Goal: Transaction & Acquisition: Purchase product/service

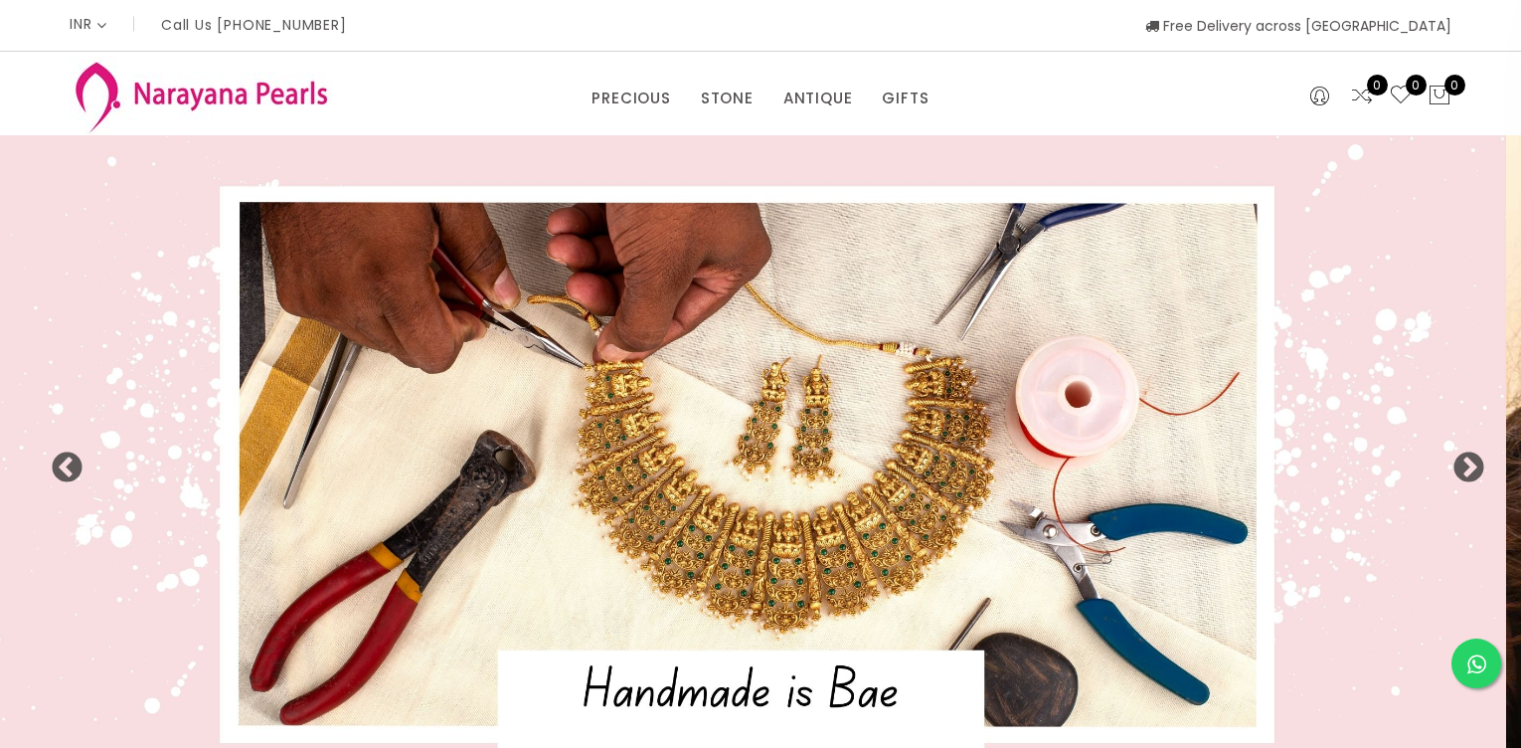
select select "INR"
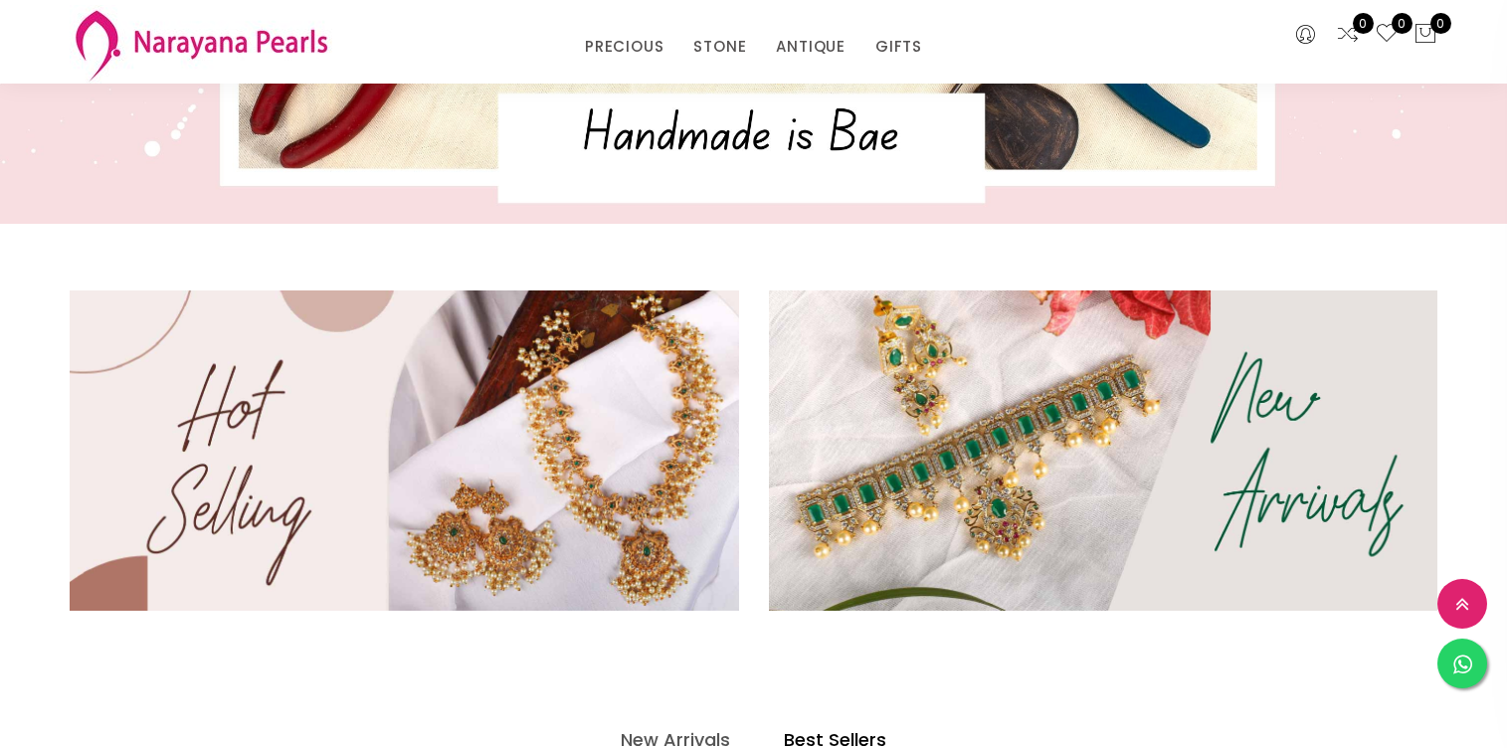
scroll to position [479, 0]
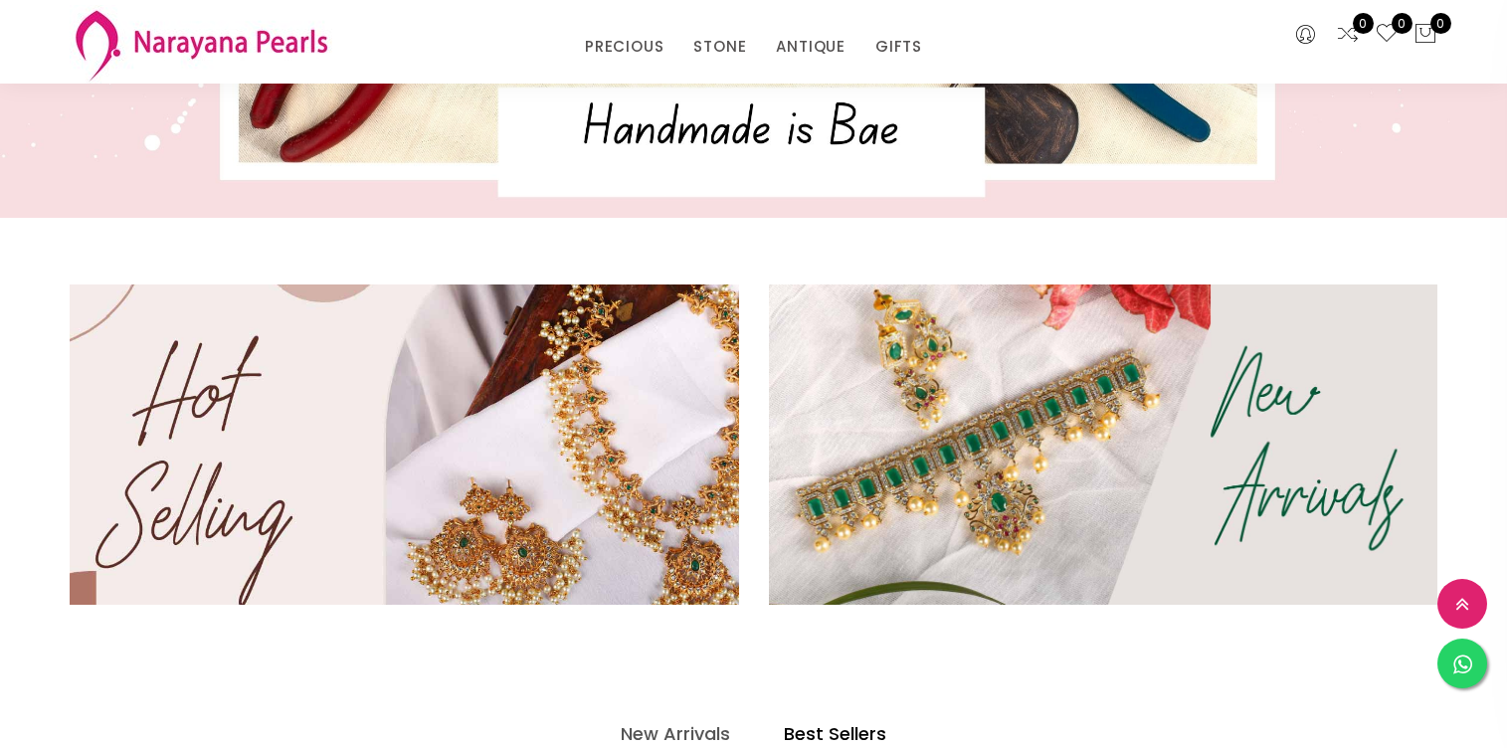
click at [521, 371] on img at bounding box center [404, 445] width 802 height 384
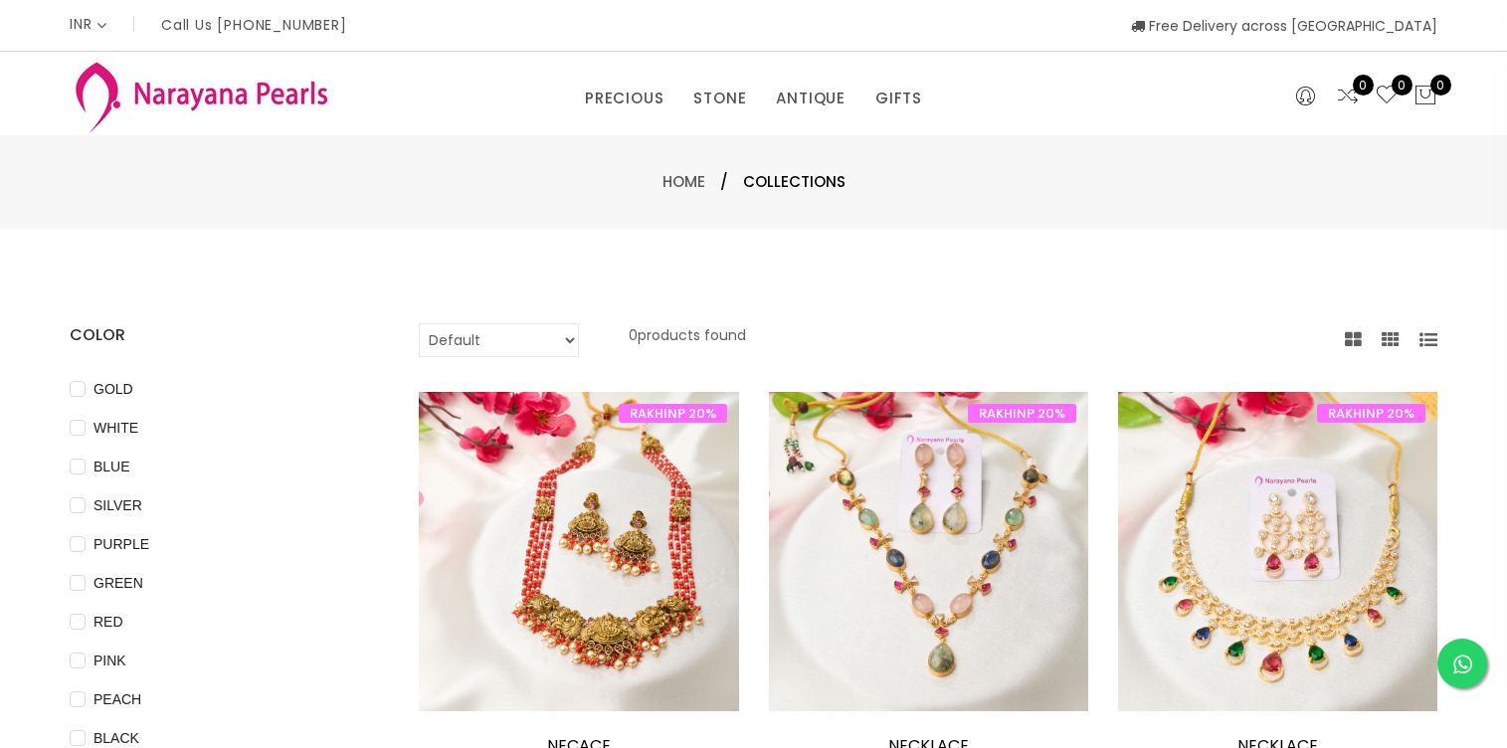
click at [185, 86] on img at bounding box center [201, 96] width 263 height 79
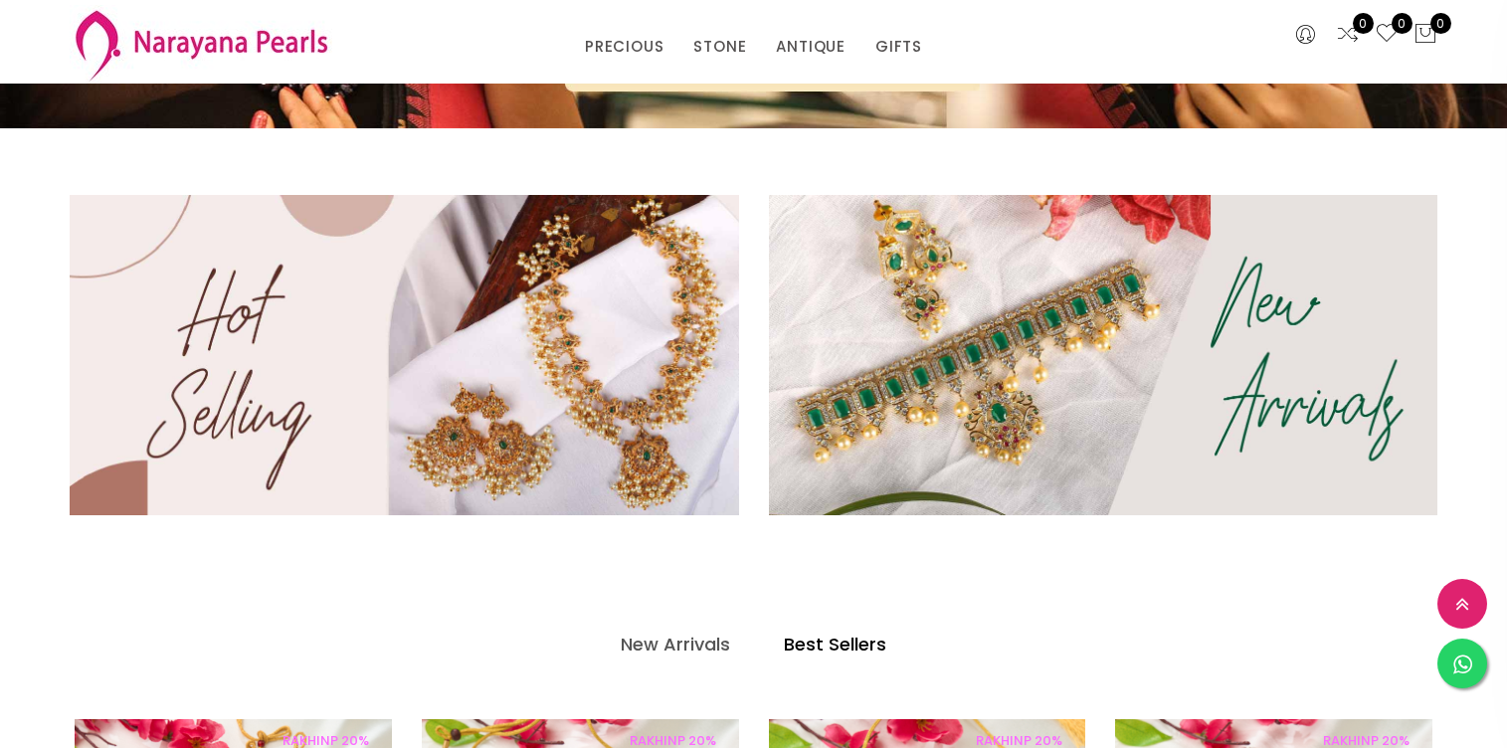
scroll to position [547, 0]
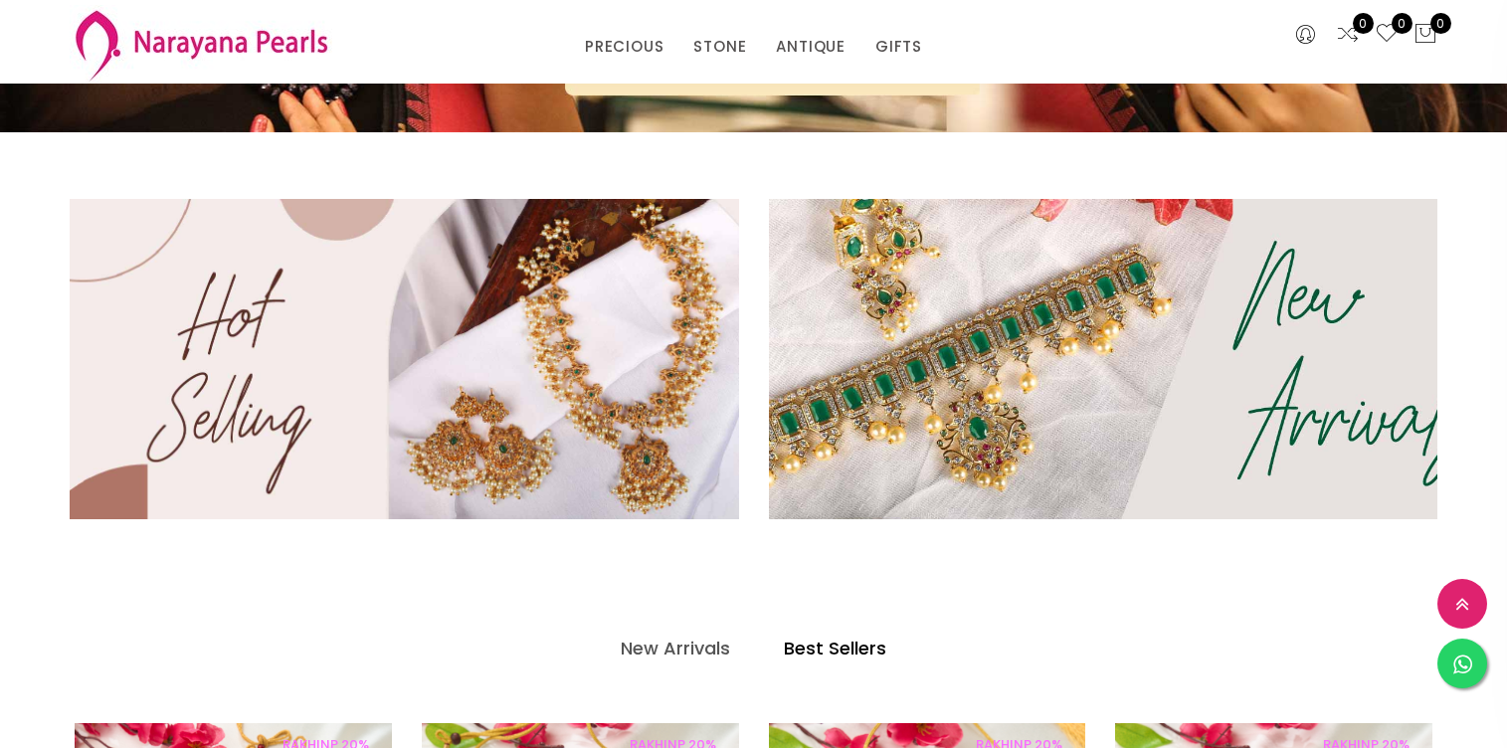
click at [1096, 352] on img at bounding box center [1102, 359] width 802 height 384
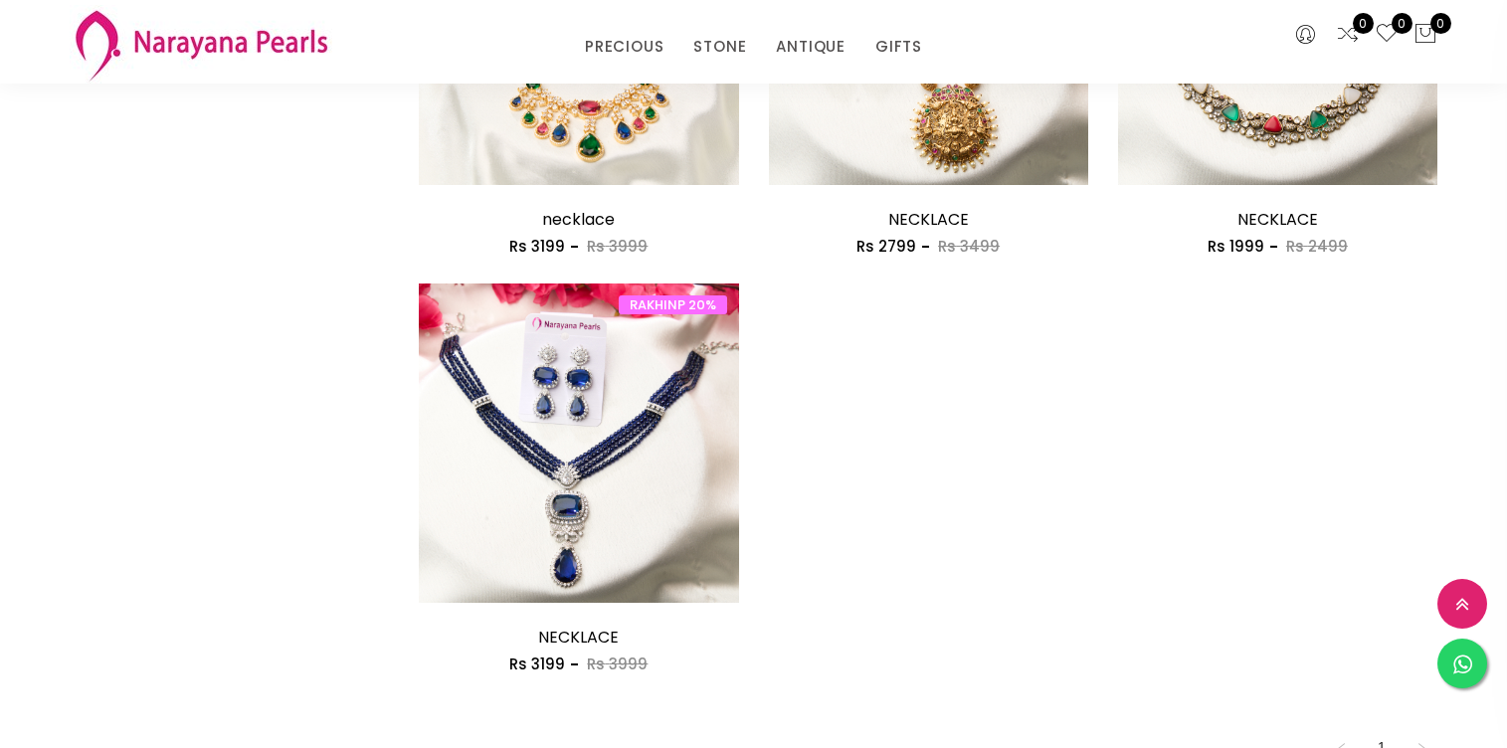
scroll to position [1305, 0]
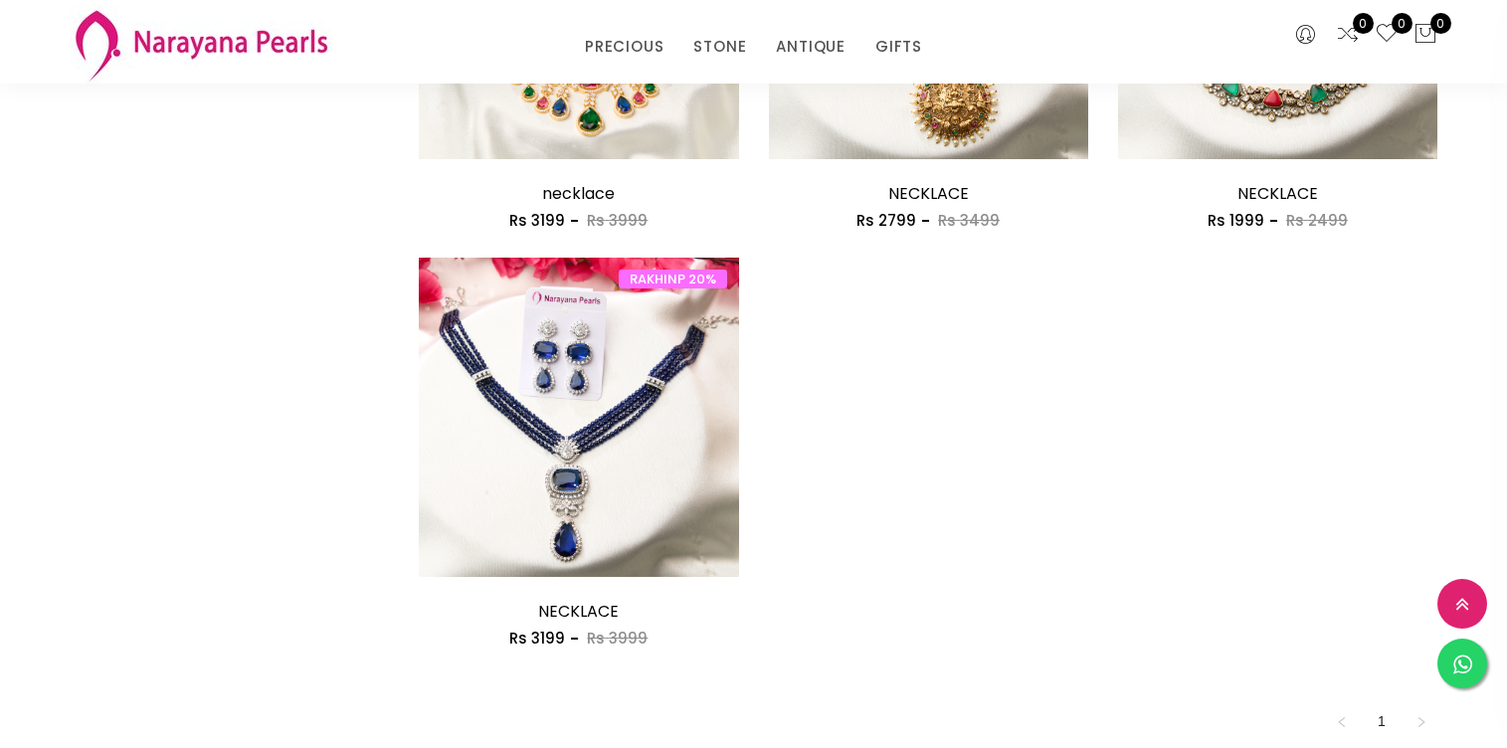
click at [204, 53] on img at bounding box center [201, 44] width 263 height 79
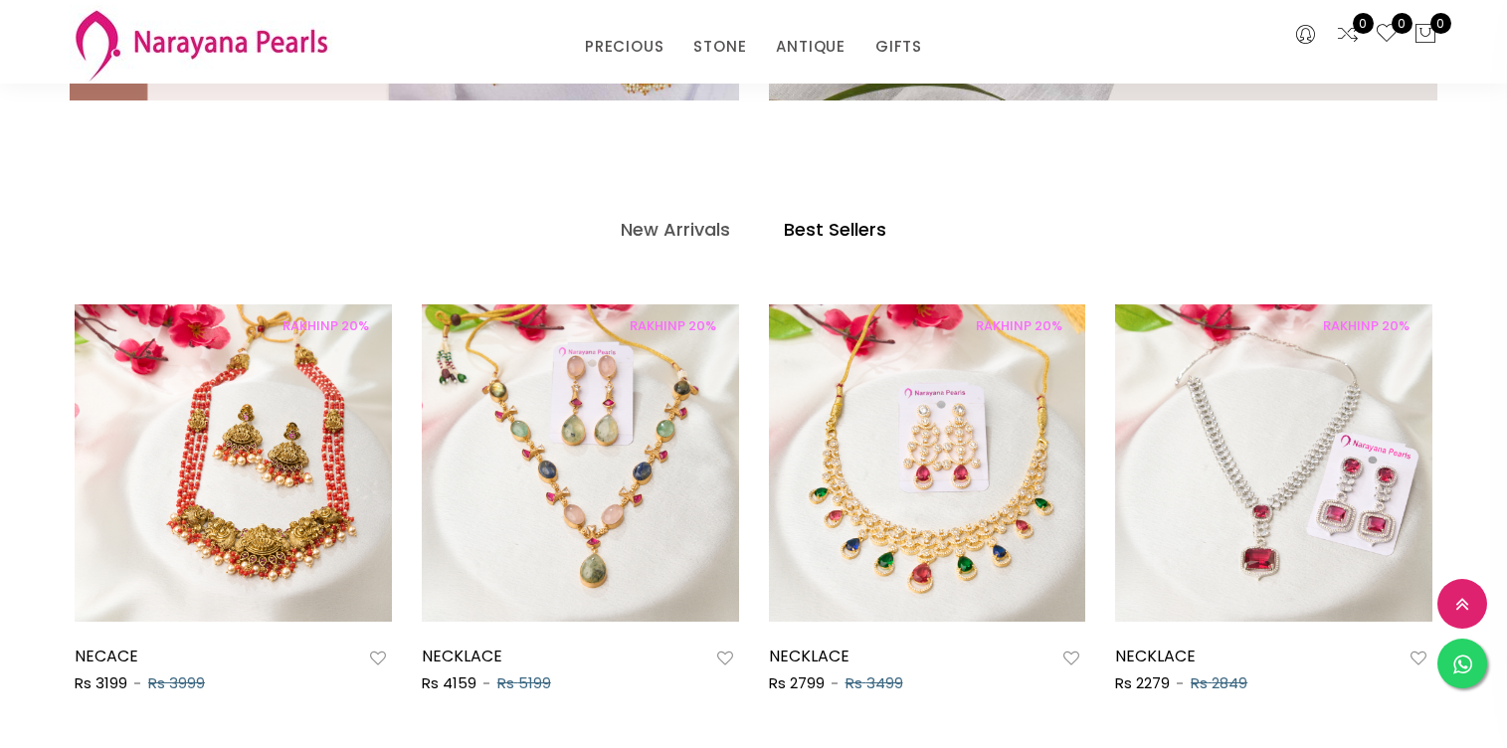
scroll to position [1519, 0]
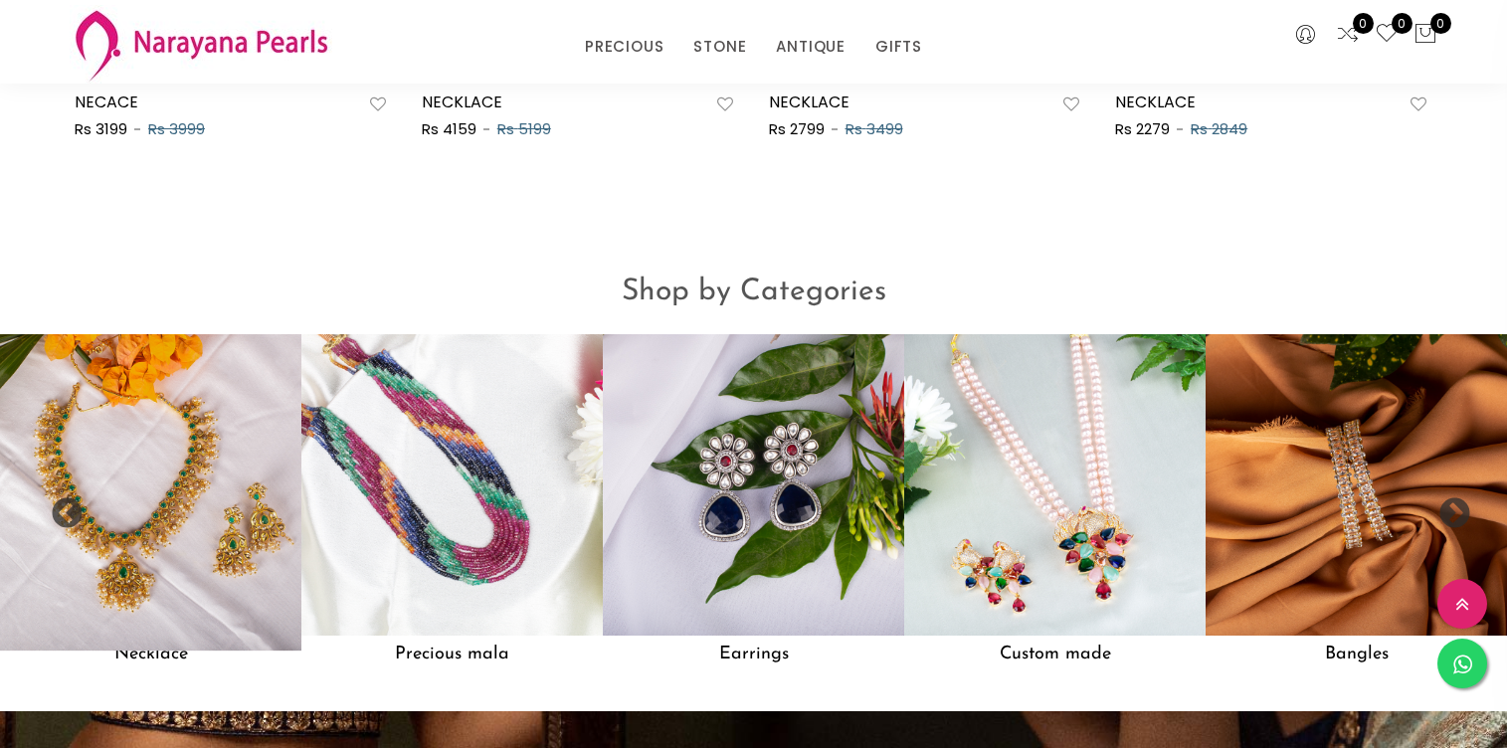
click at [243, 542] on img at bounding box center [150, 484] width 331 height 331
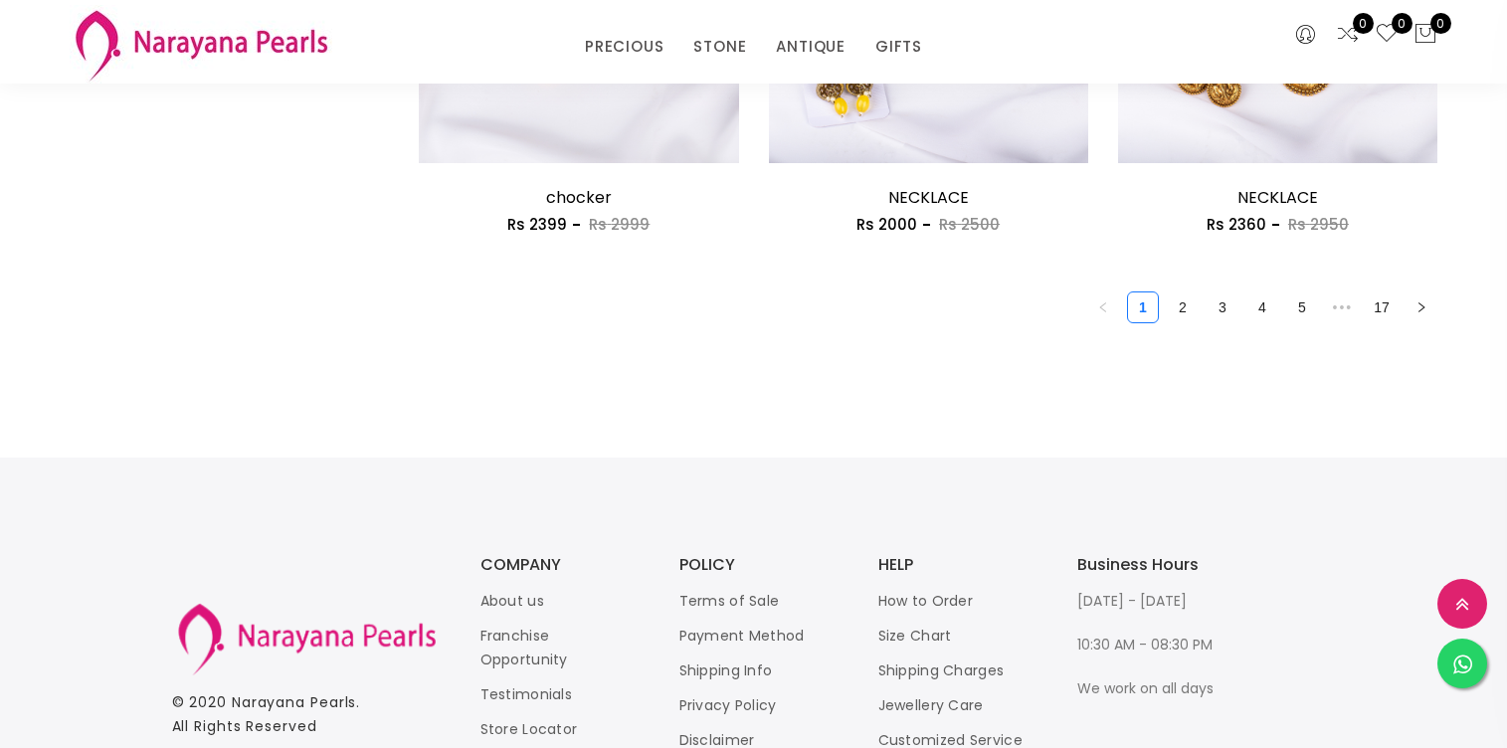
scroll to position [2898, 0]
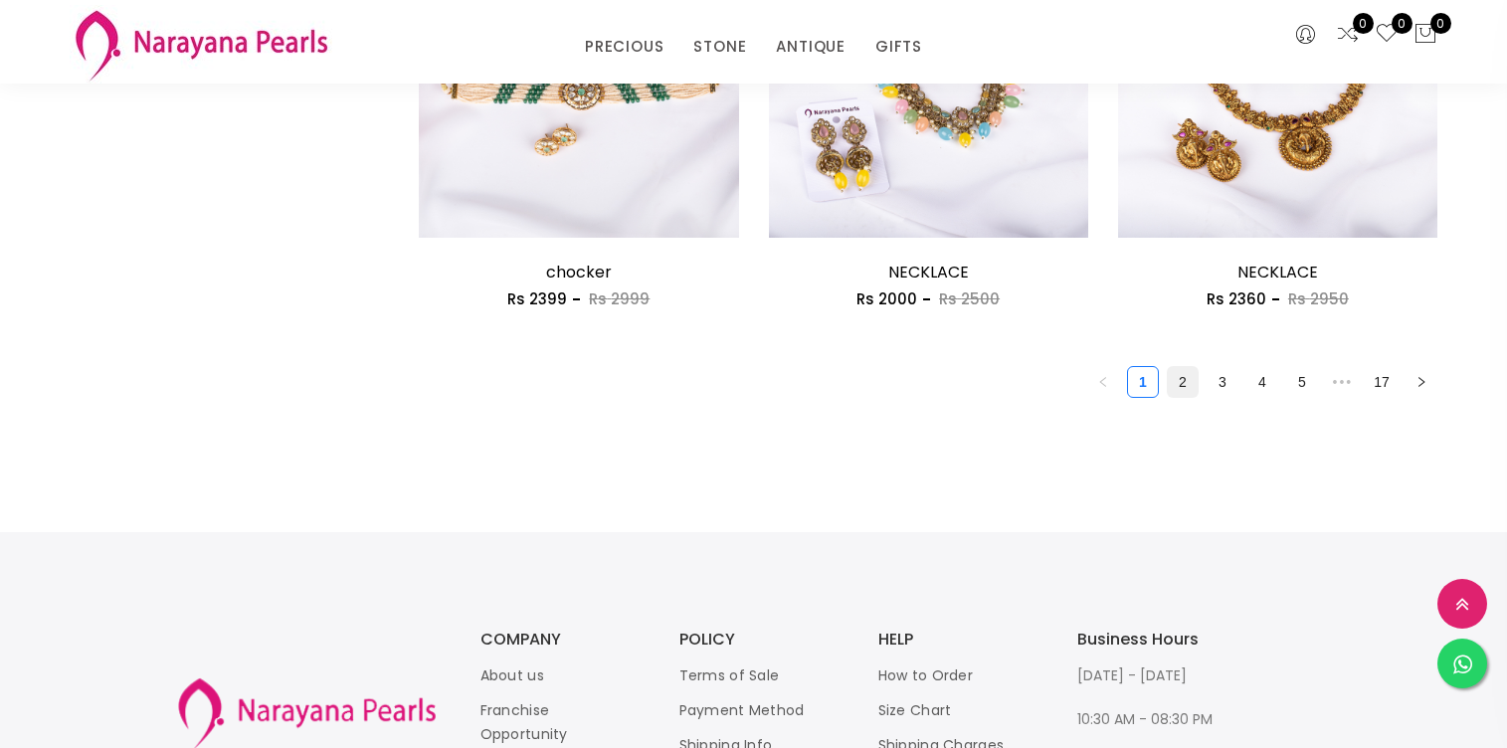
click at [1170, 382] on link "2" at bounding box center [1182, 382] width 30 height 30
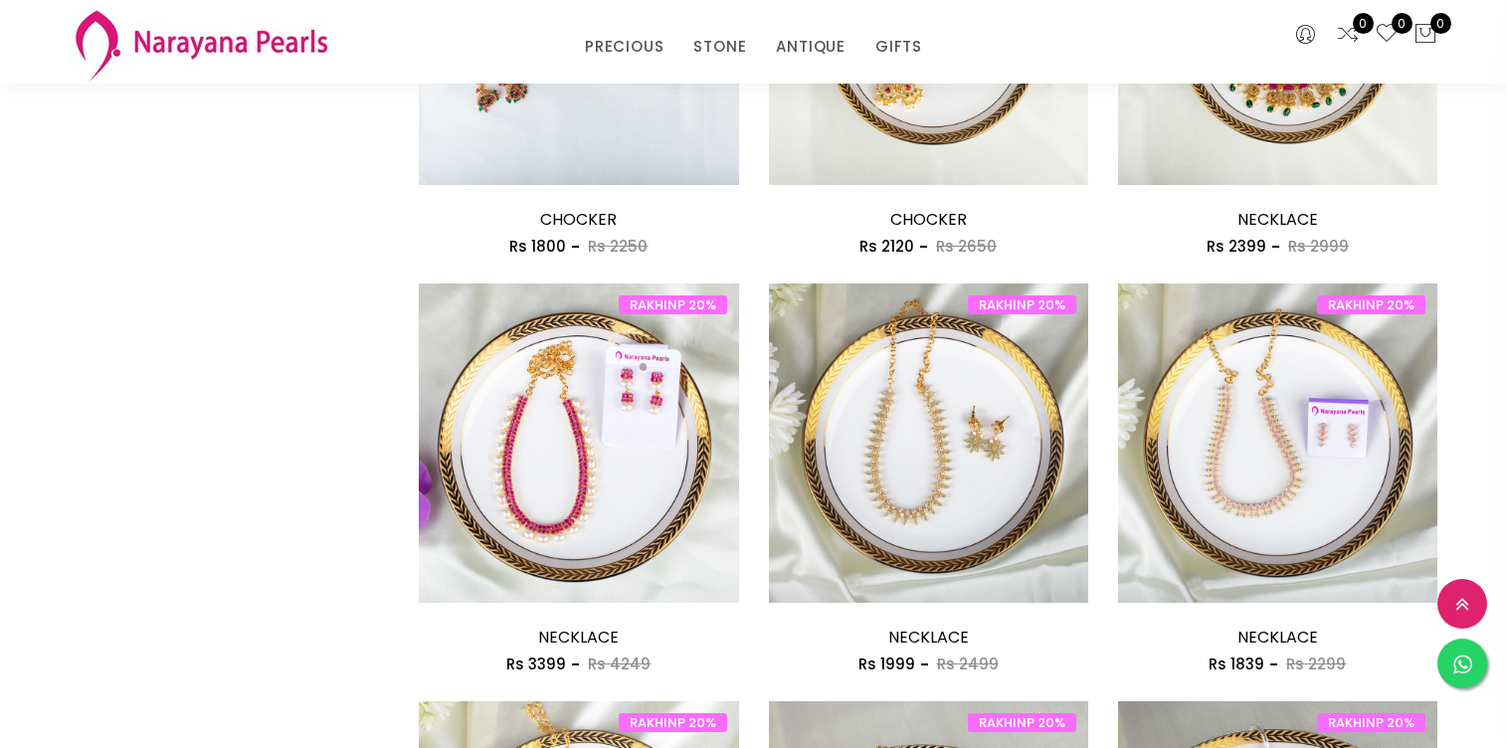
scroll to position [1288, 0]
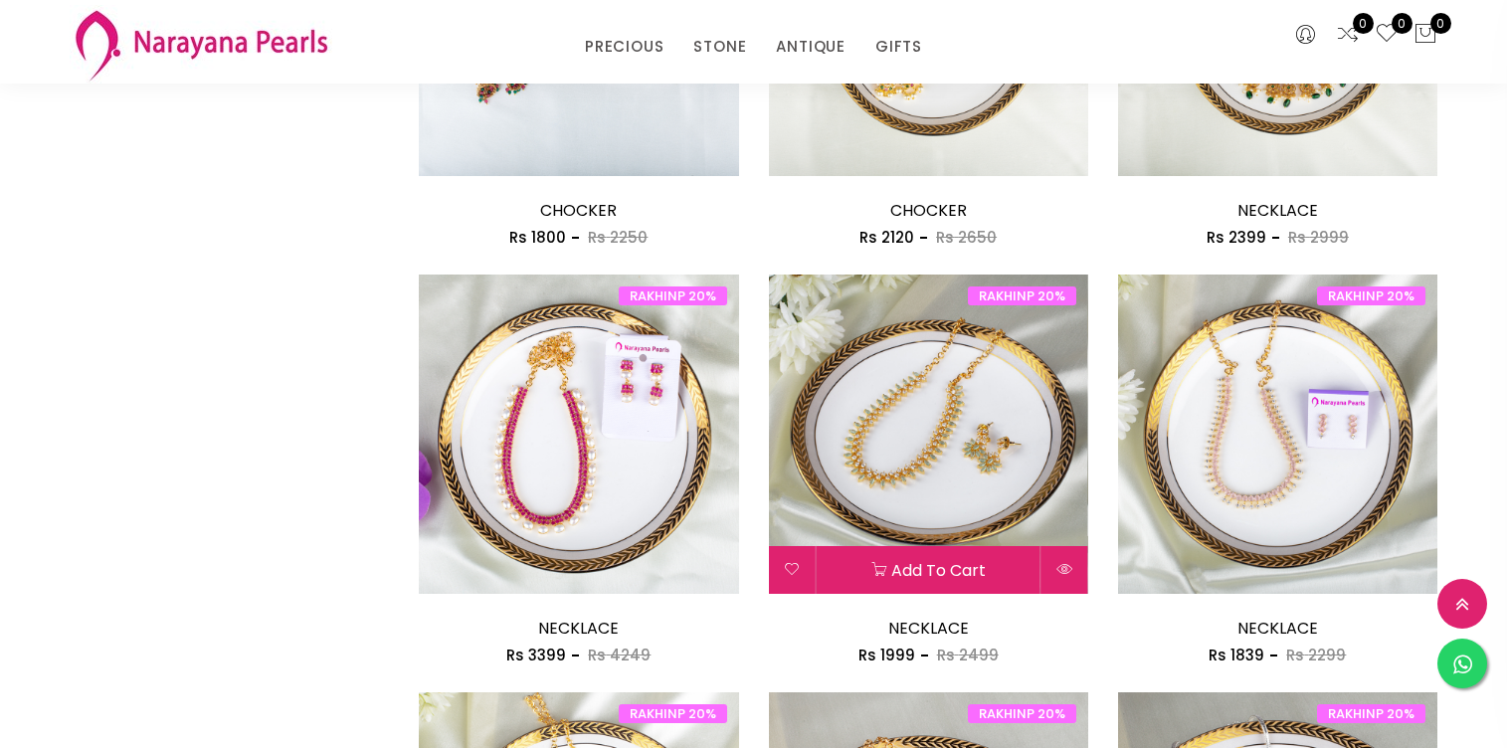
click at [874, 393] on img at bounding box center [928, 433] width 319 height 319
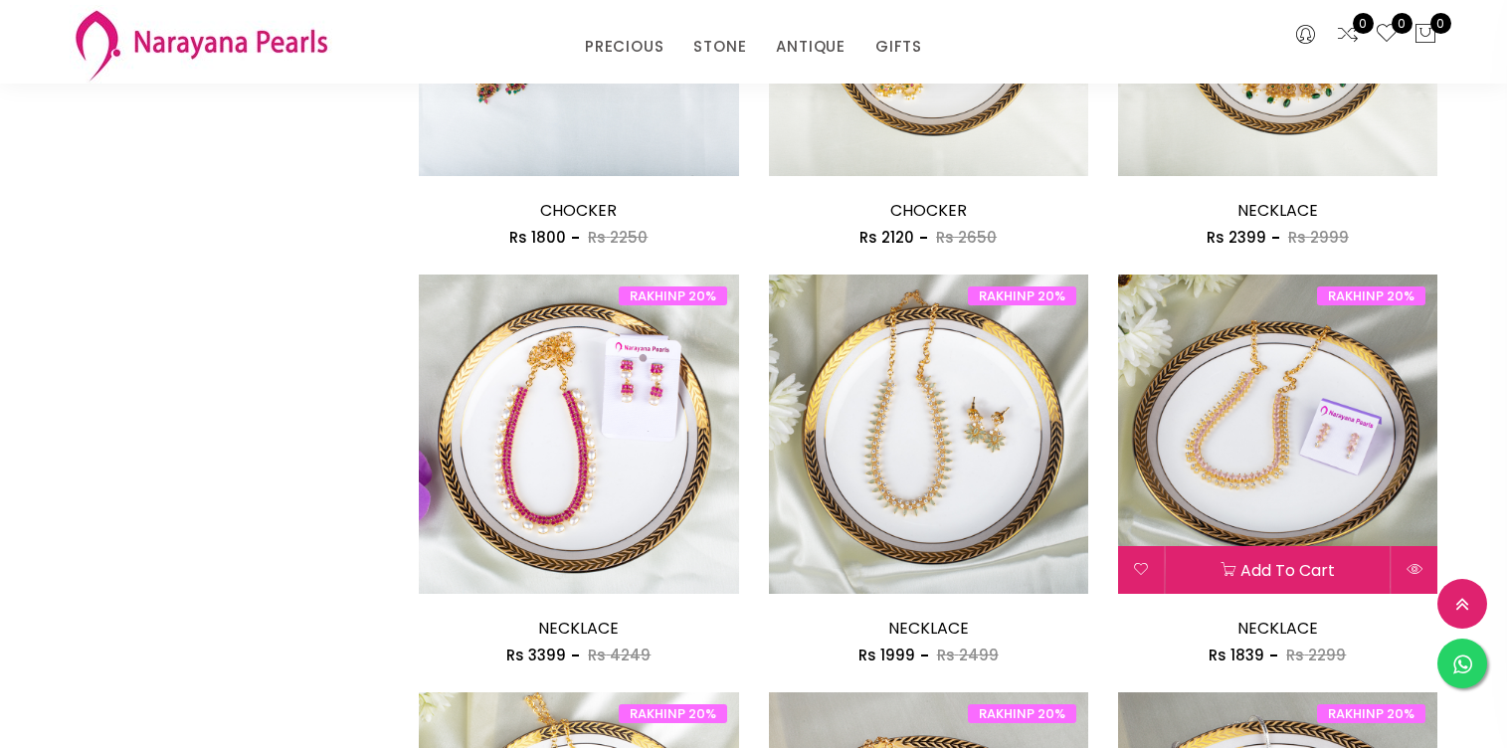
click at [1199, 399] on img at bounding box center [1277, 433] width 319 height 319
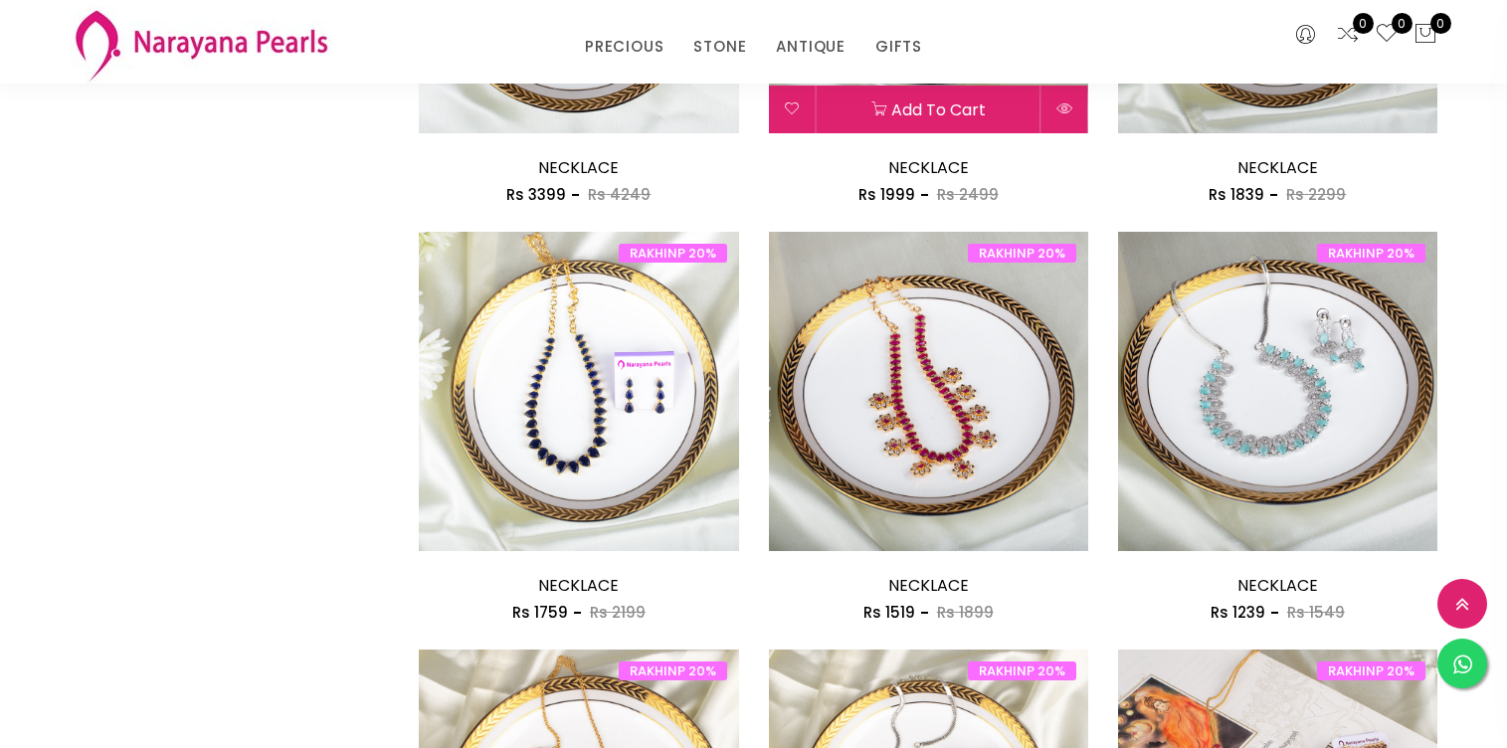
scroll to position [1745, 0]
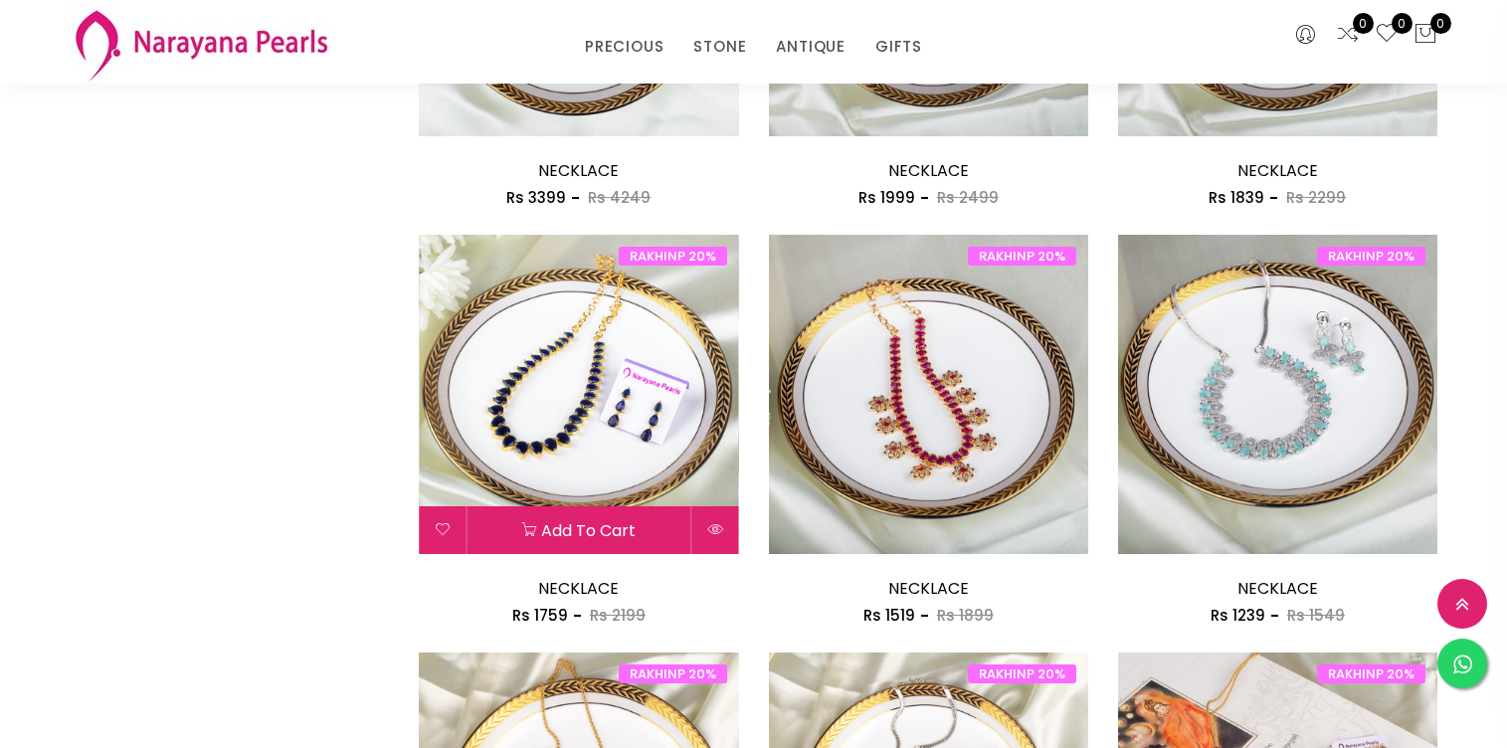
click at [618, 429] on img at bounding box center [578, 394] width 319 height 319
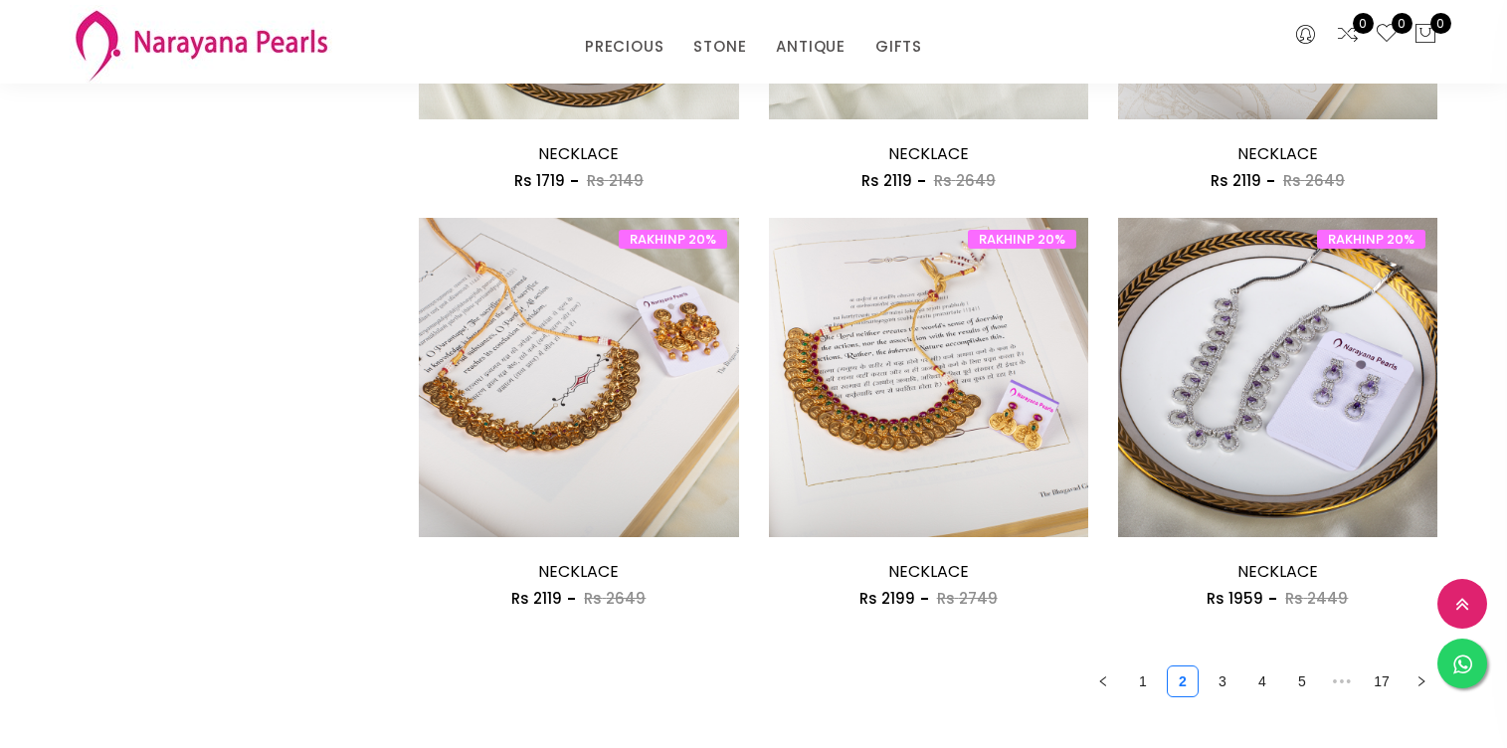
scroll to position [2601, 0]
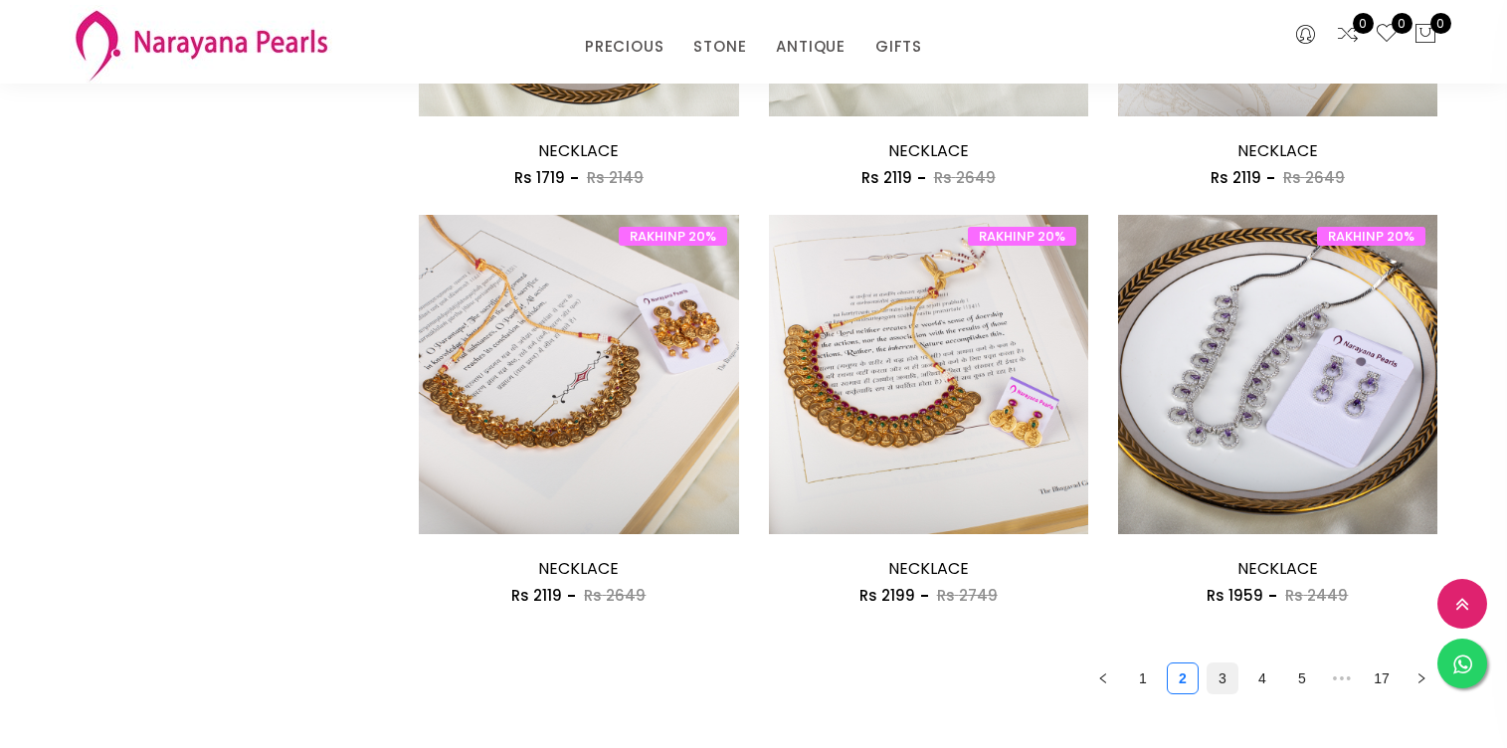
click at [1218, 676] on link "3" at bounding box center [1222, 678] width 30 height 30
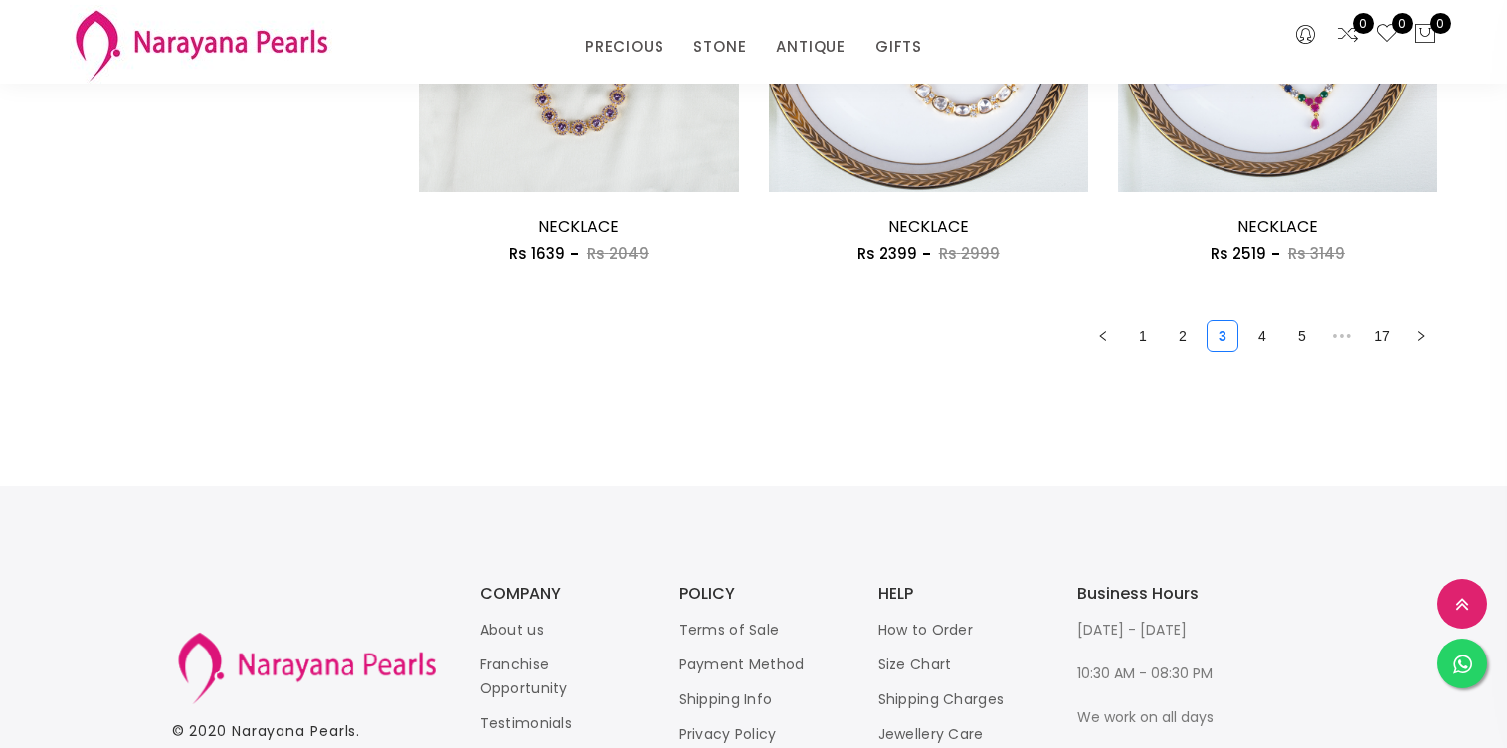
scroll to position [2949, 0]
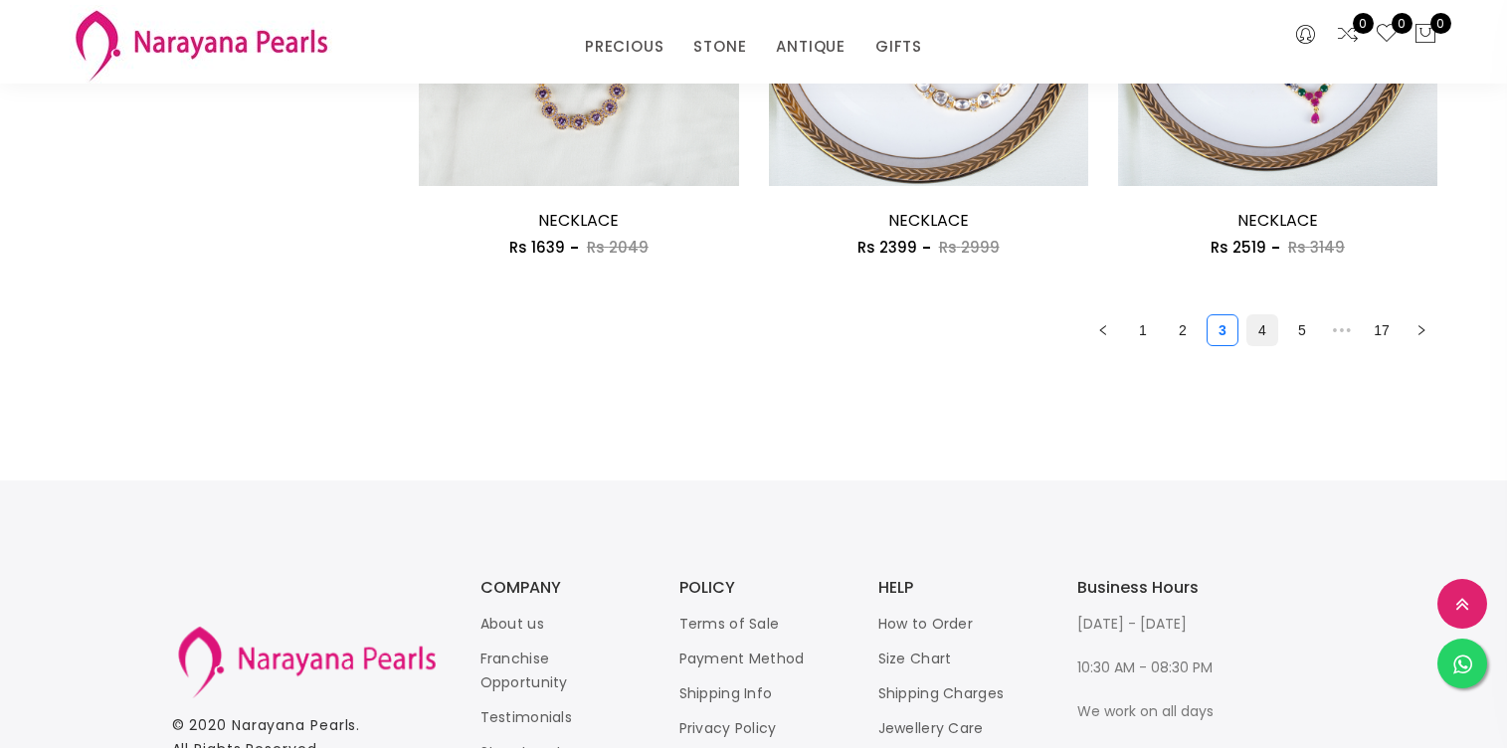
click at [1259, 330] on link "4" at bounding box center [1262, 330] width 30 height 30
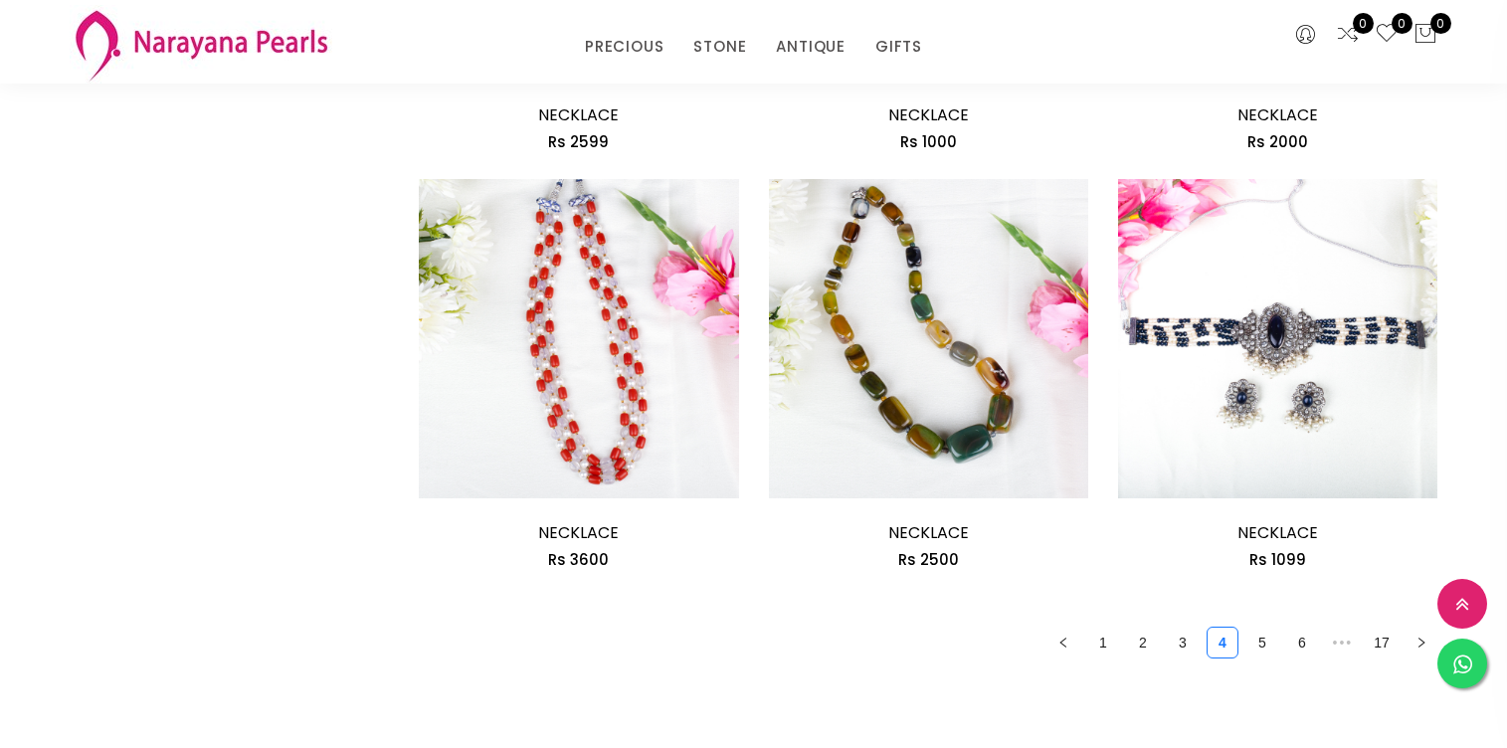
scroll to position [2656, 0]
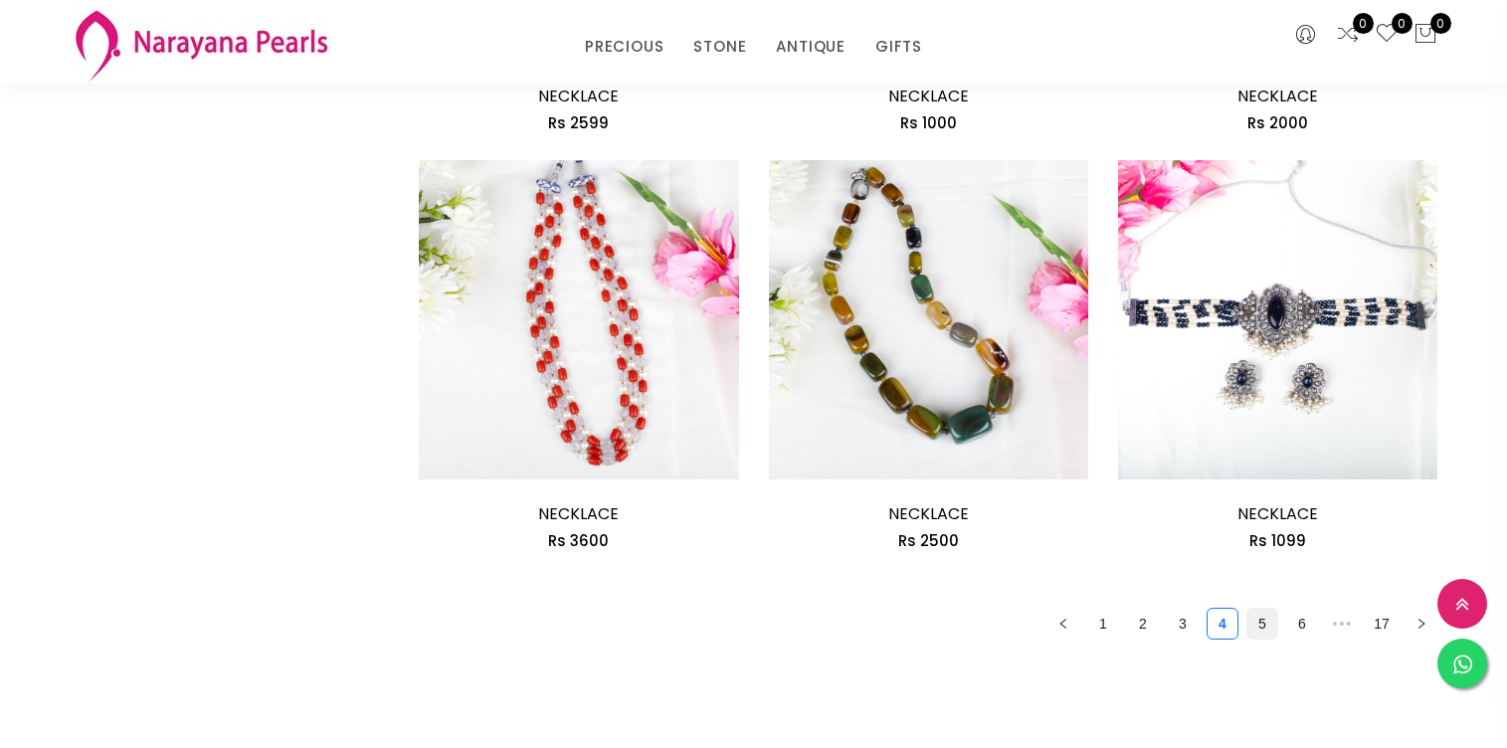
click at [1249, 626] on link "5" at bounding box center [1262, 624] width 30 height 30
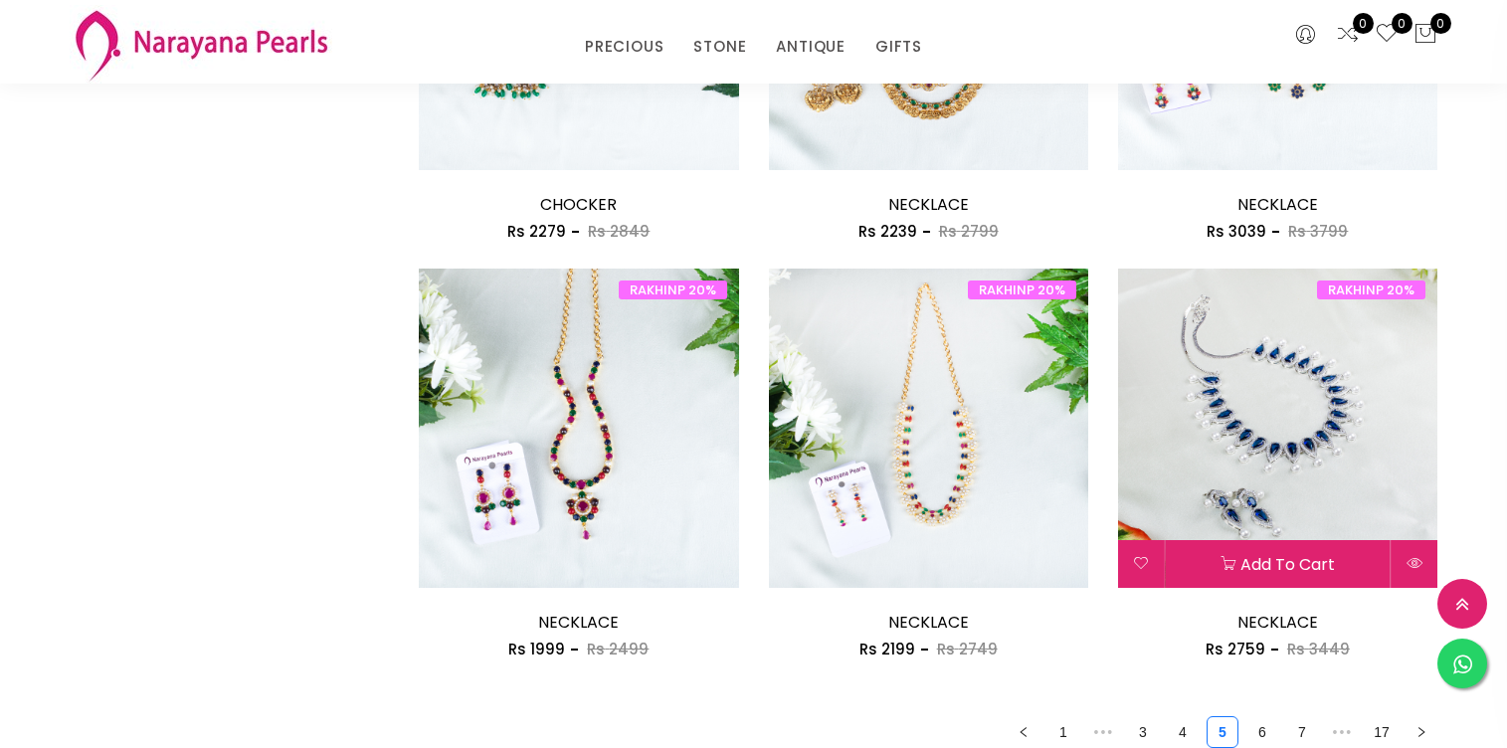
scroll to position [2660, 0]
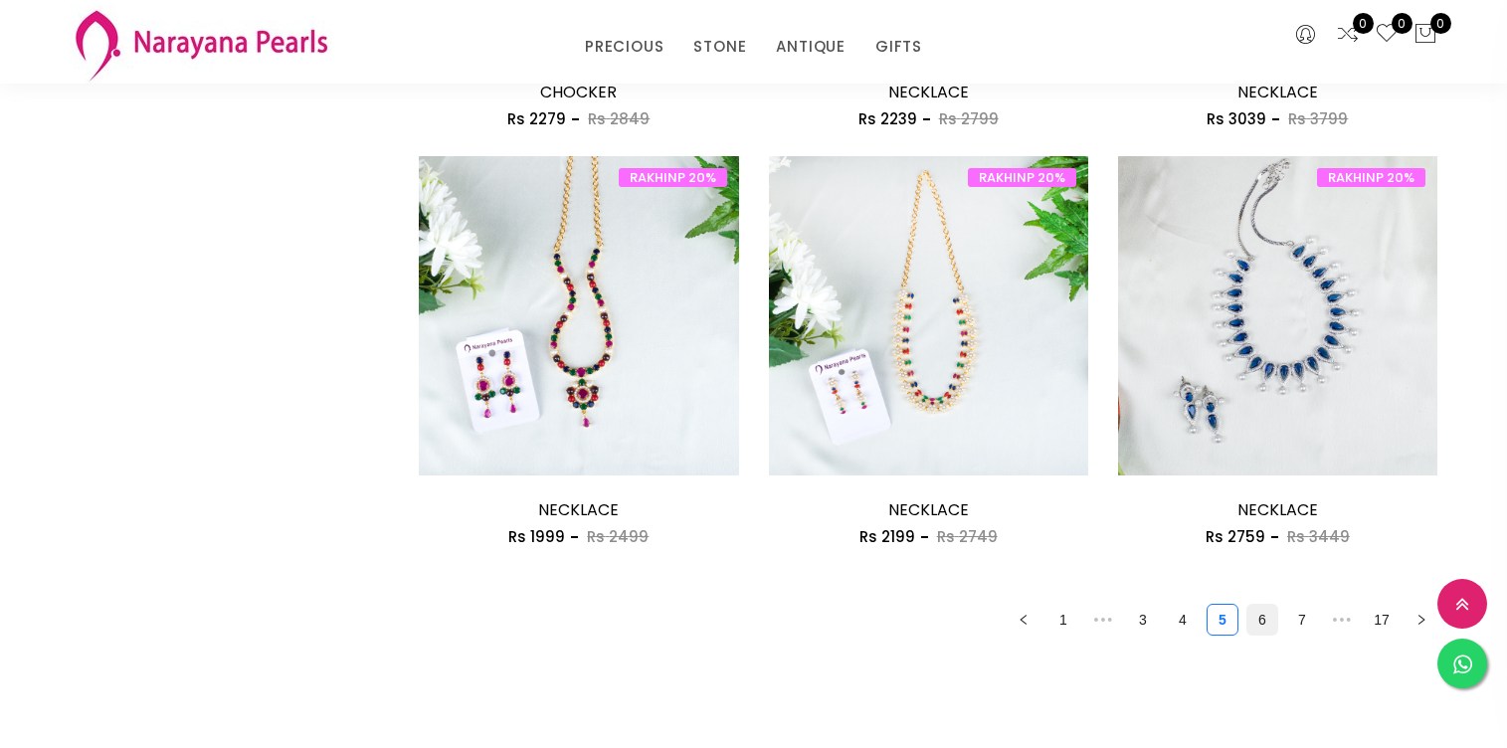
click at [1258, 621] on link "6" at bounding box center [1262, 620] width 30 height 30
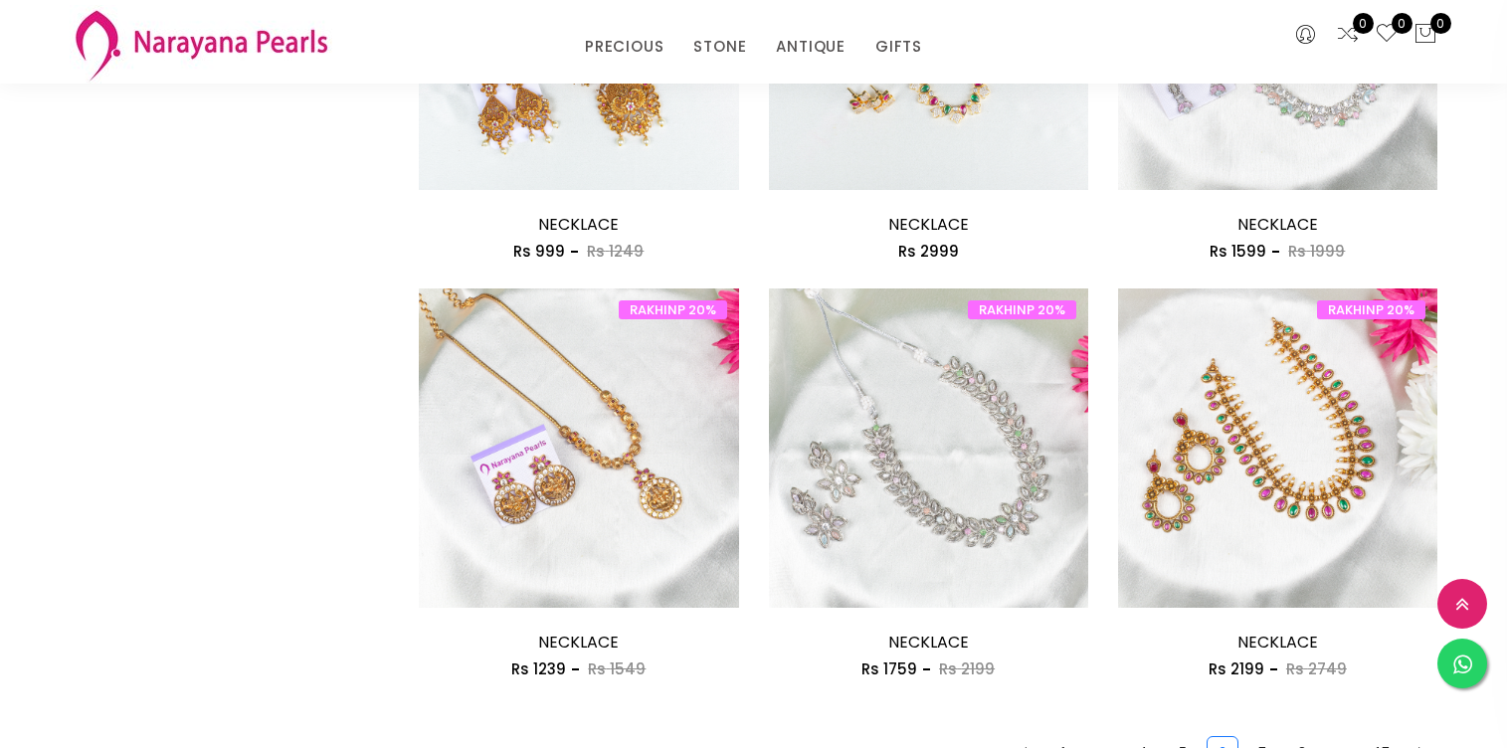
scroll to position [2588, 0]
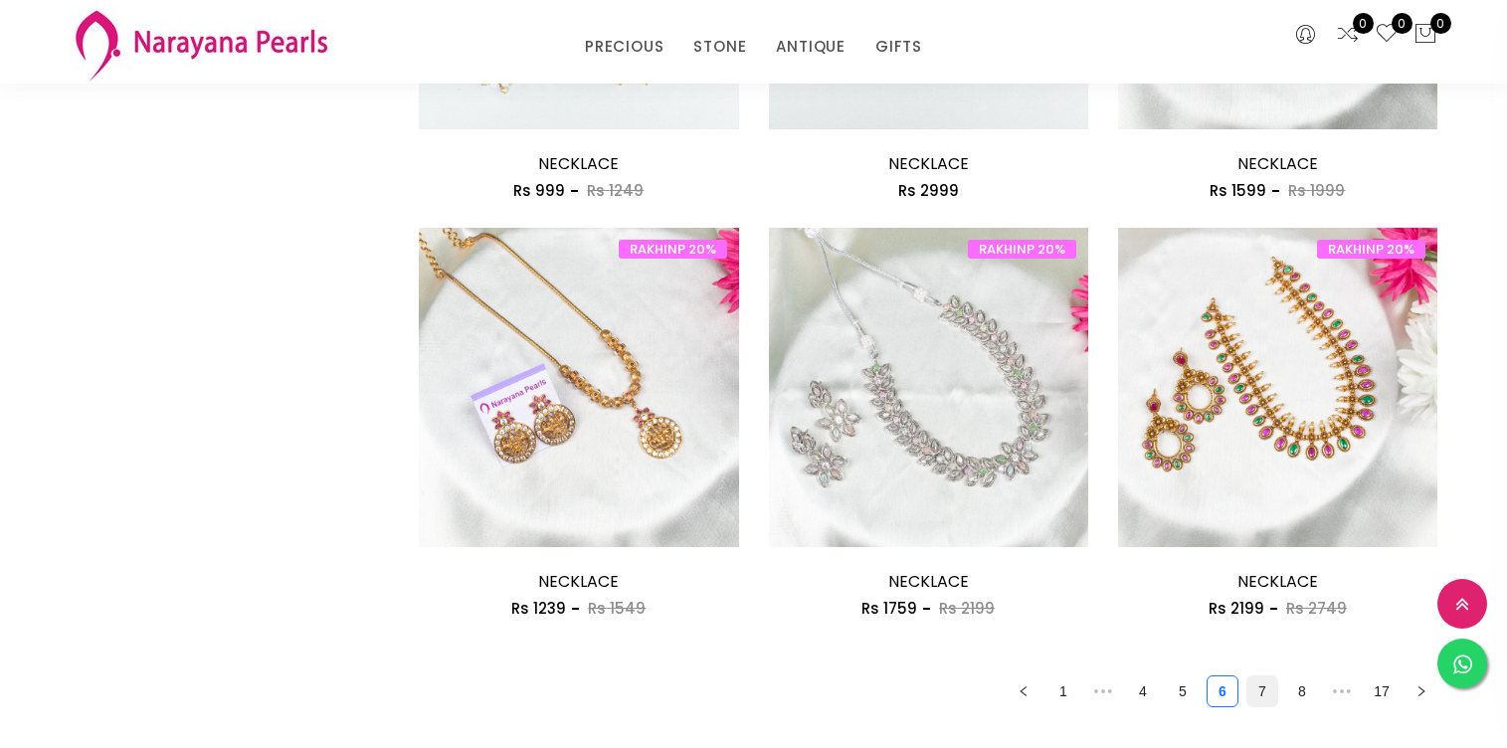
click at [1257, 689] on link "7" at bounding box center [1262, 691] width 30 height 30
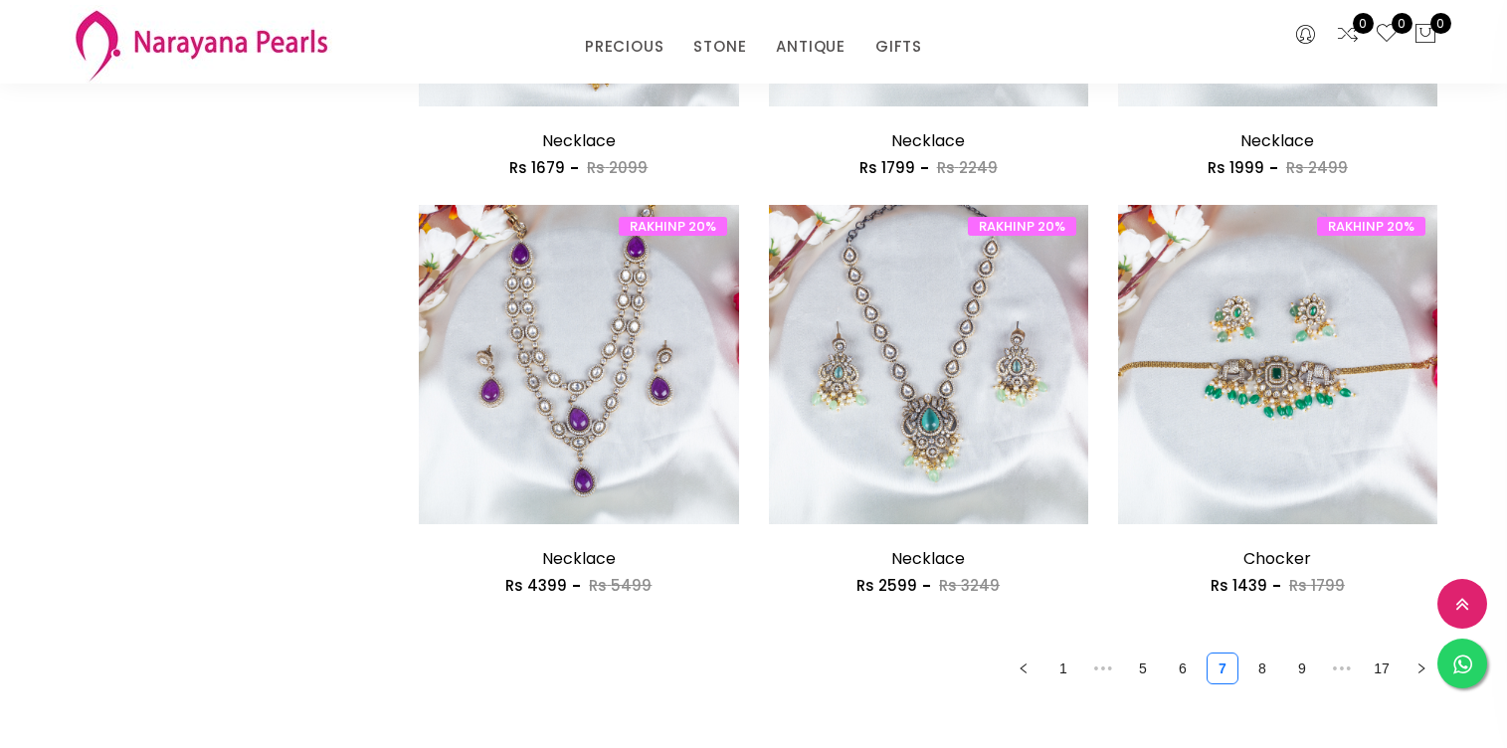
scroll to position [2728, 0]
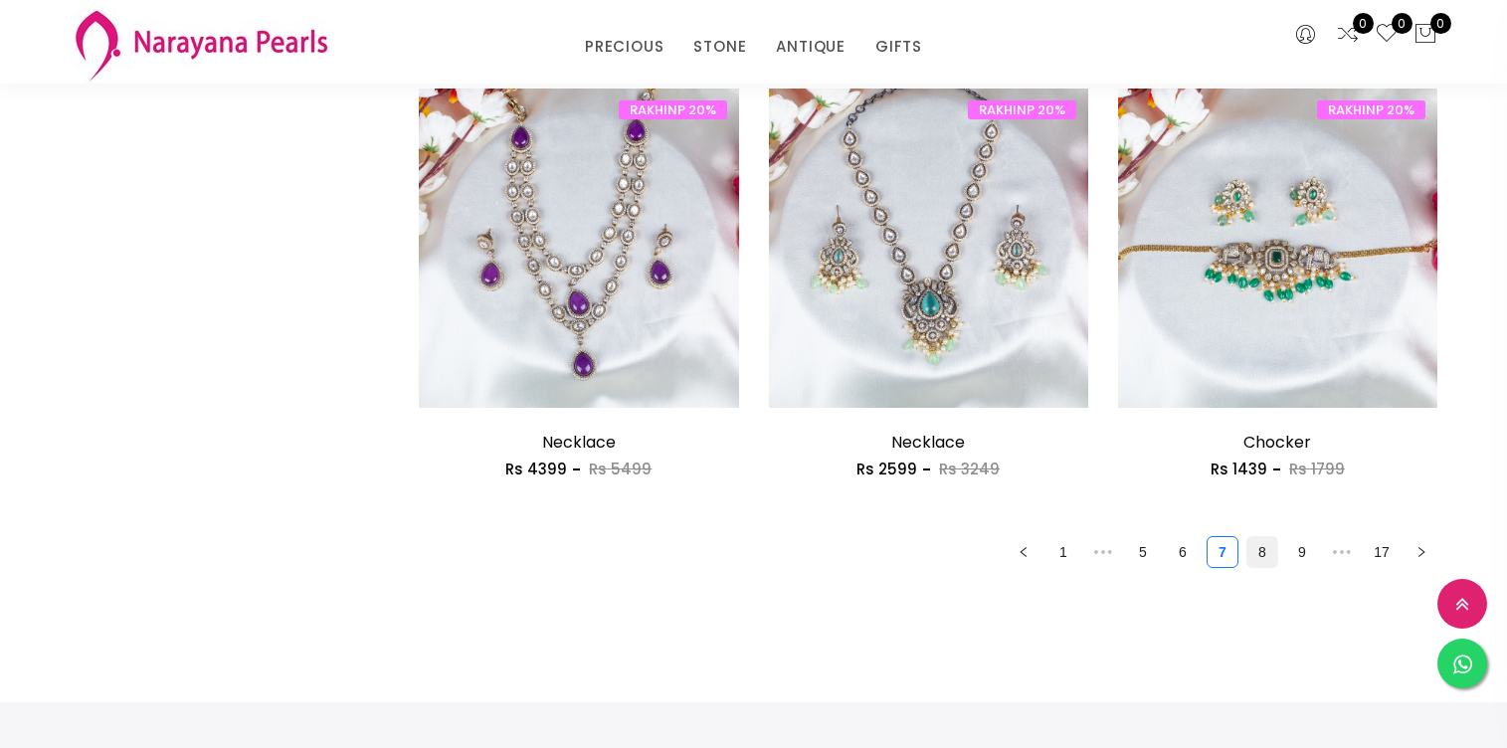
click at [1254, 567] on li "8" at bounding box center [1262, 552] width 32 height 32
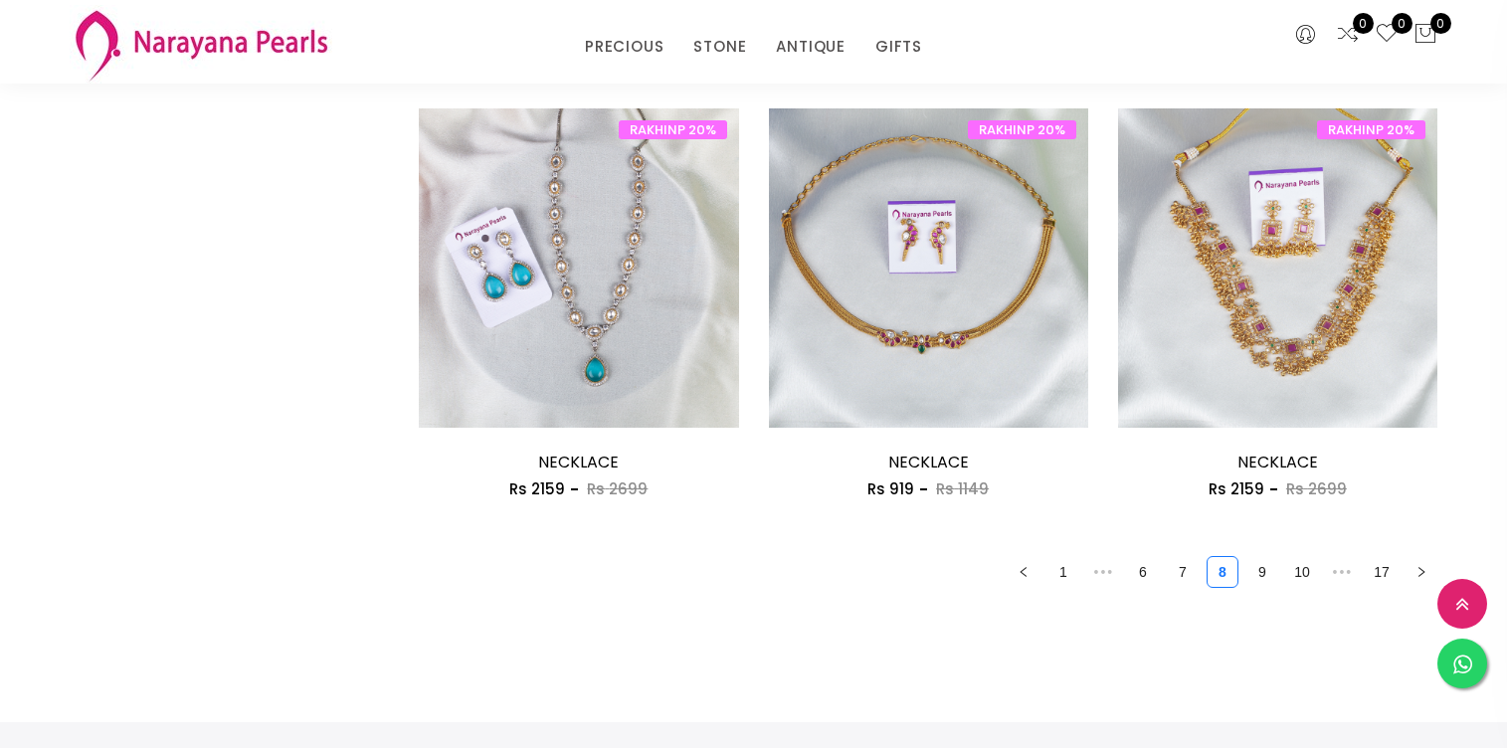
scroll to position [2714, 0]
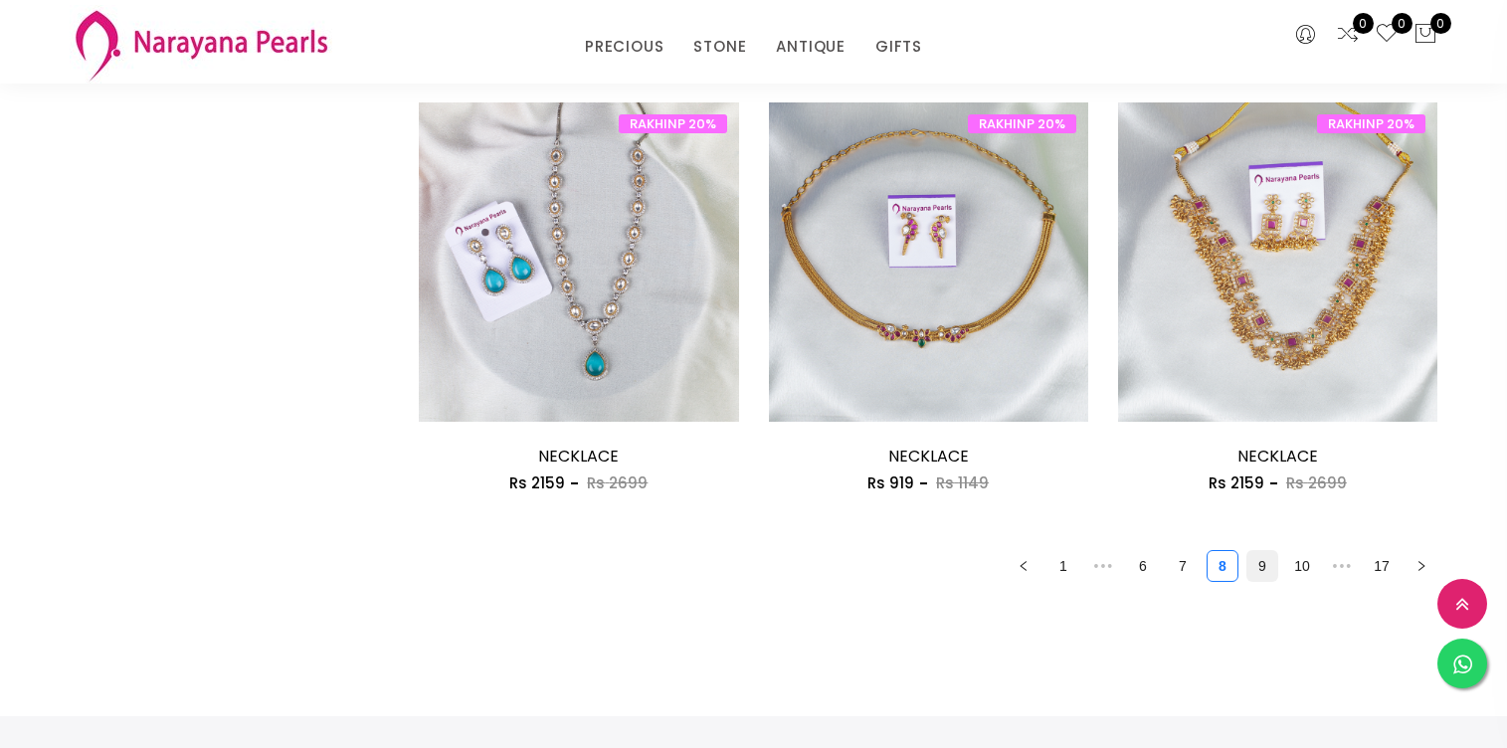
click at [1268, 574] on link "9" at bounding box center [1262, 566] width 30 height 30
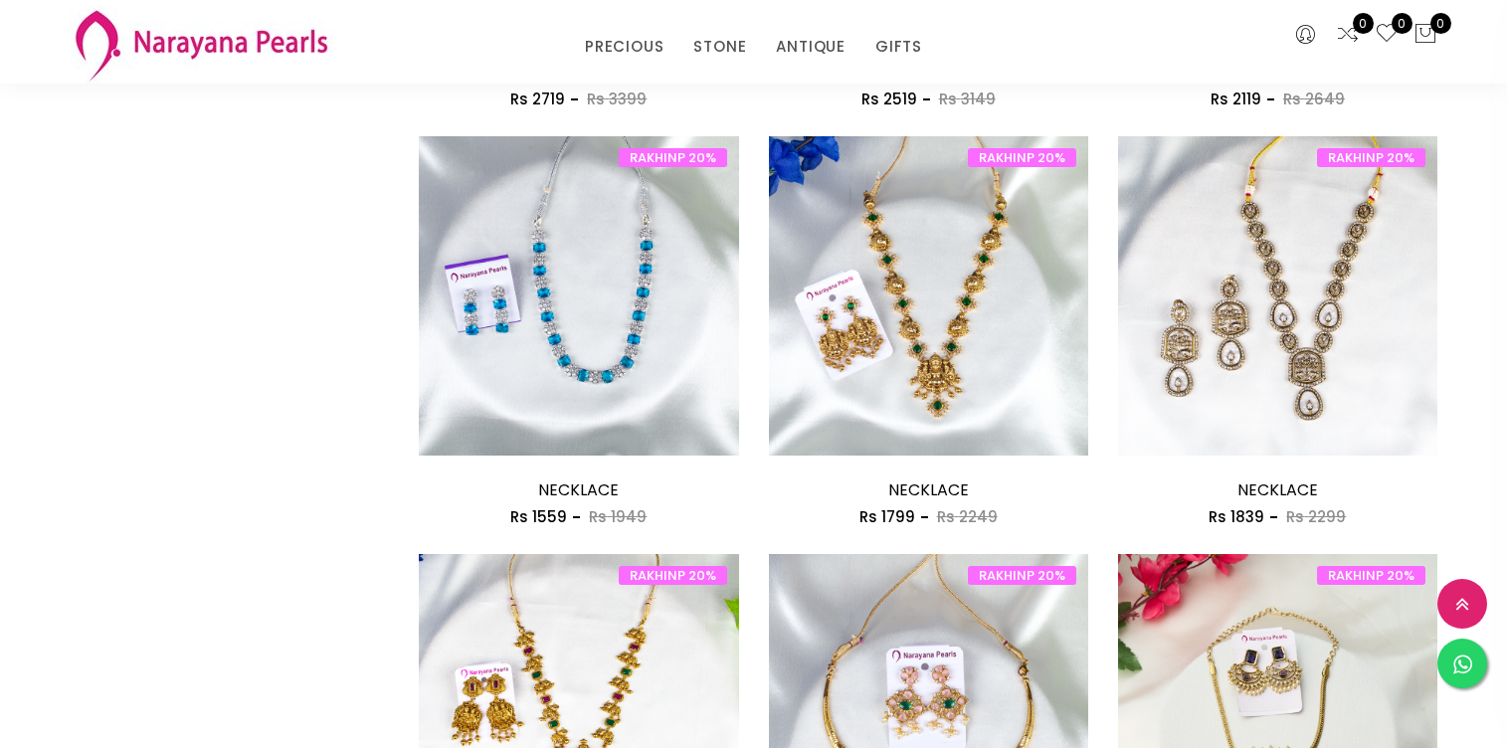
scroll to position [1018, 0]
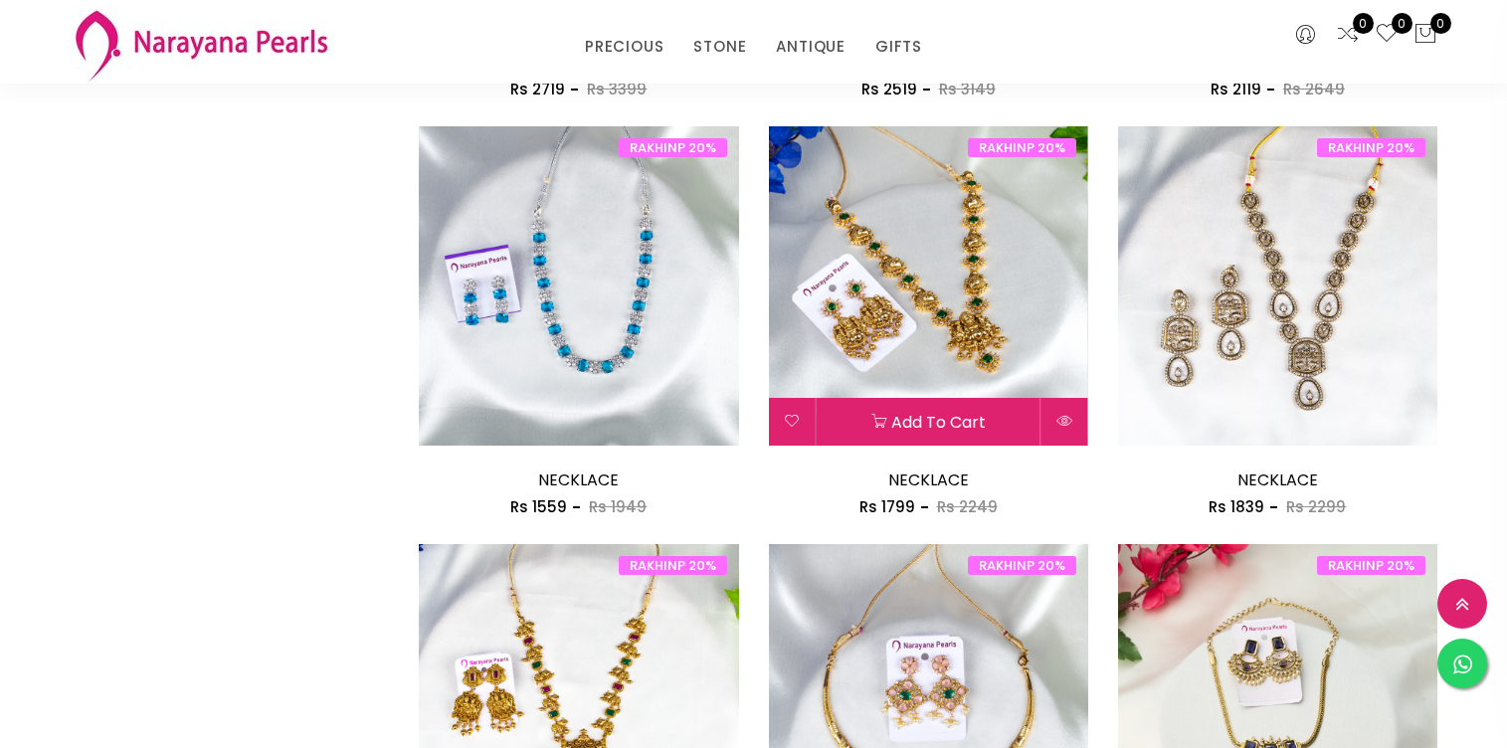
click at [948, 232] on img at bounding box center [928, 285] width 319 height 319
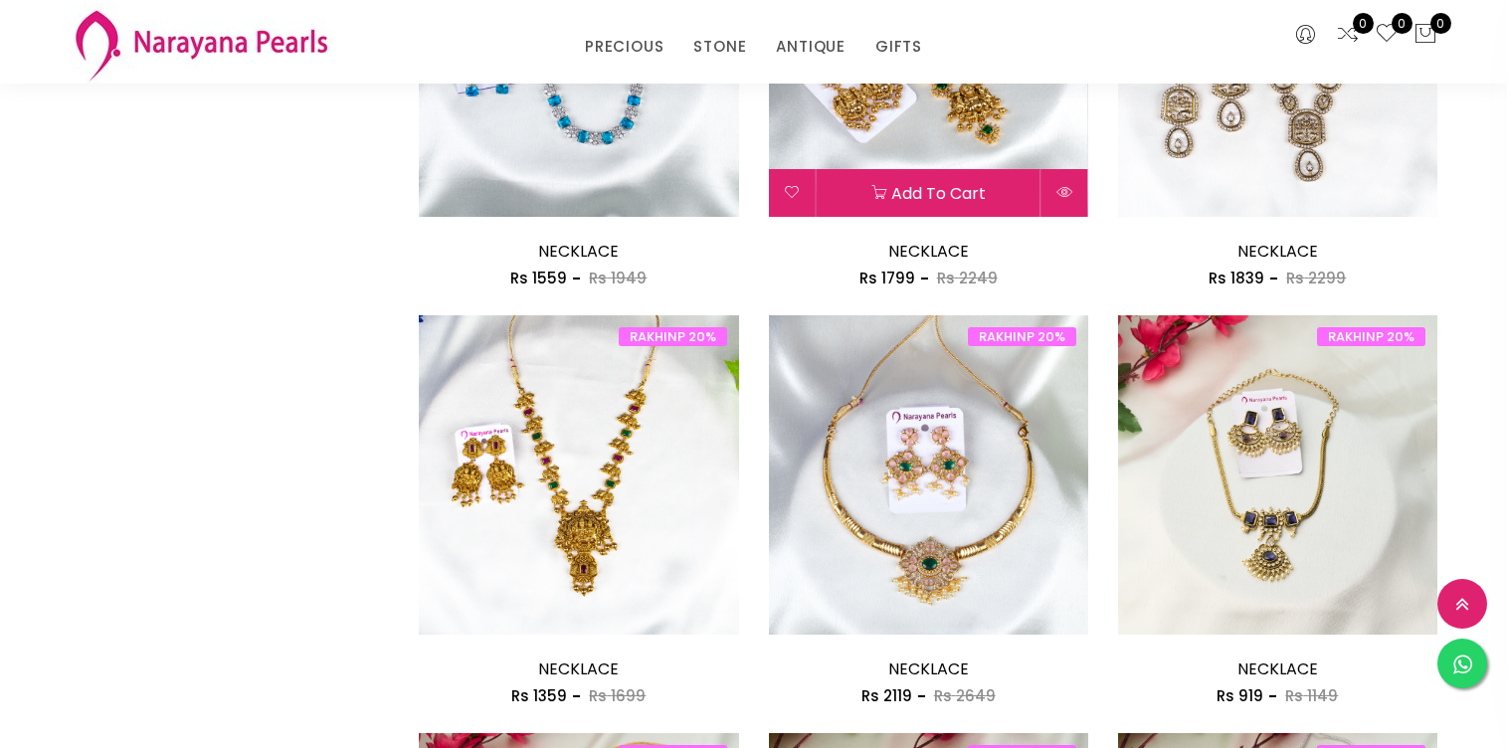
scroll to position [1318, 0]
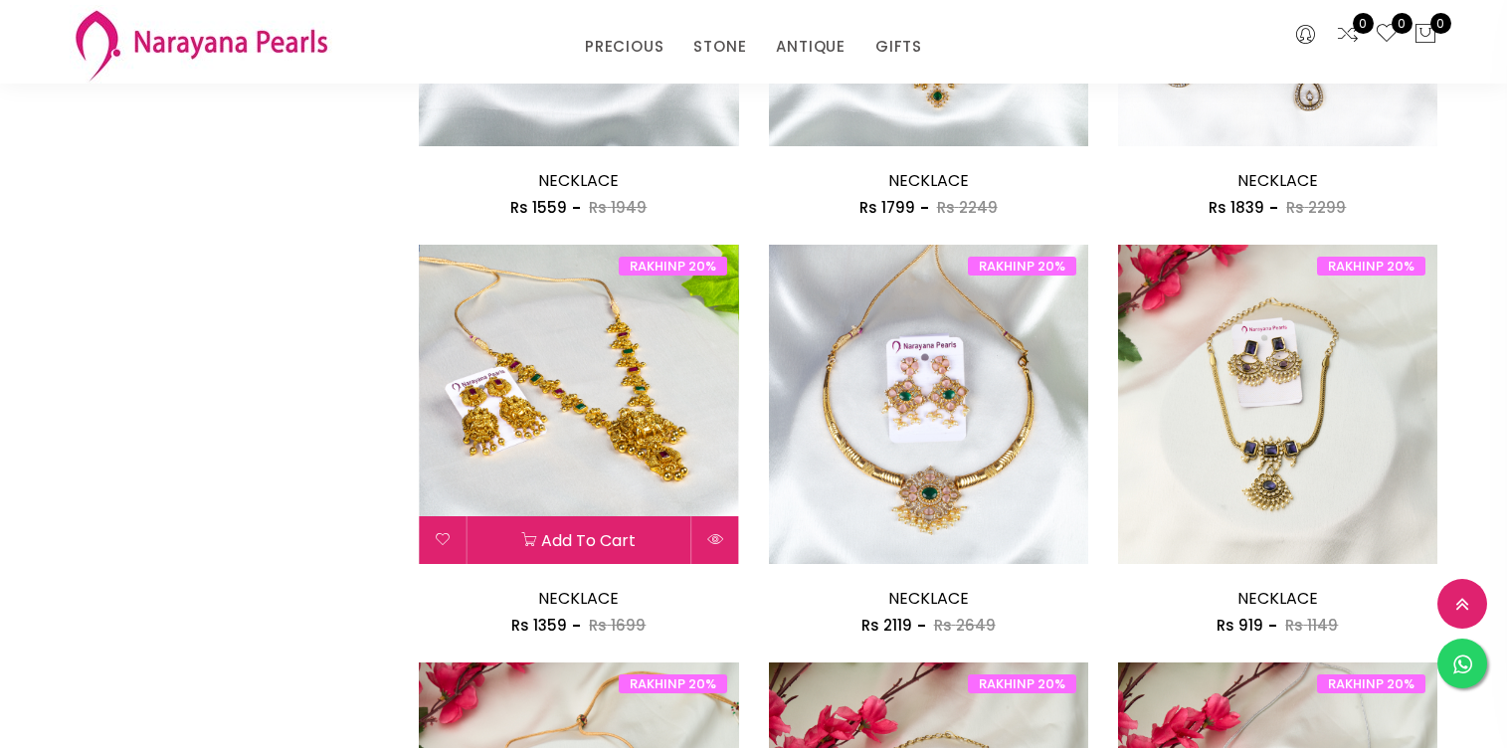
click at [531, 399] on img at bounding box center [578, 404] width 319 height 319
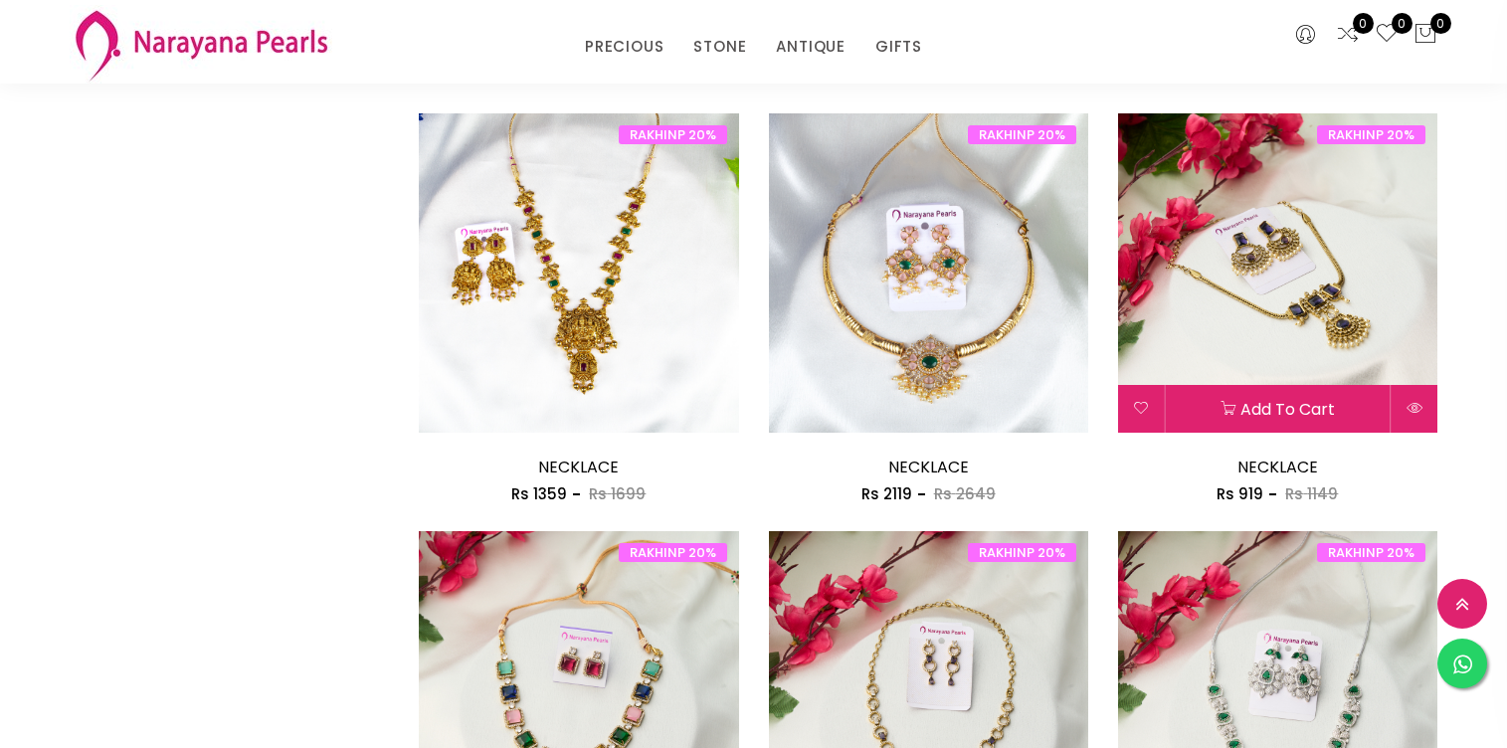
scroll to position [1462, 0]
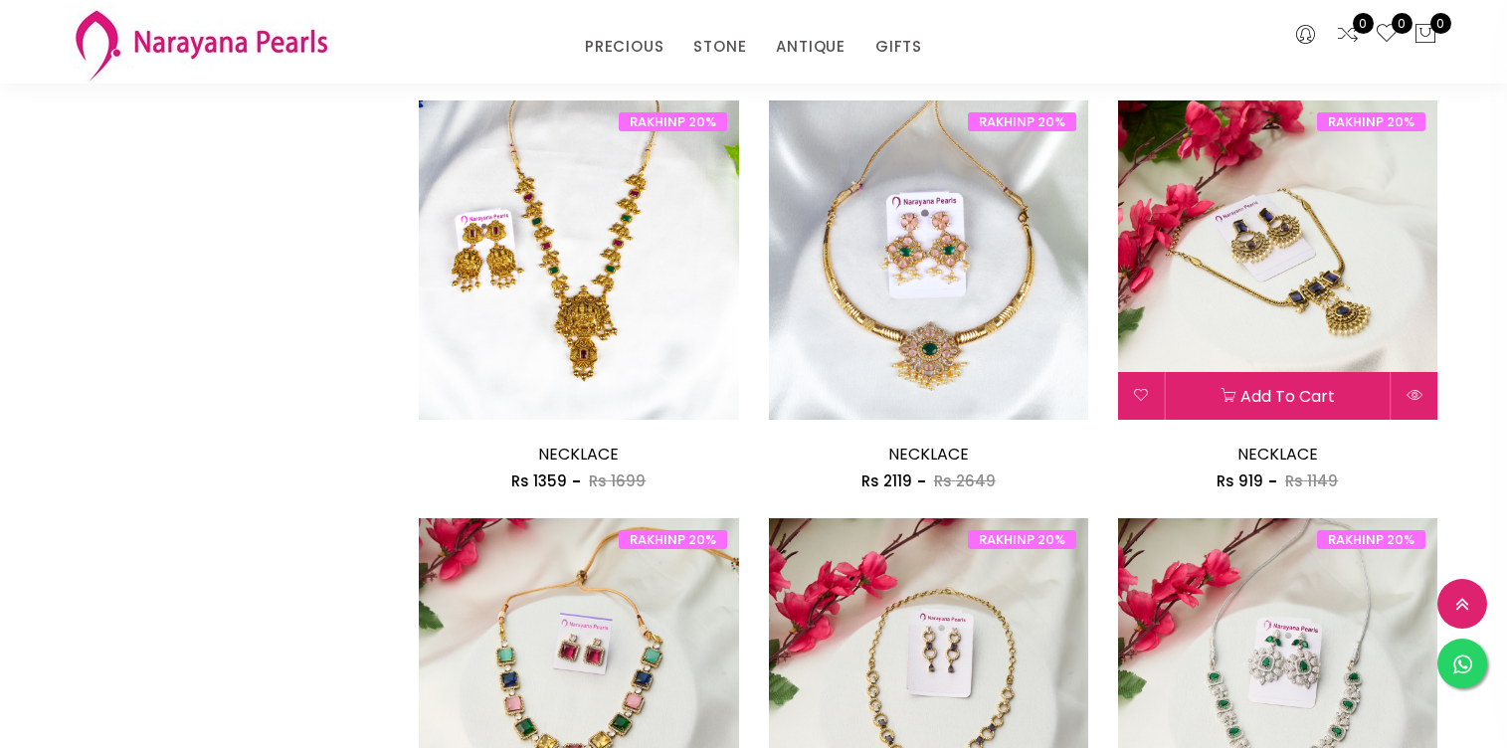
click at [1257, 286] on img at bounding box center [1277, 259] width 319 height 319
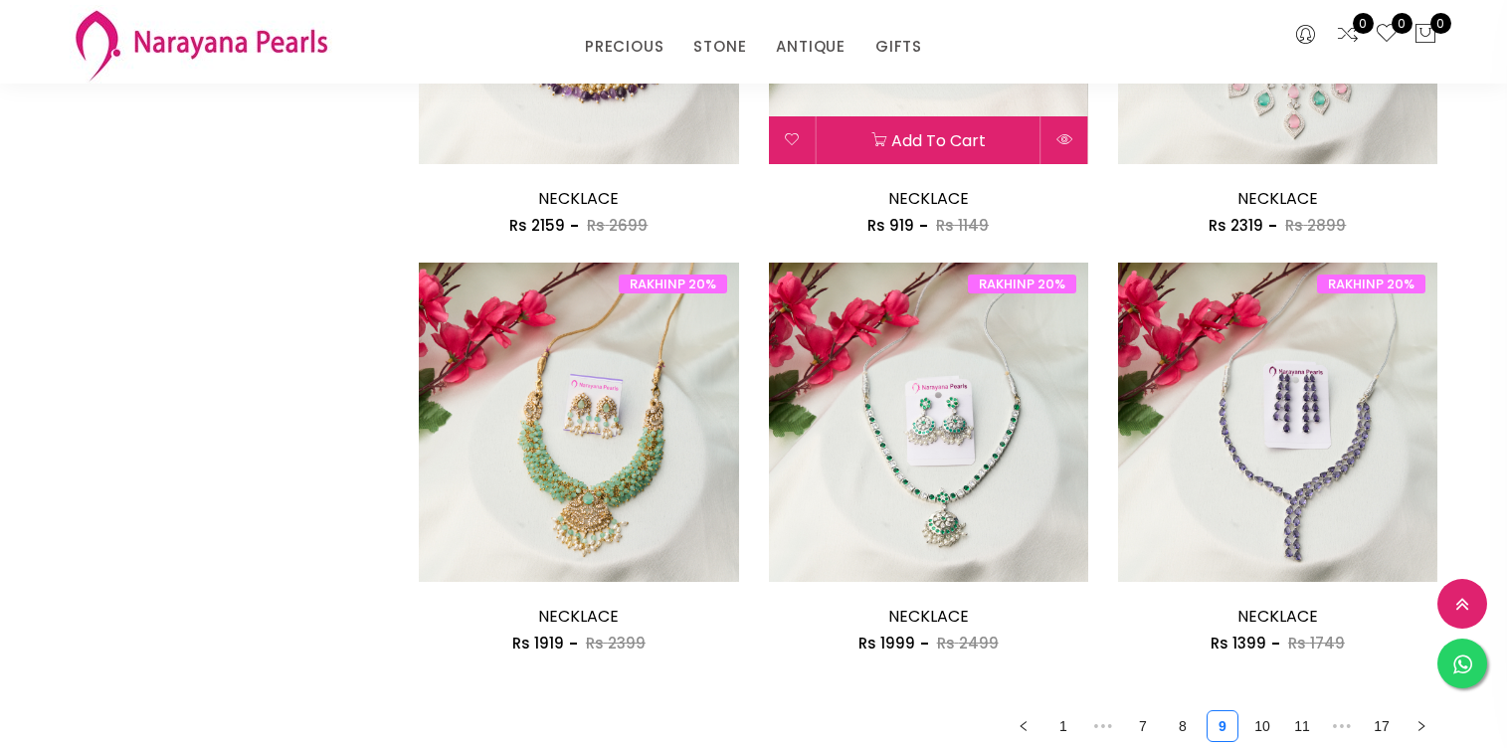
scroll to position [2779, 0]
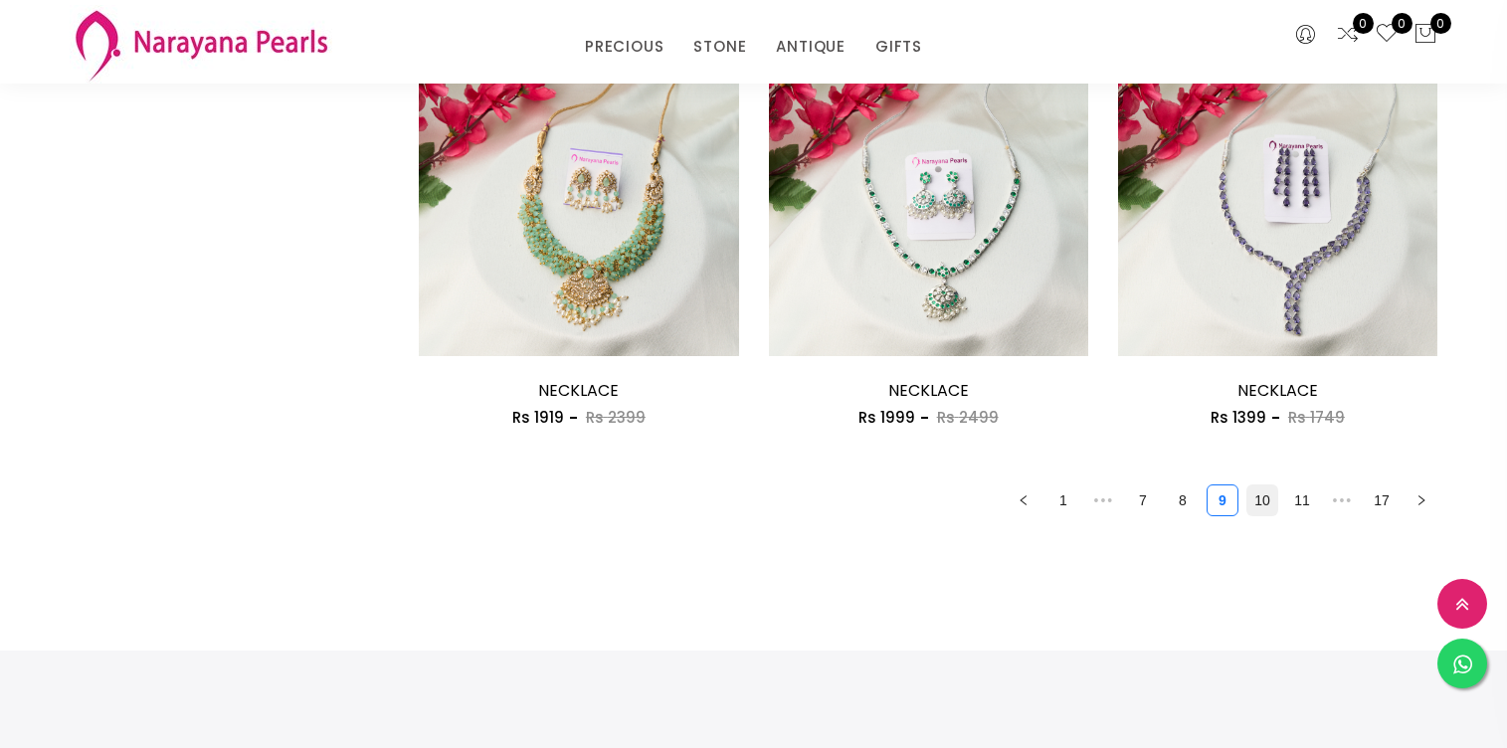
click at [1256, 508] on link "10" at bounding box center [1262, 500] width 30 height 30
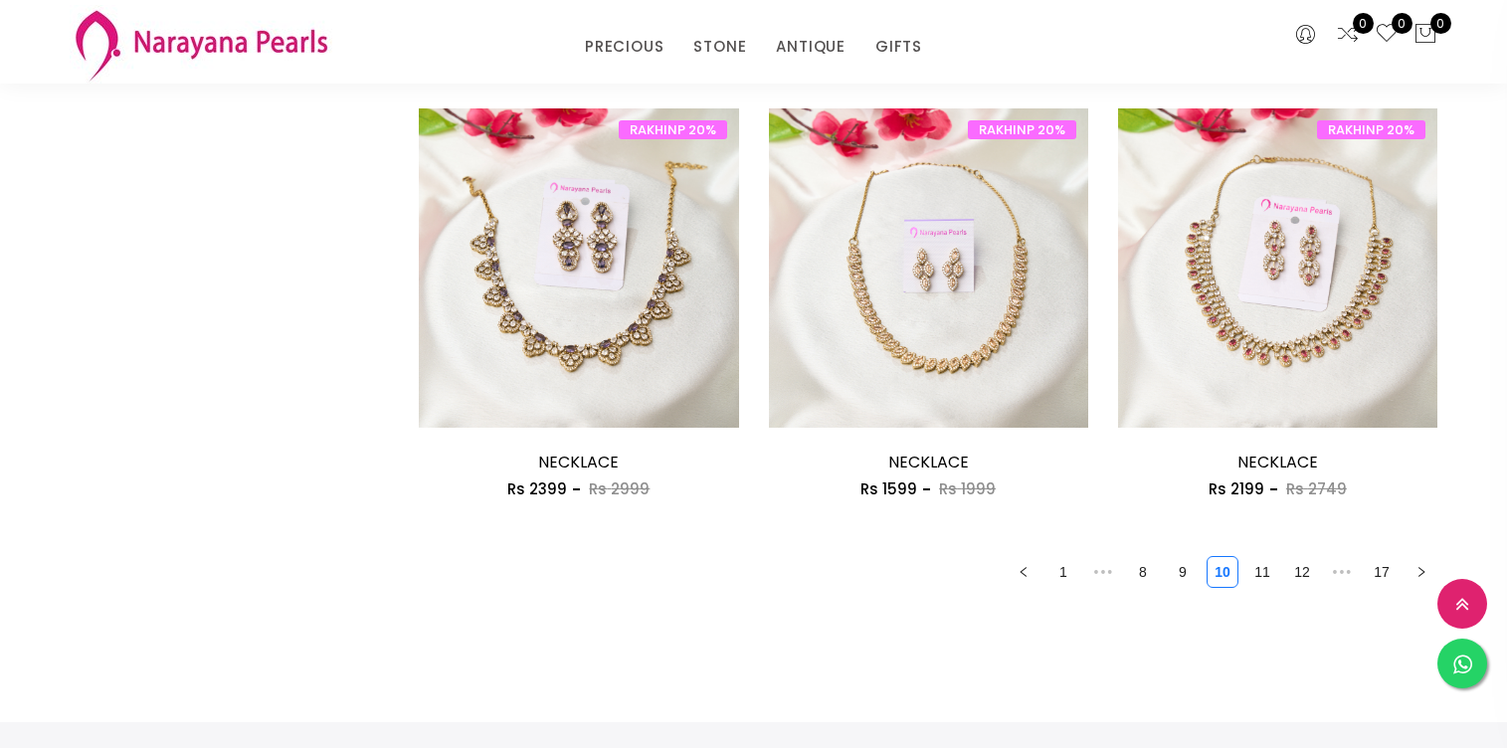
scroll to position [2962, 0]
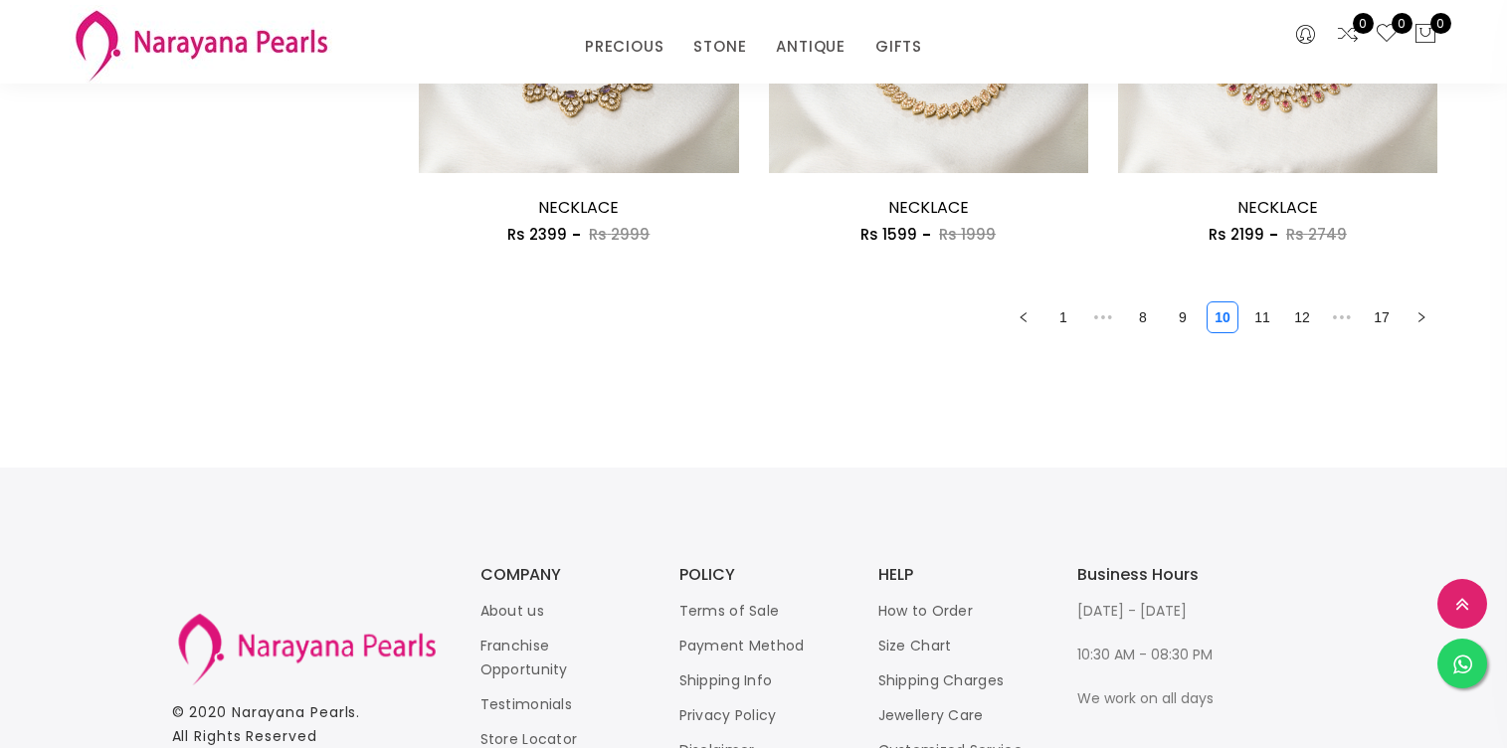
click at [1261, 326] on link "11" at bounding box center [1262, 317] width 30 height 30
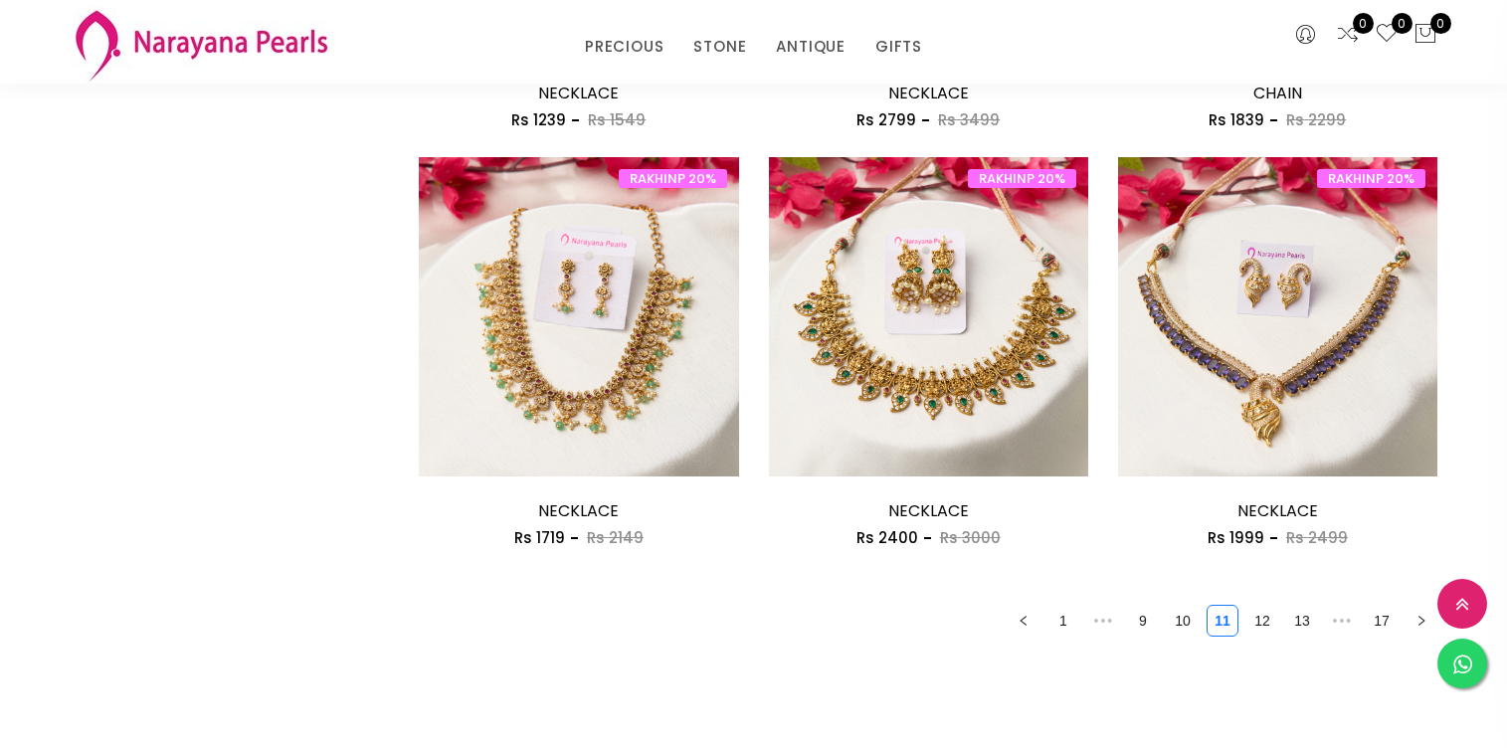
scroll to position [2731, 0]
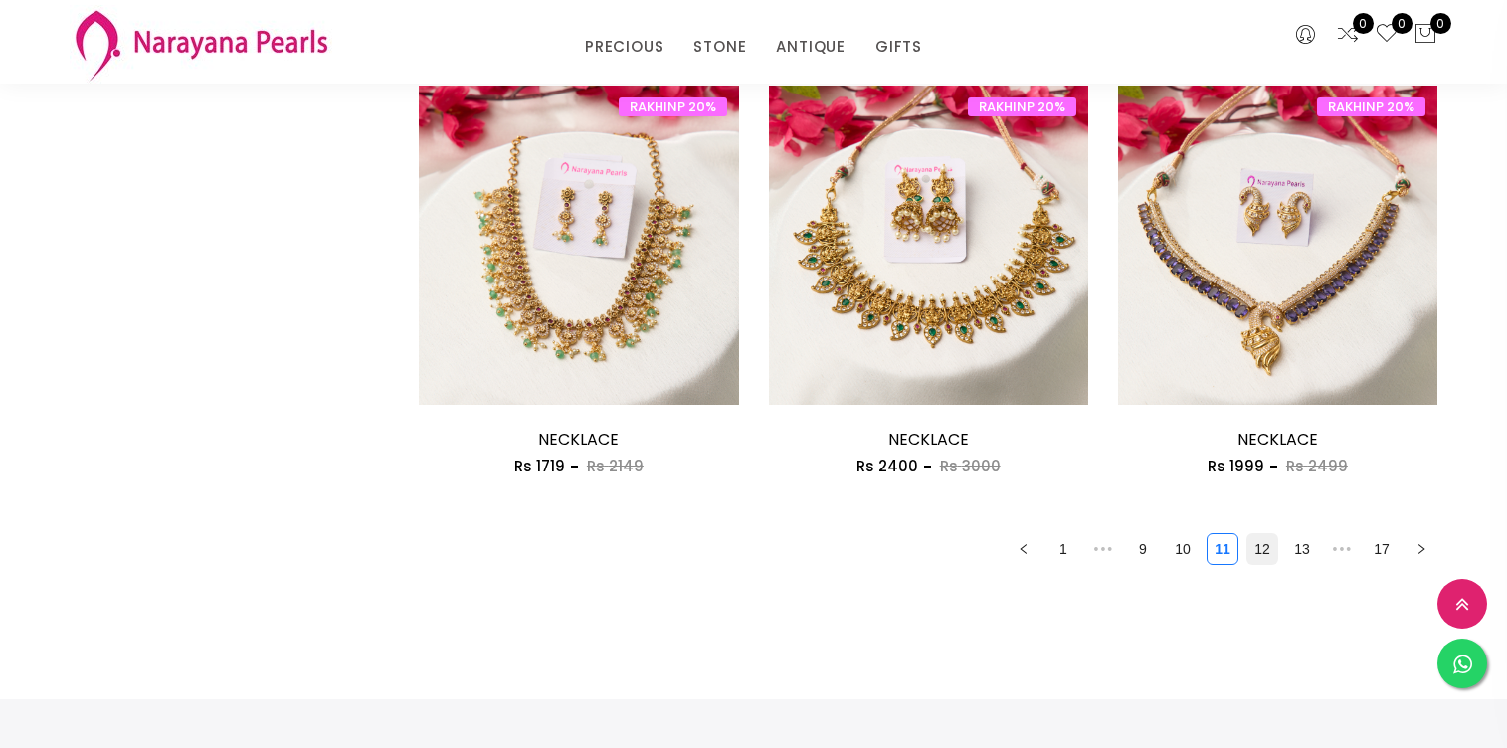
click at [1266, 545] on link "12" at bounding box center [1262, 549] width 30 height 30
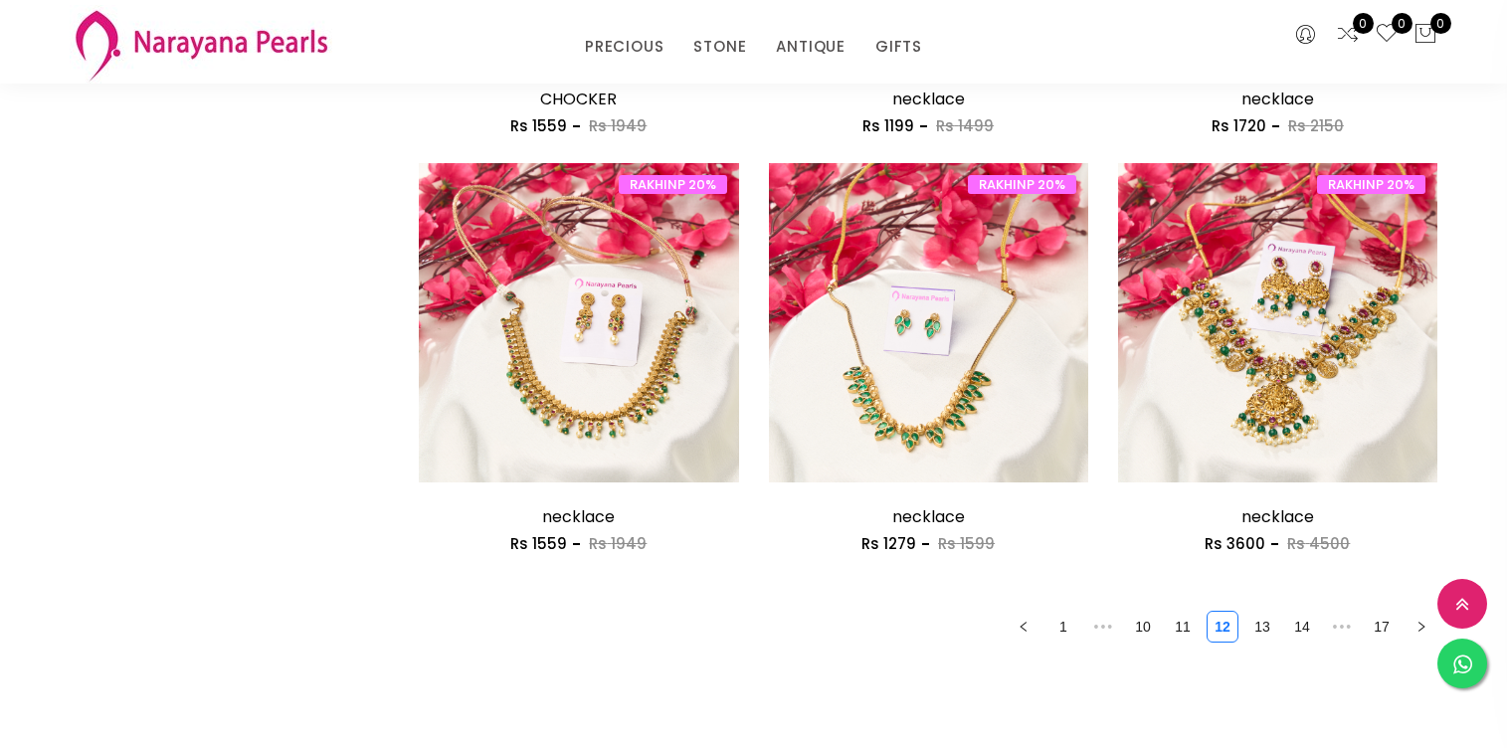
scroll to position [2698, 0]
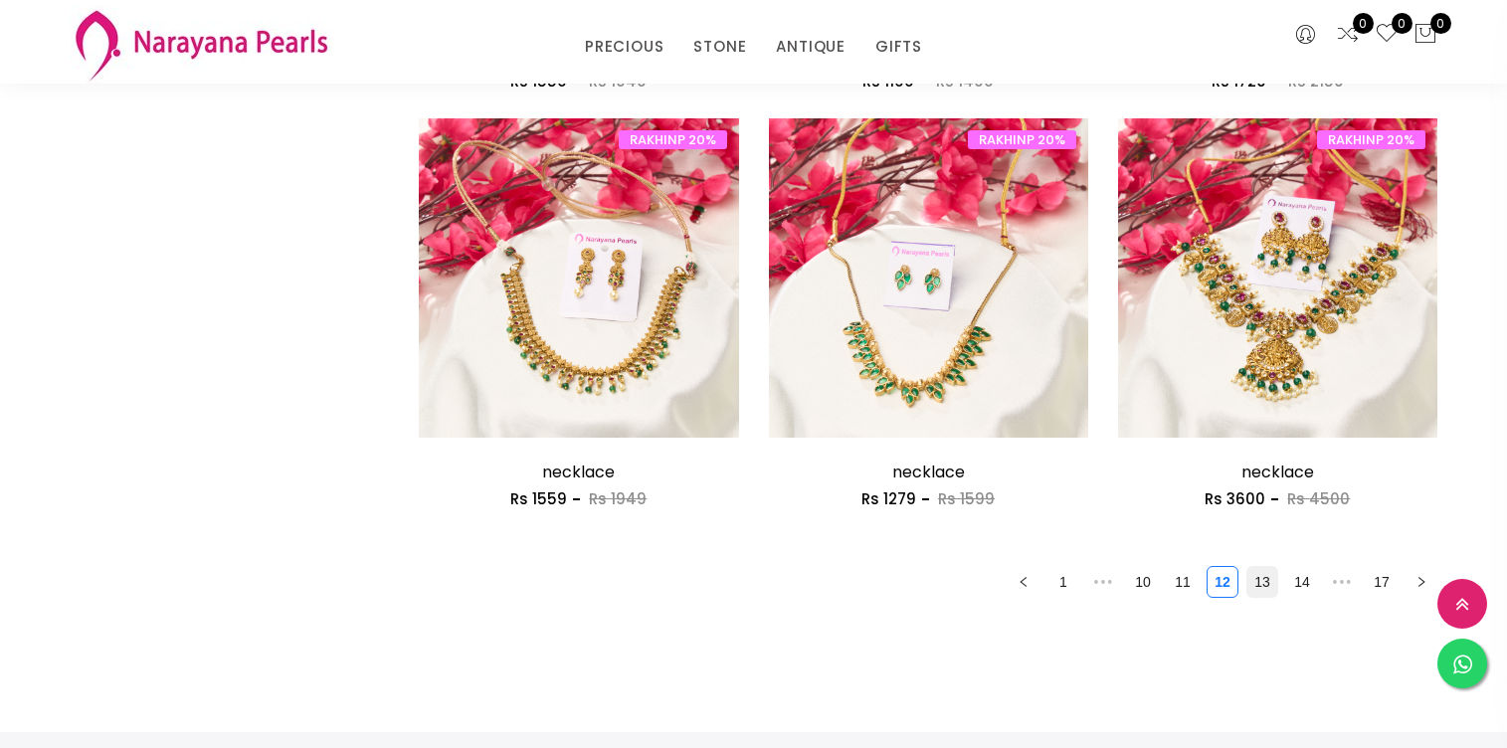
click at [1262, 582] on link "13" at bounding box center [1262, 582] width 30 height 30
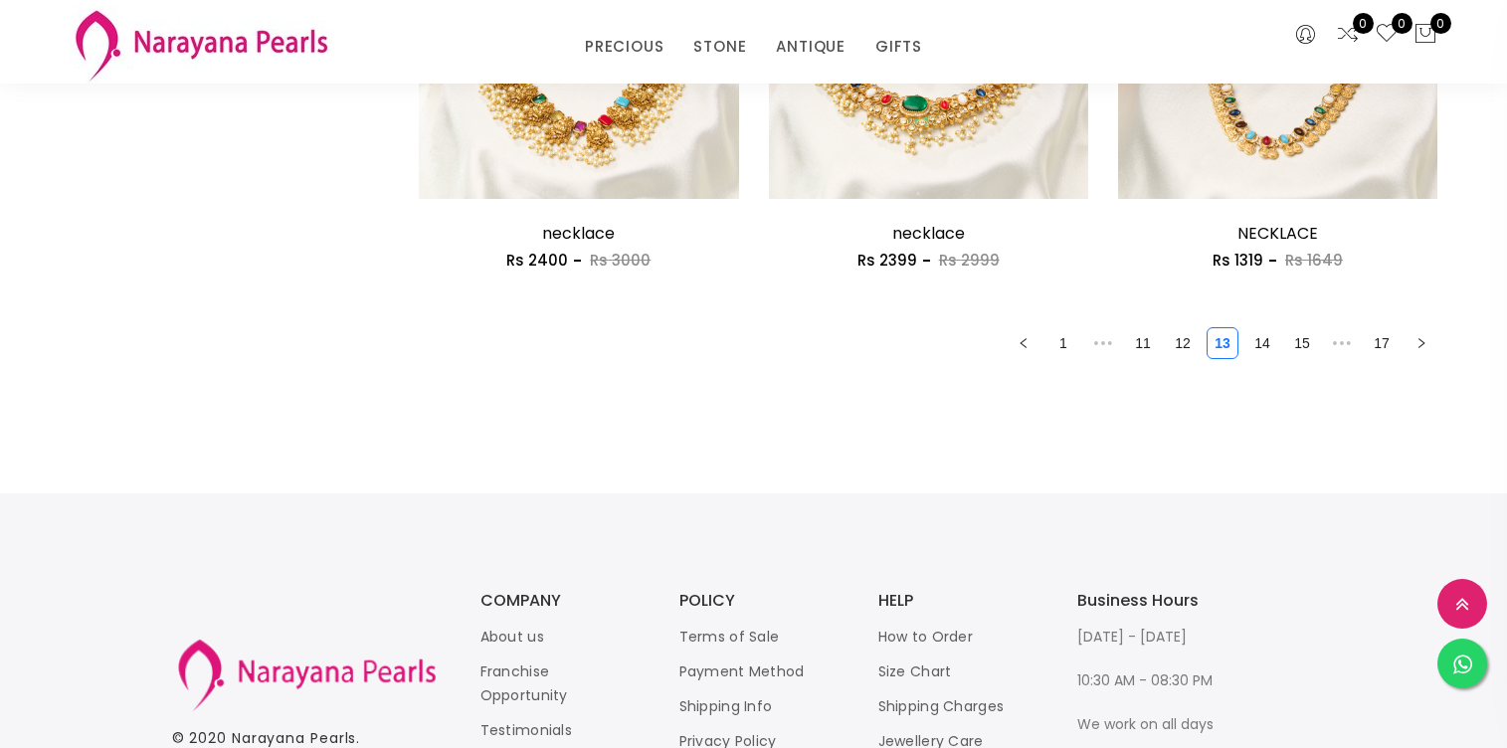
scroll to position [2939, 0]
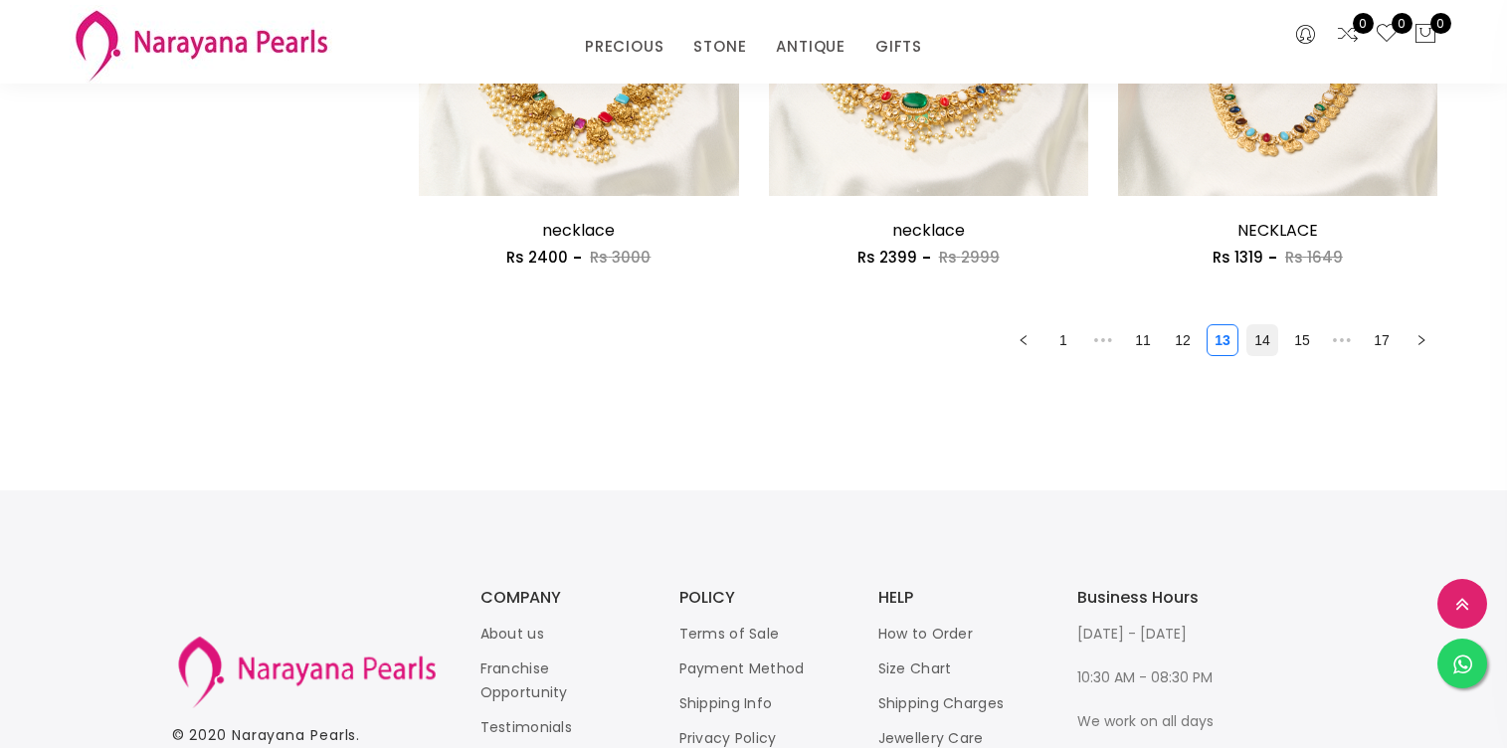
click at [1263, 337] on link "14" at bounding box center [1262, 340] width 30 height 30
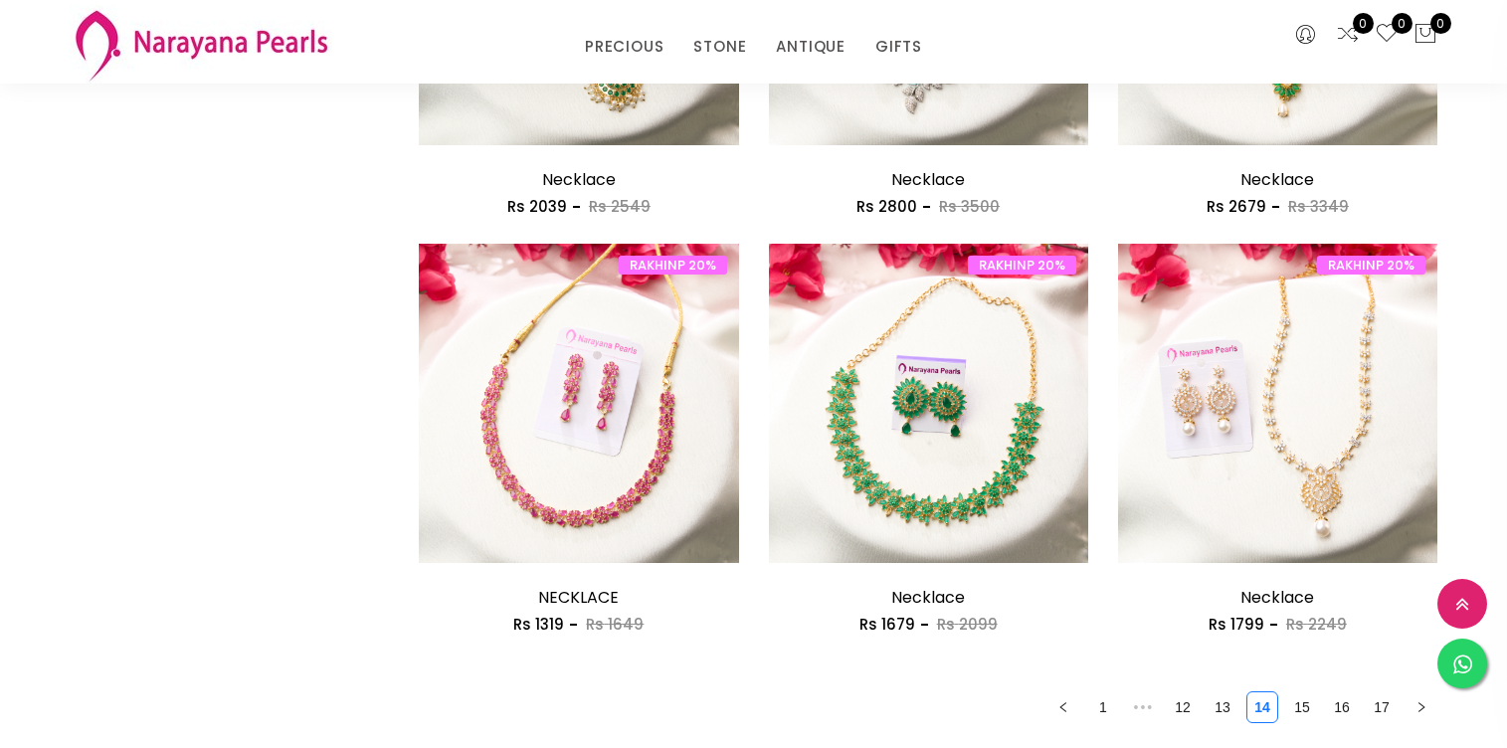
scroll to position [2751, 0]
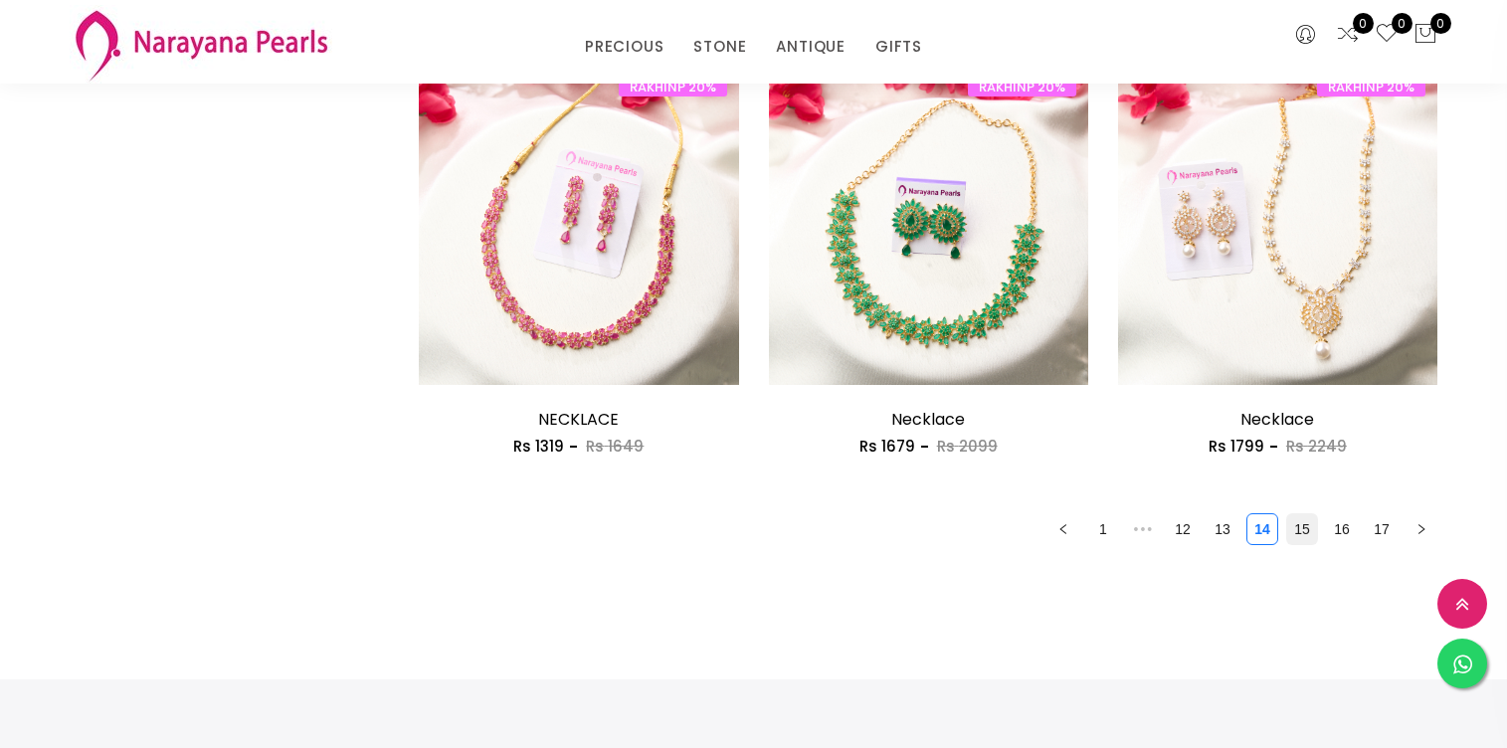
click at [1295, 514] on link "15" at bounding box center [1302, 529] width 30 height 30
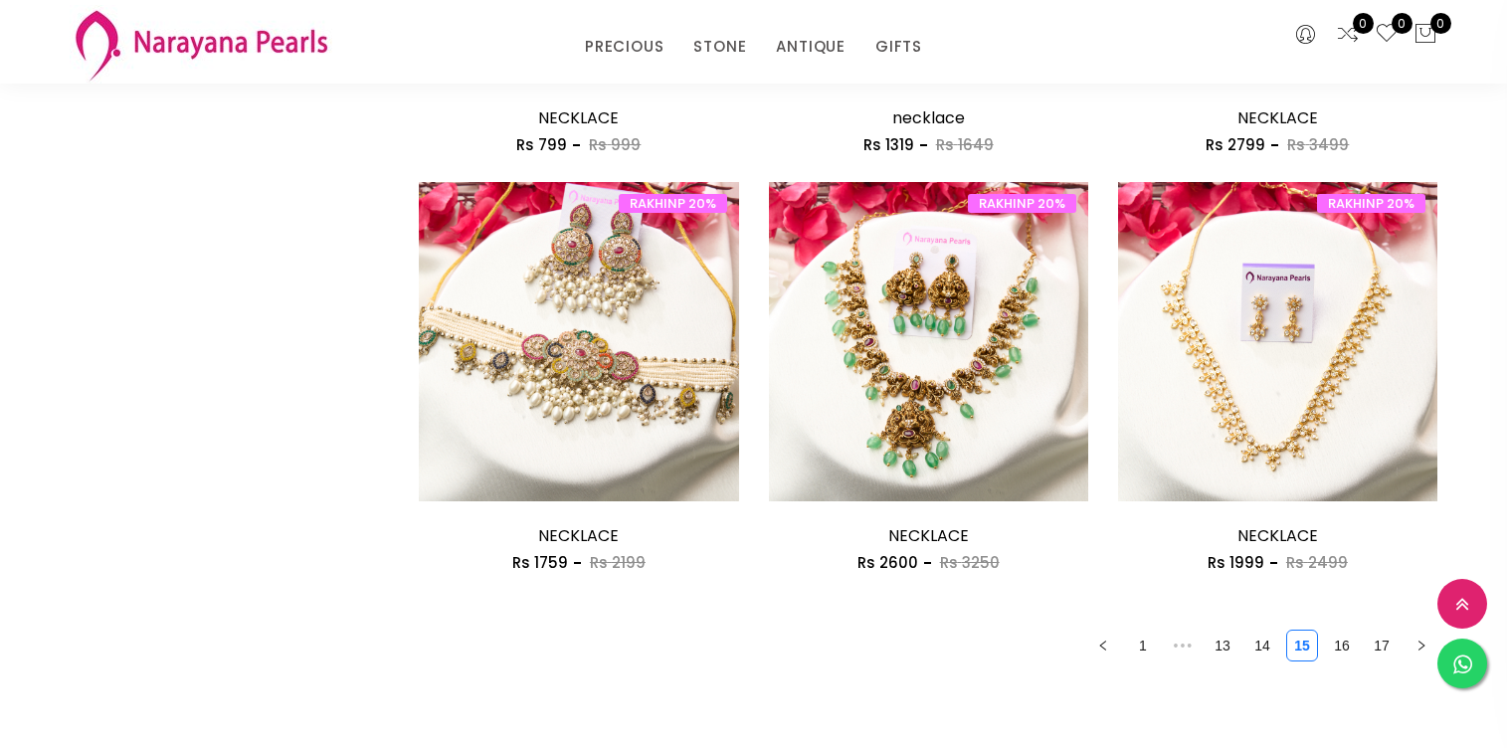
scroll to position [2756, 0]
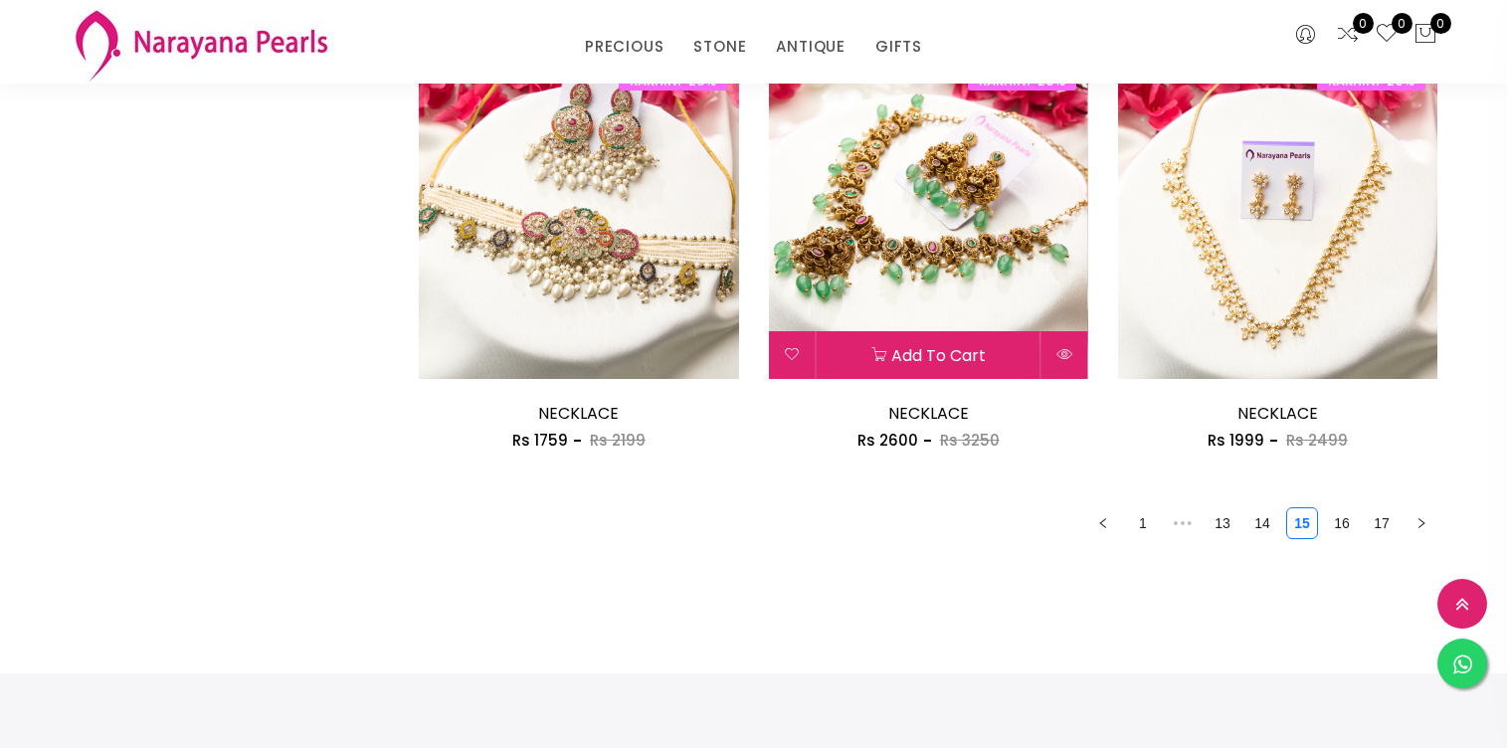
click at [985, 165] on img at bounding box center [928, 219] width 319 height 319
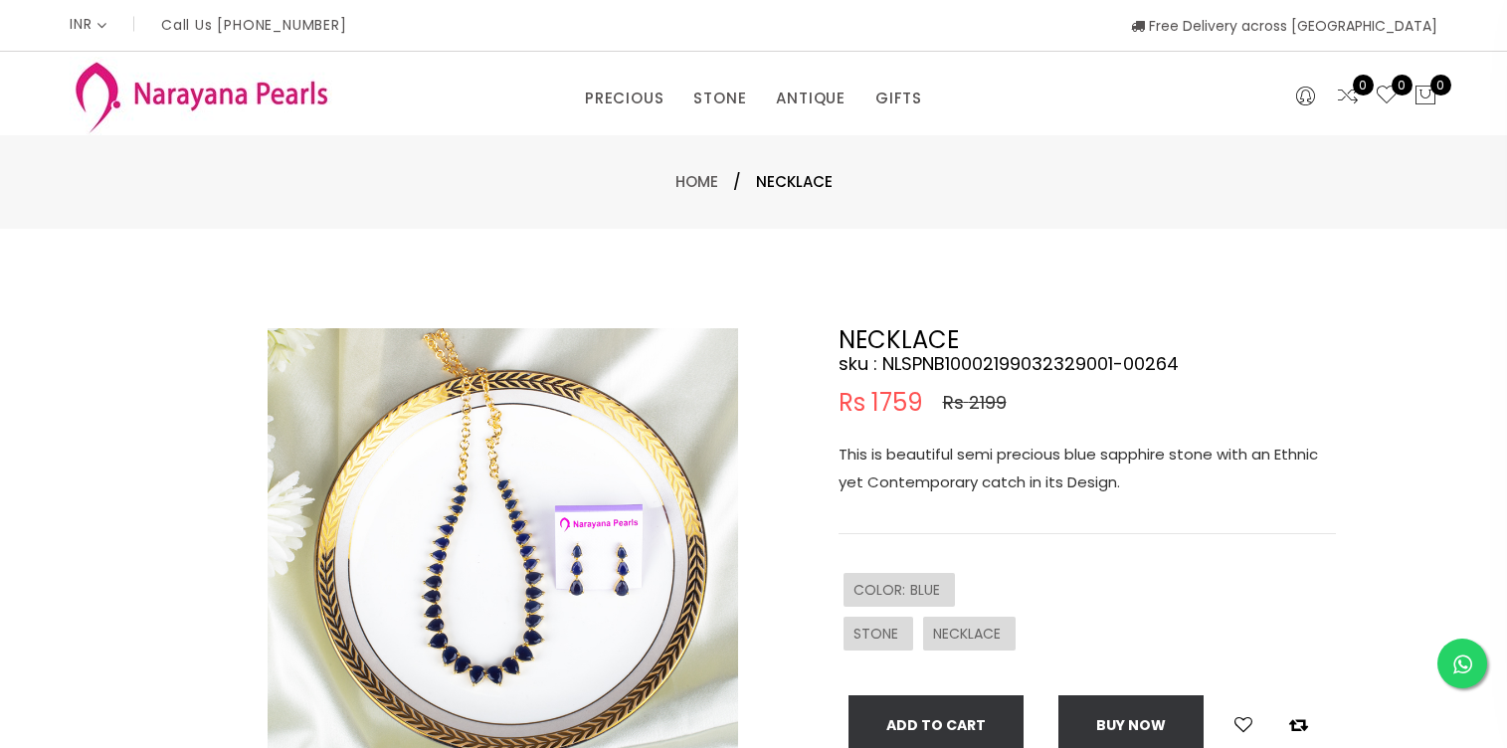
select select "INR"
click at [488, 507] on img at bounding box center [502, 563] width 470 height 470
drag, startPoint x: 488, startPoint y: 507, endPoint x: 422, endPoint y: 474, distance: 74.3
click at [422, 474] on img at bounding box center [502, 563] width 470 height 470
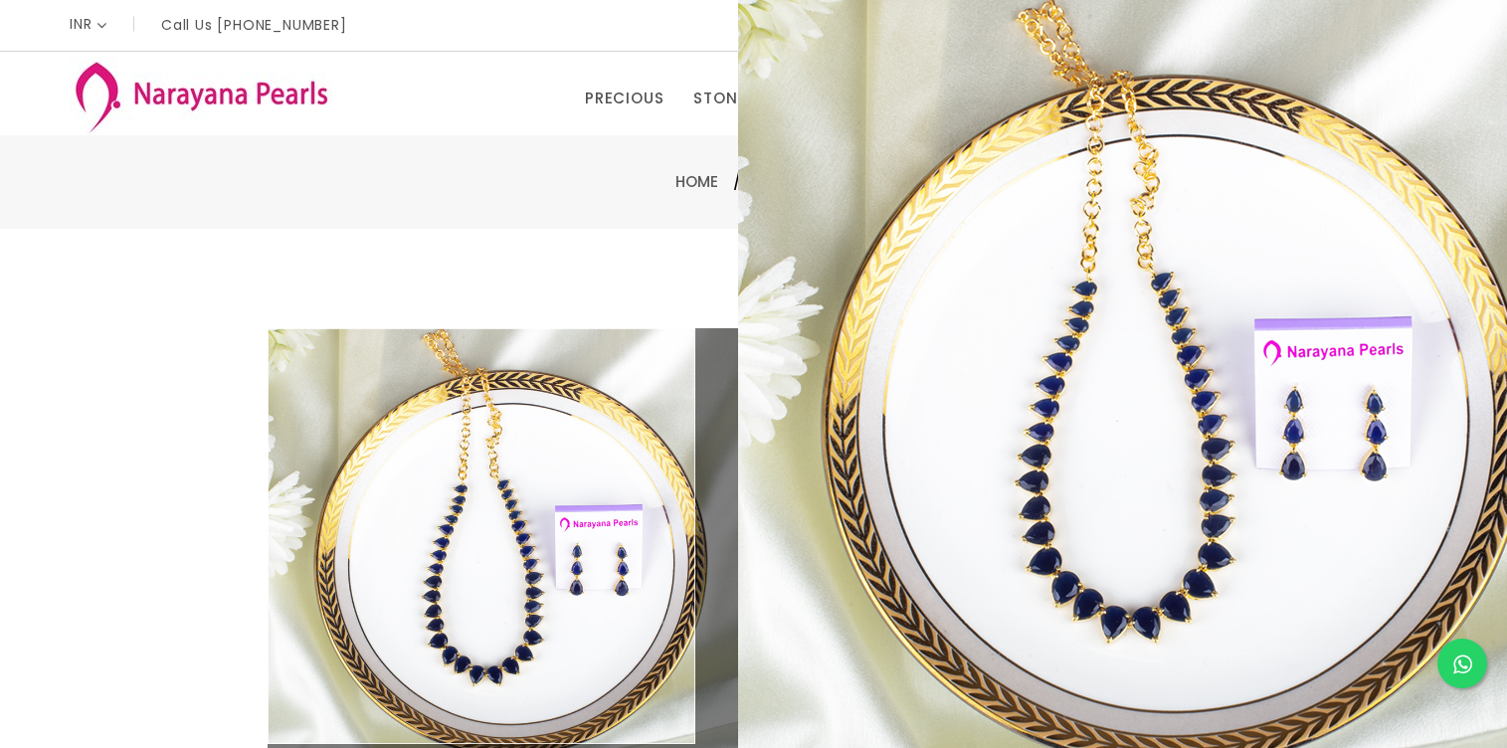
drag, startPoint x: 422, startPoint y: 474, endPoint x: 412, endPoint y: 462, distance: 15.5
click at [423, 475] on img at bounding box center [502, 563] width 470 height 470
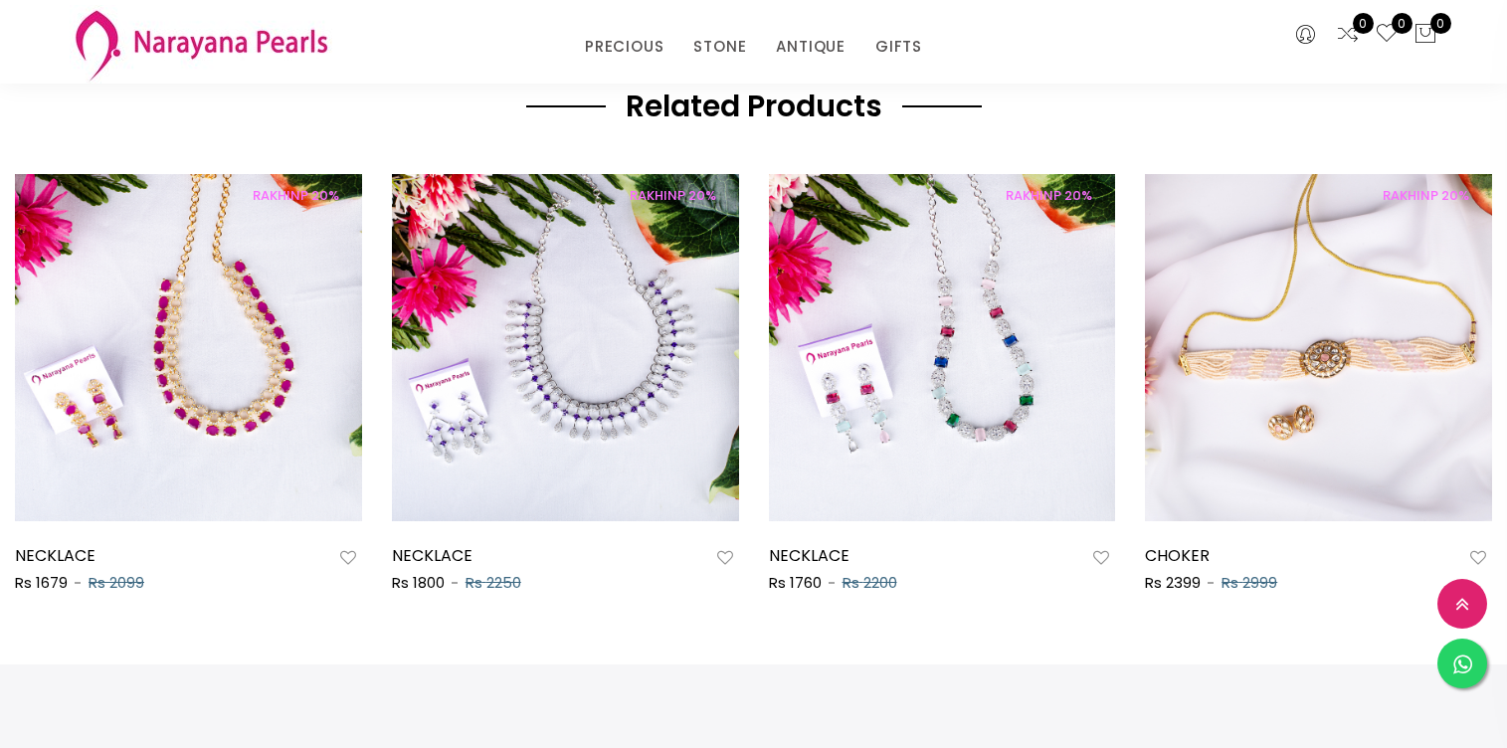
scroll to position [1082, 0]
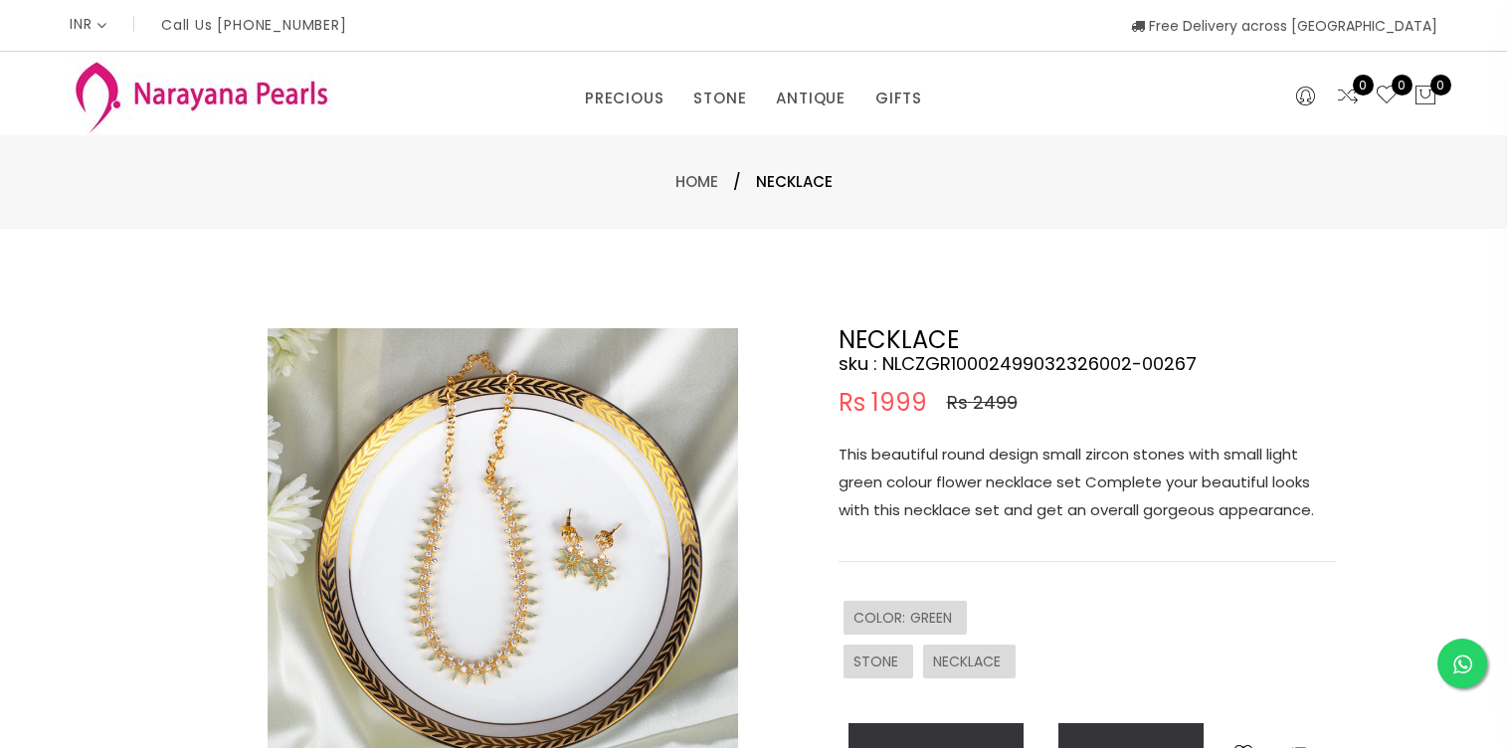
select select "INR"
click at [461, 576] on img at bounding box center [502, 563] width 470 height 470
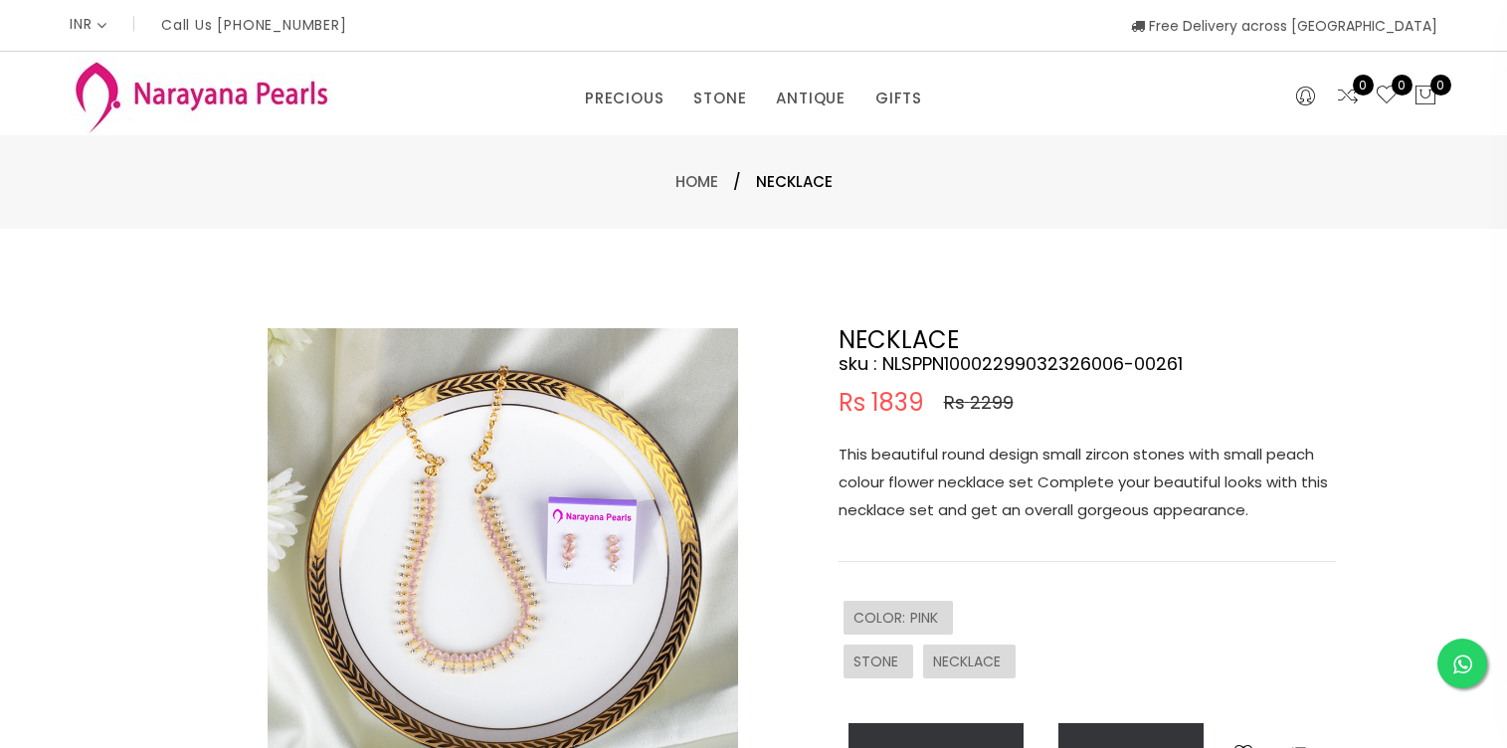
select select "INR"
click at [426, 558] on img at bounding box center [502, 563] width 470 height 470
click at [472, 548] on img at bounding box center [502, 563] width 470 height 470
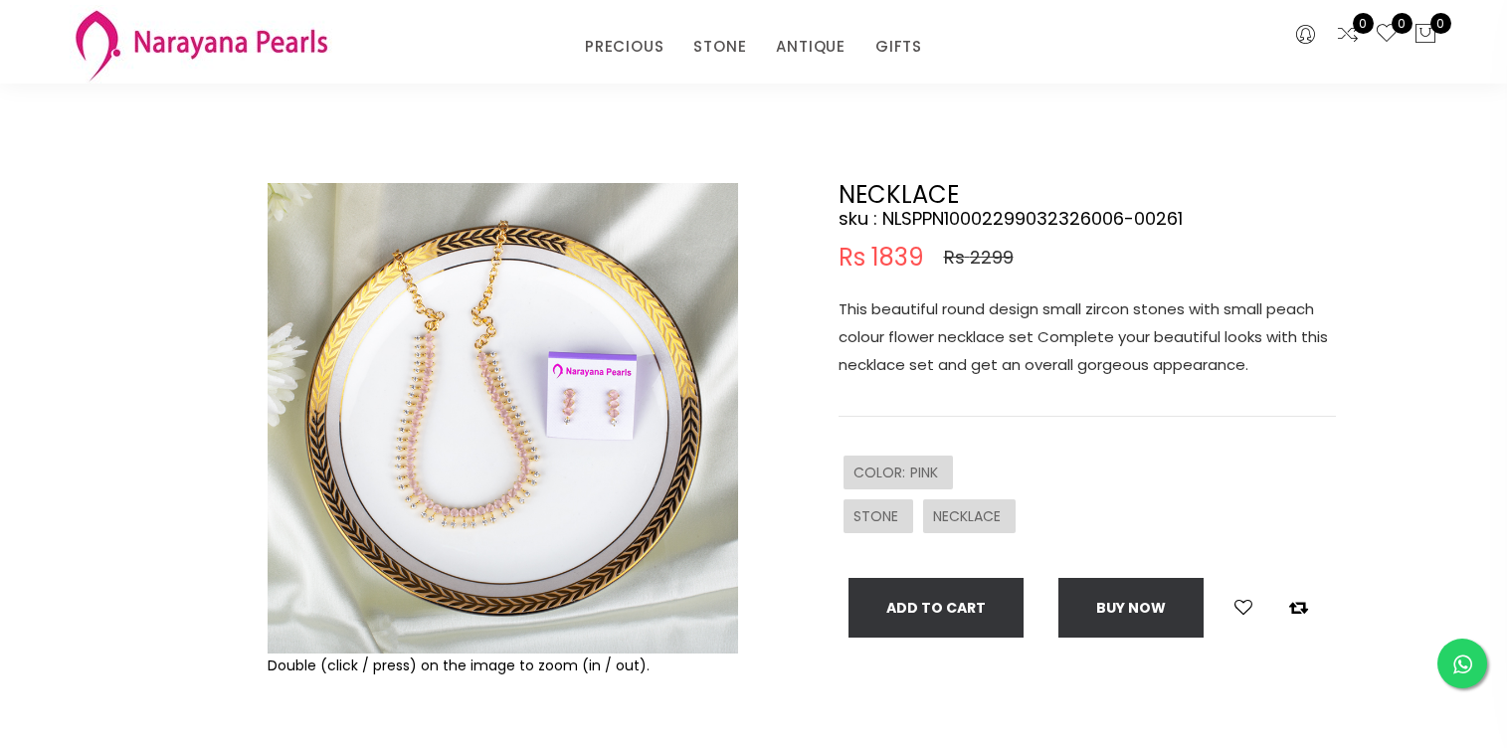
scroll to position [58, 0]
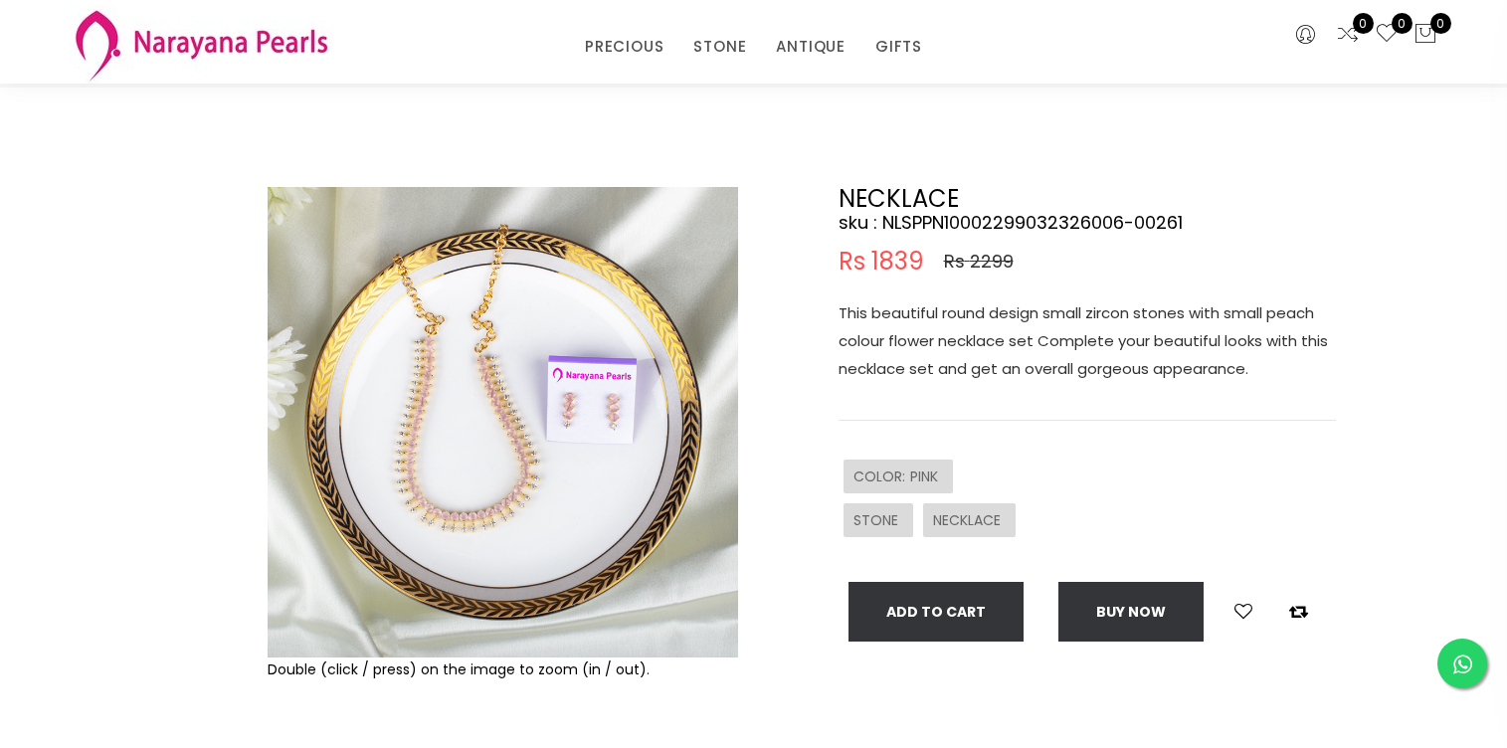
click at [484, 417] on img at bounding box center [502, 422] width 470 height 470
click at [456, 439] on img at bounding box center [502, 422] width 470 height 470
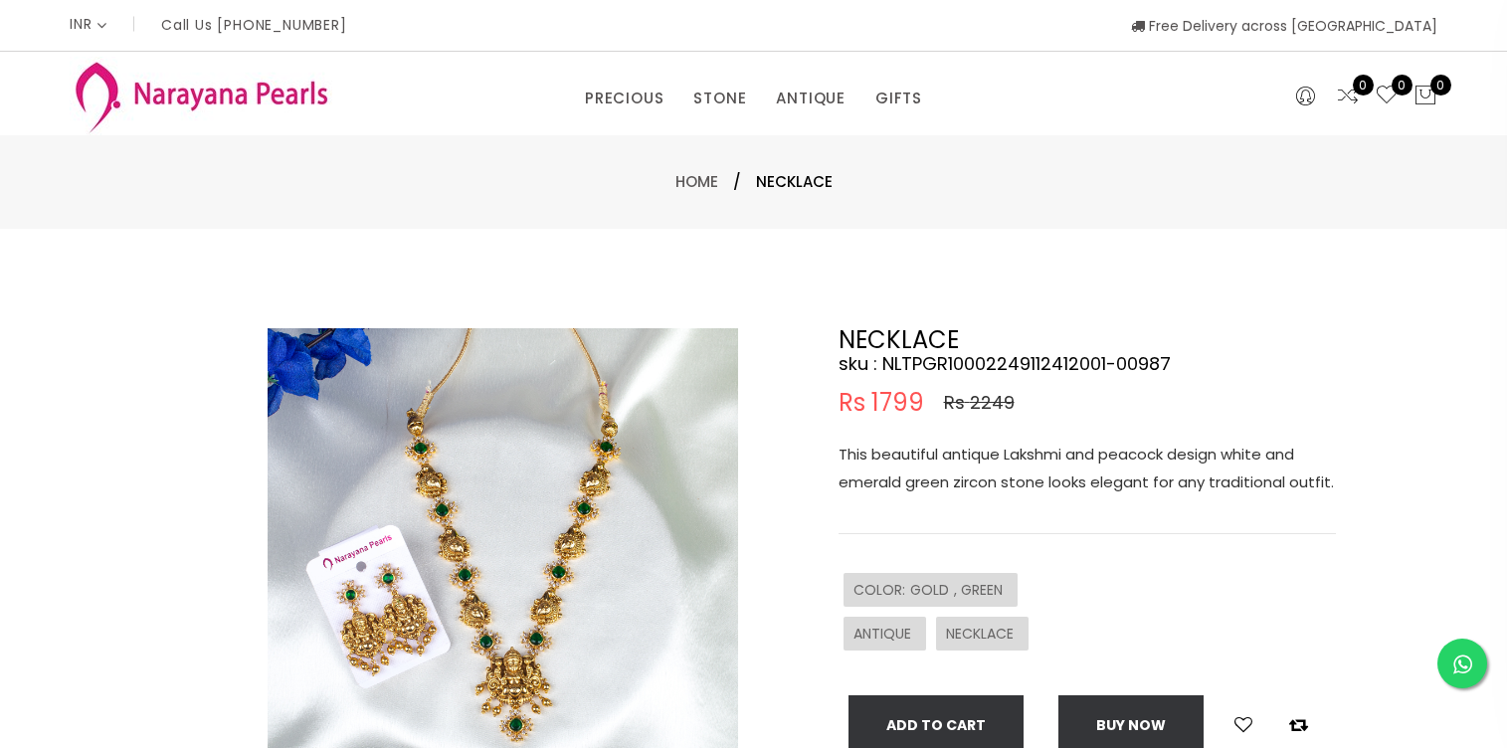
select select "INR"
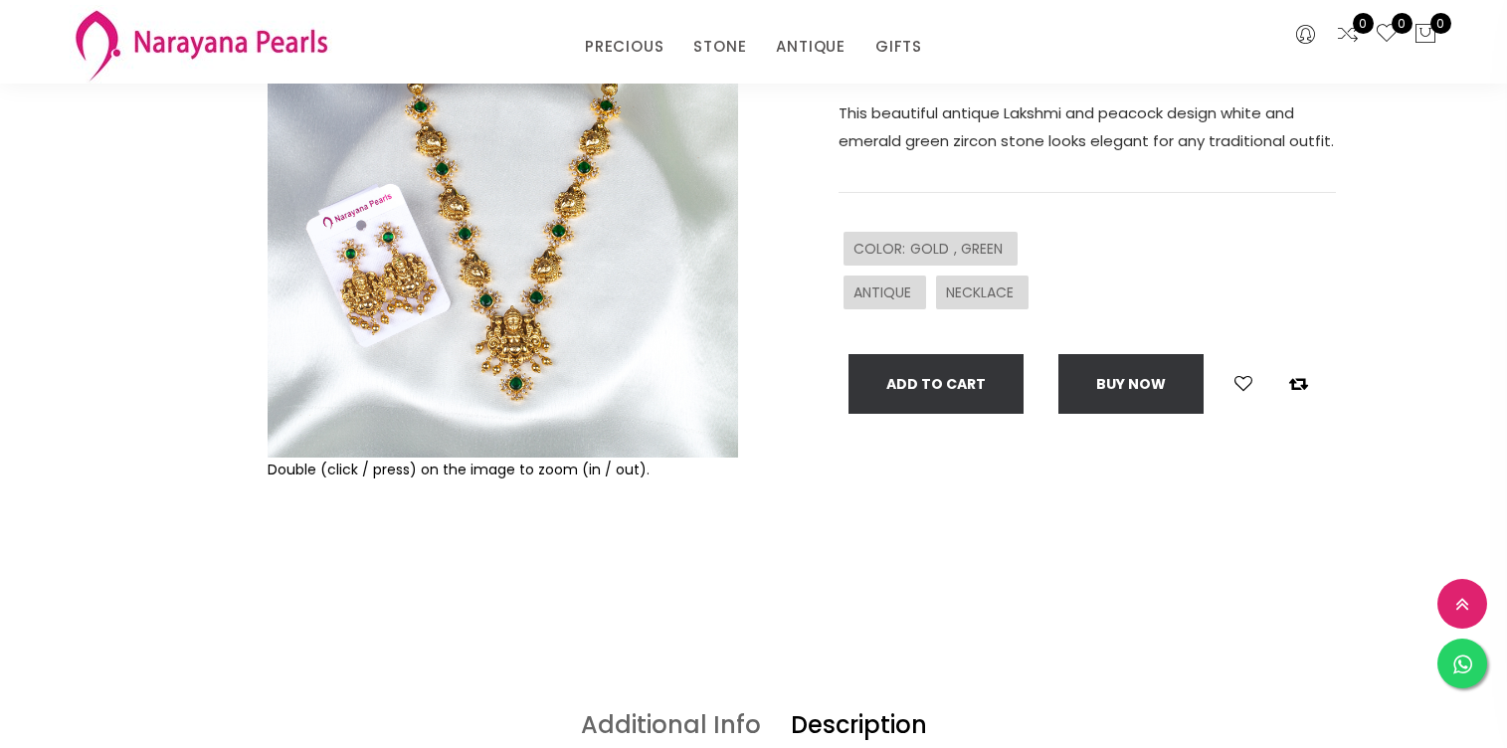
scroll to position [255, 0]
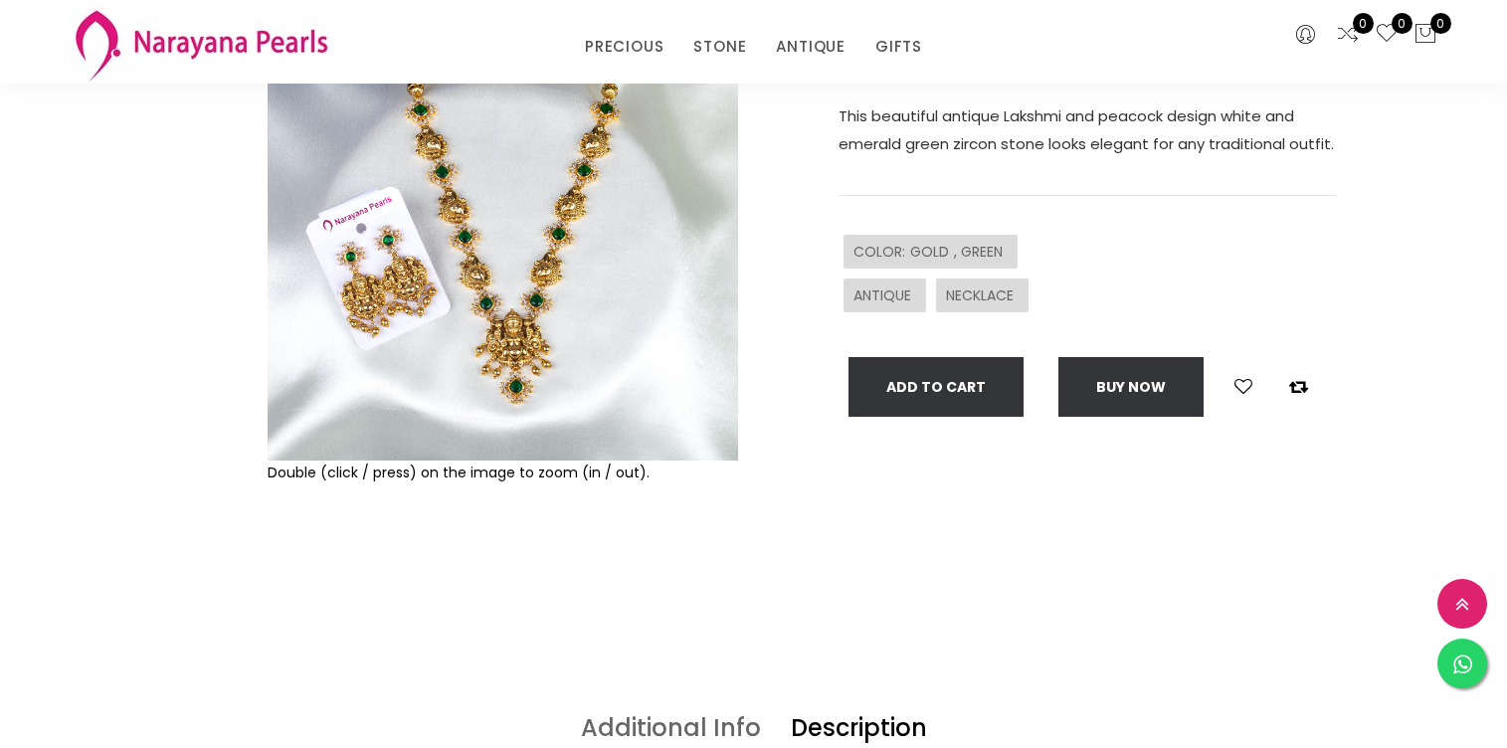
click at [501, 197] on img at bounding box center [502, 225] width 470 height 470
click at [422, 233] on img at bounding box center [502, 225] width 470 height 470
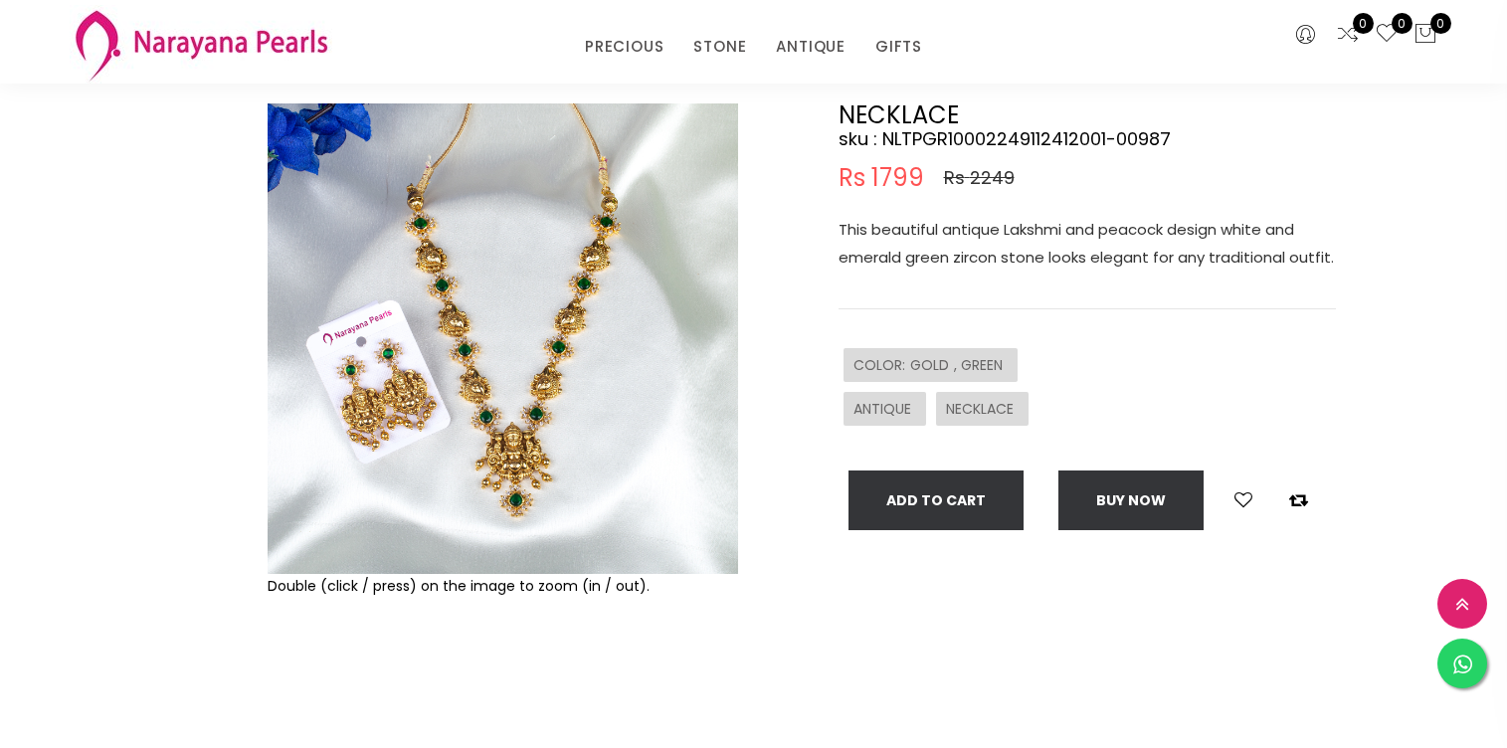
scroll to position [151, 0]
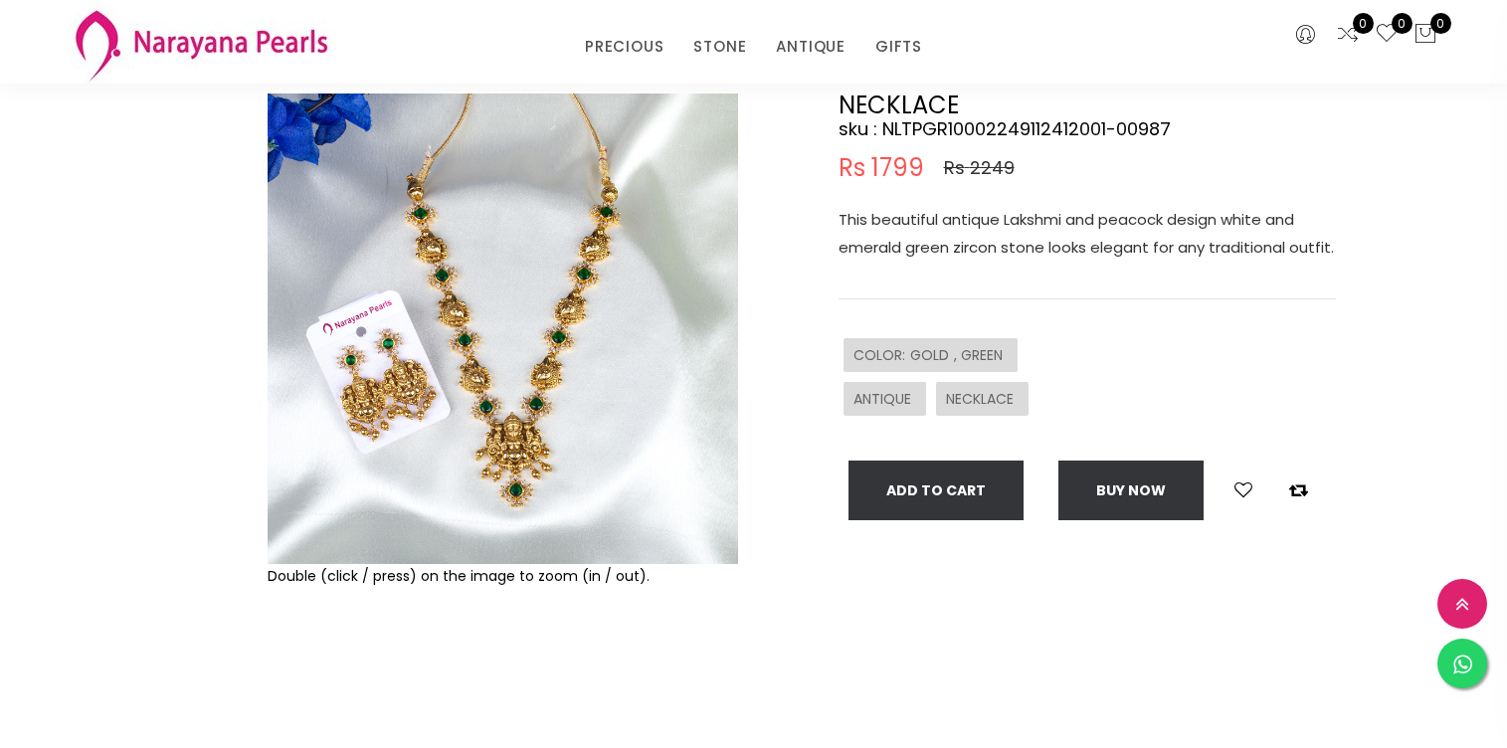
click at [493, 161] on img at bounding box center [502, 328] width 470 height 470
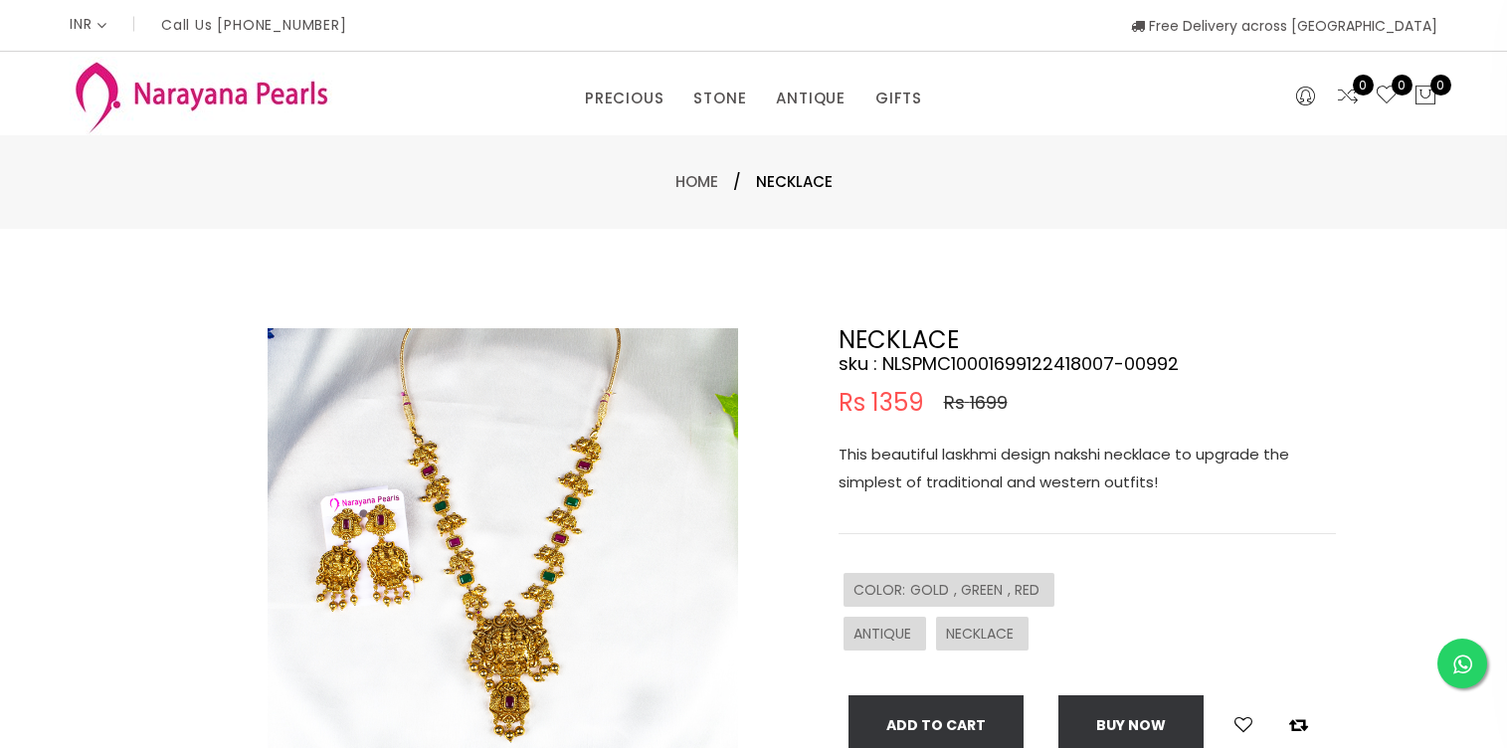
select select "INR"
click at [453, 548] on img at bounding box center [502, 563] width 470 height 470
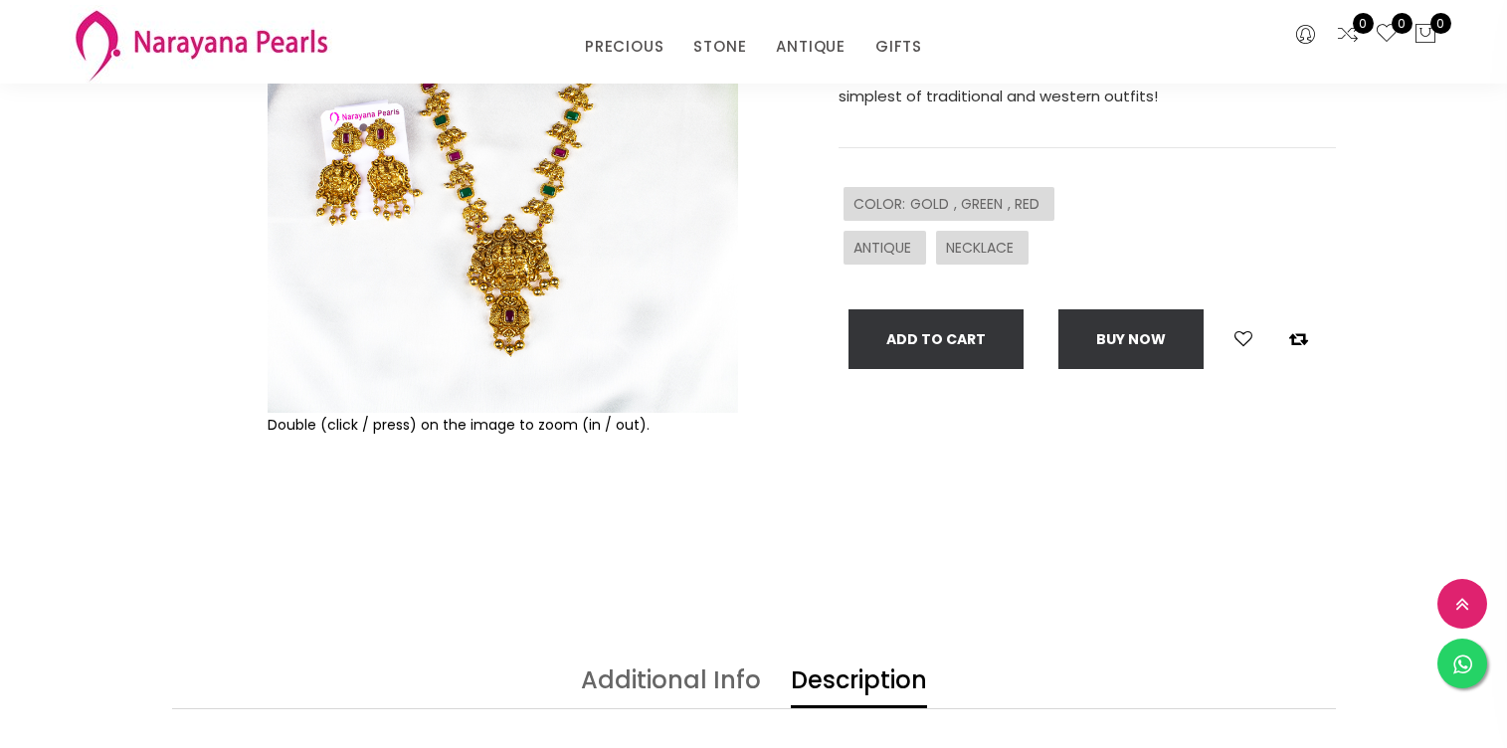
click at [520, 287] on img at bounding box center [502, 177] width 470 height 470
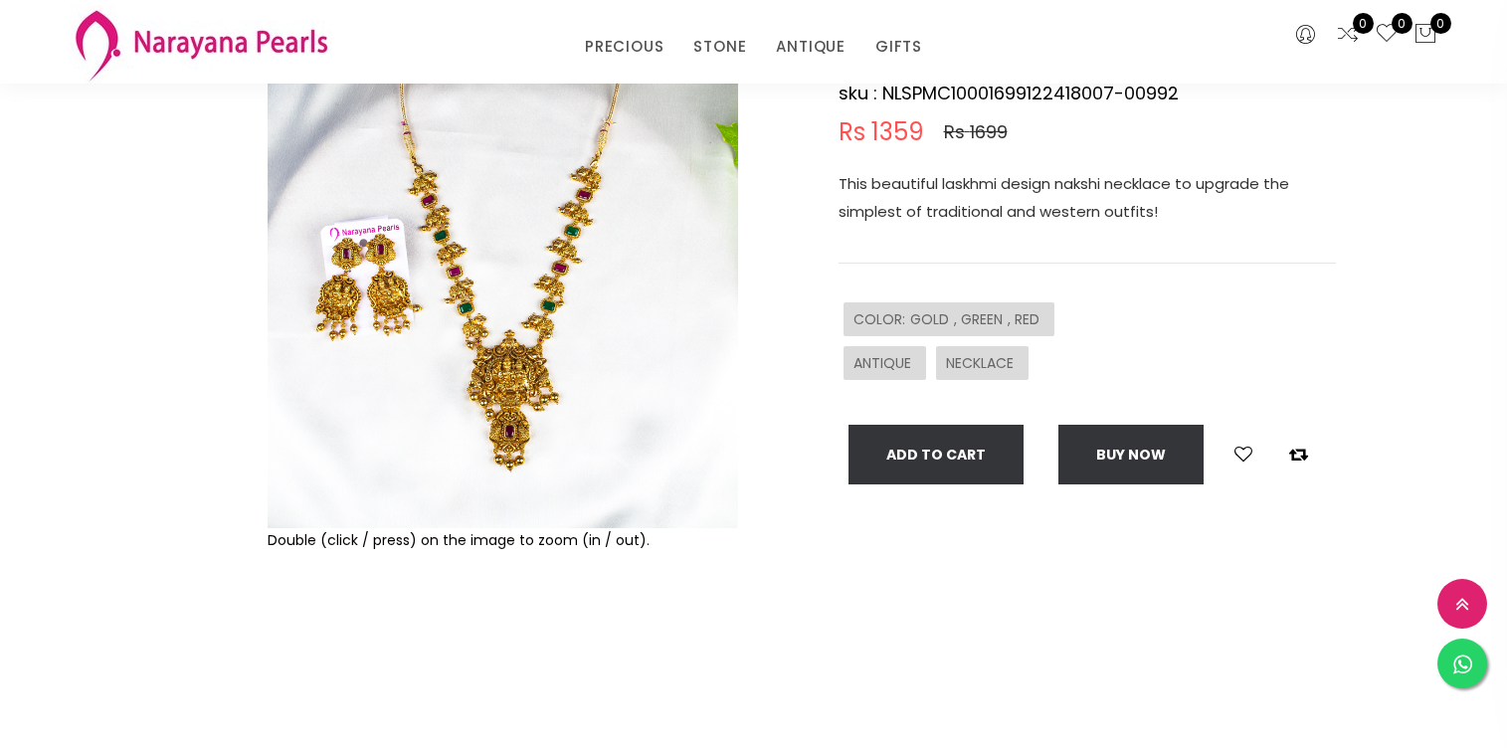
scroll to position [135, 0]
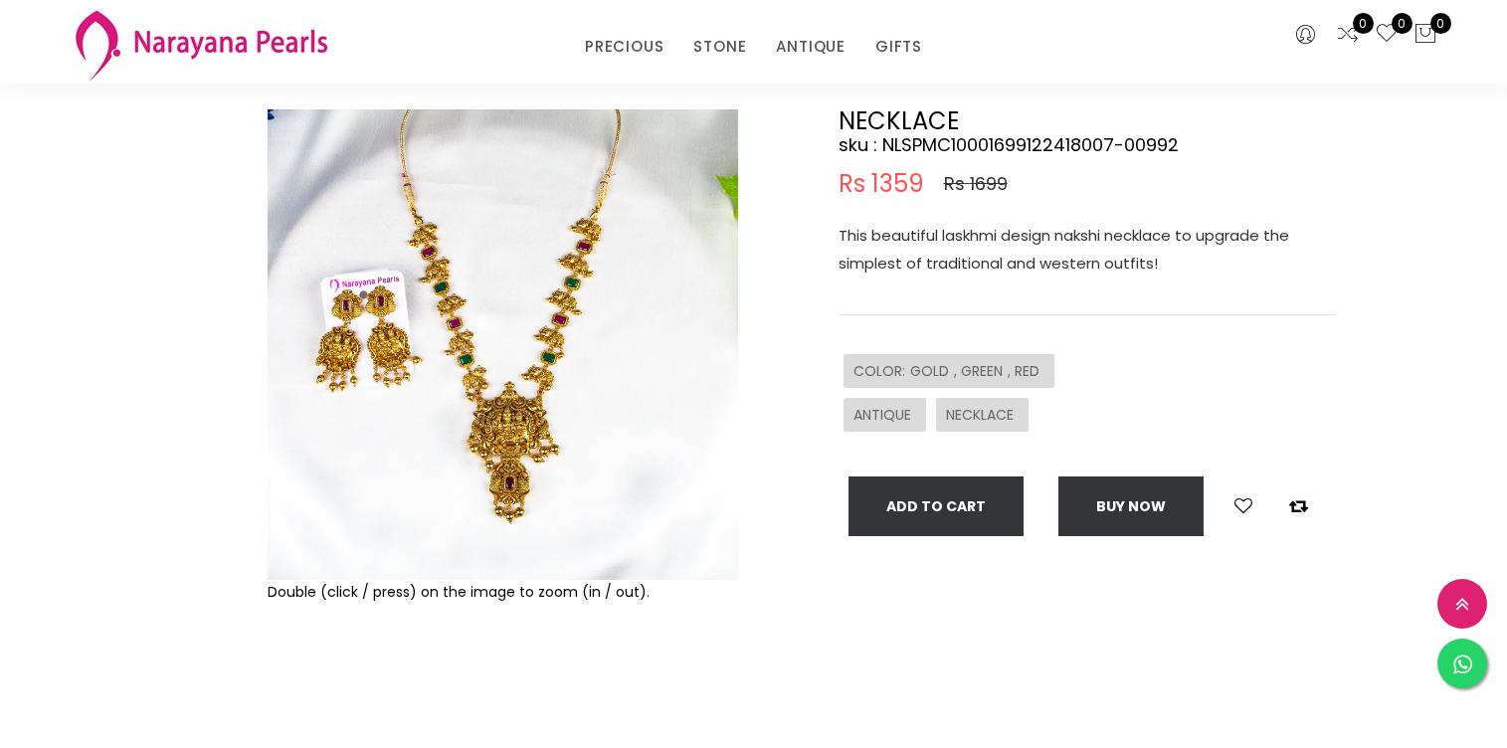
click at [512, 282] on img at bounding box center [502, 344] width 470 height 470
click at [480, 435] on img at bounding box center [502, 344] width 470 height 470
click at [471, 417] on img at bounding box center [502, 344] width 470 height 470
click at [512, 444] on img at bounding box center [502, 344] width 470 height 470
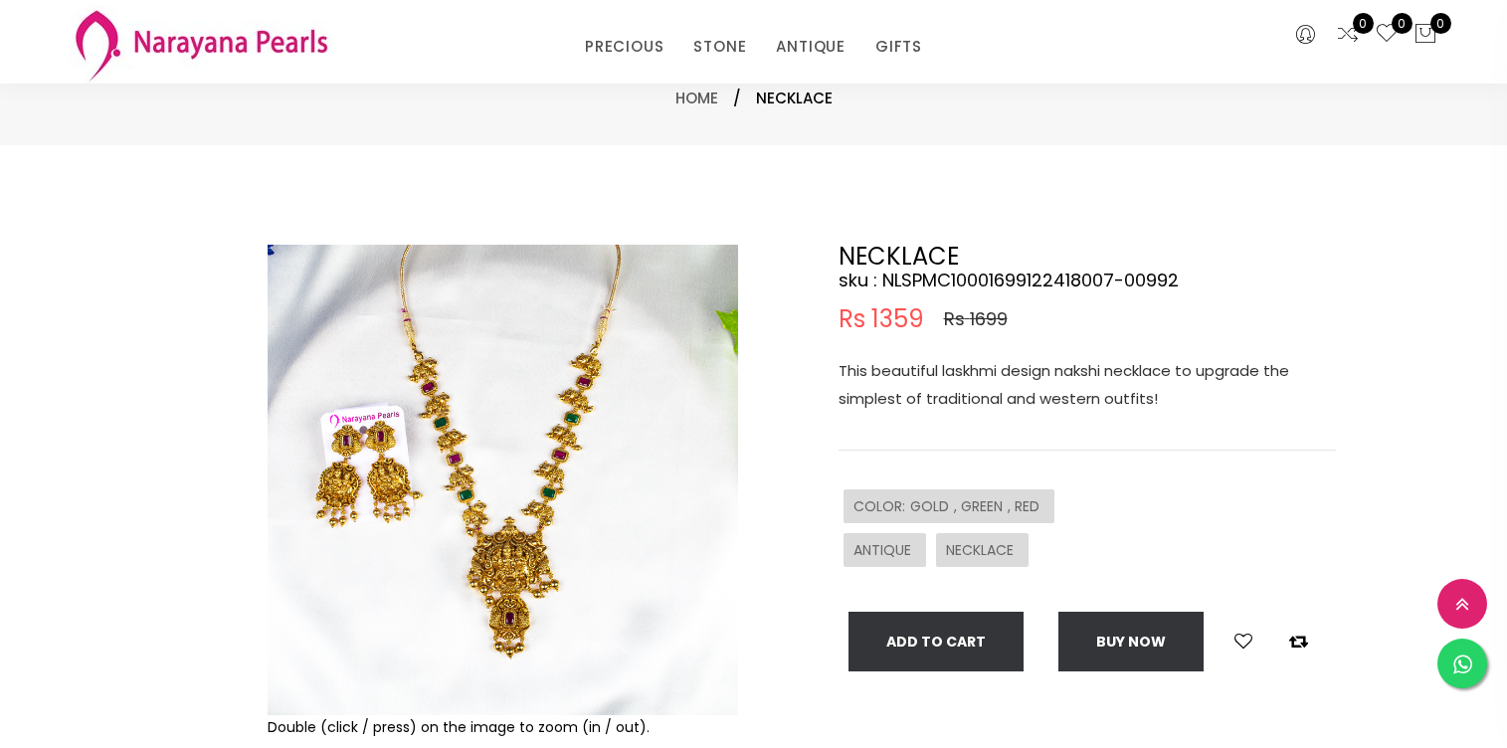
scroll to position [248, 0]
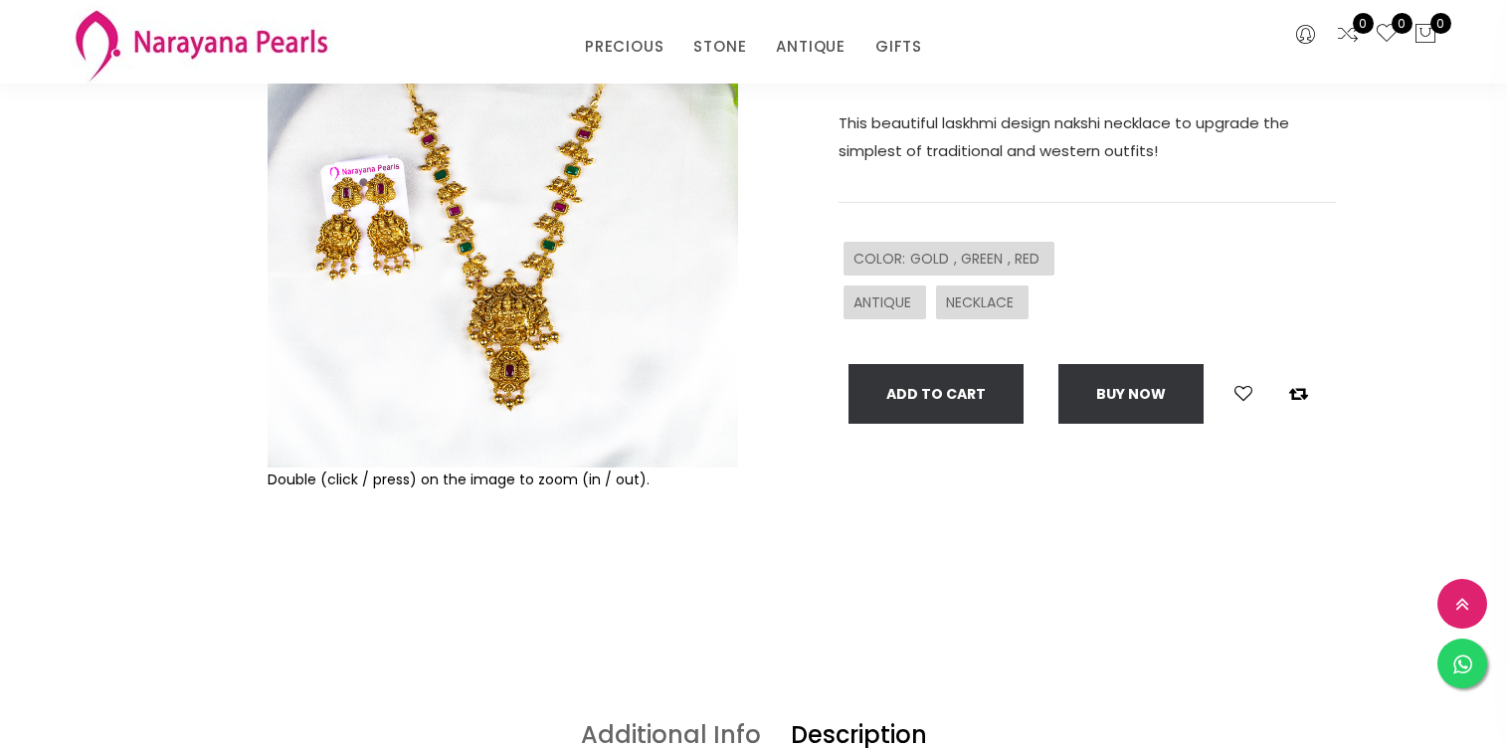
drag, startPoint x: 476, startPoint y: 320, endPoint x: 467, endPoint y: 307, distance: 15.7
click at [468, 311] on img at bounding box center [502, 232] width 470 height 470
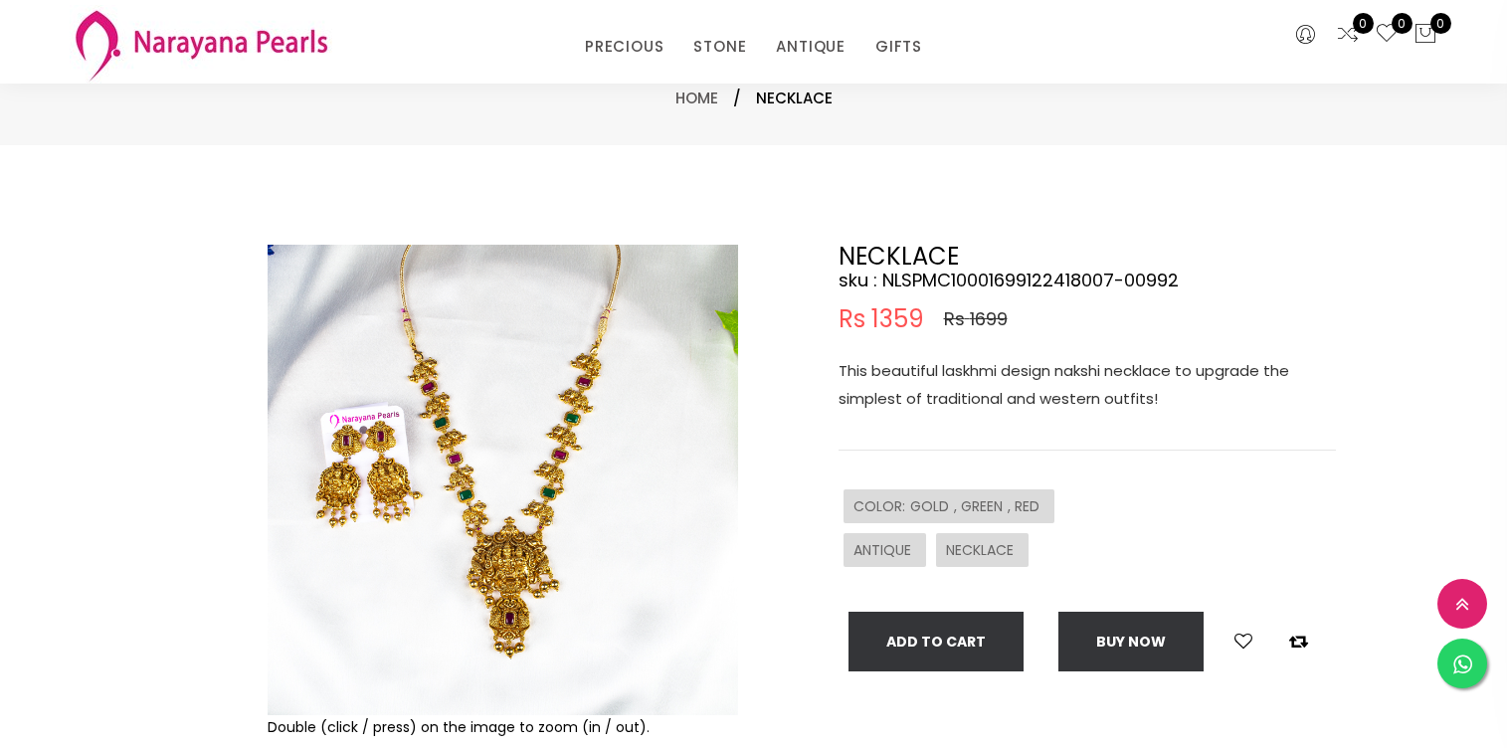
scroll to position [177, 0]
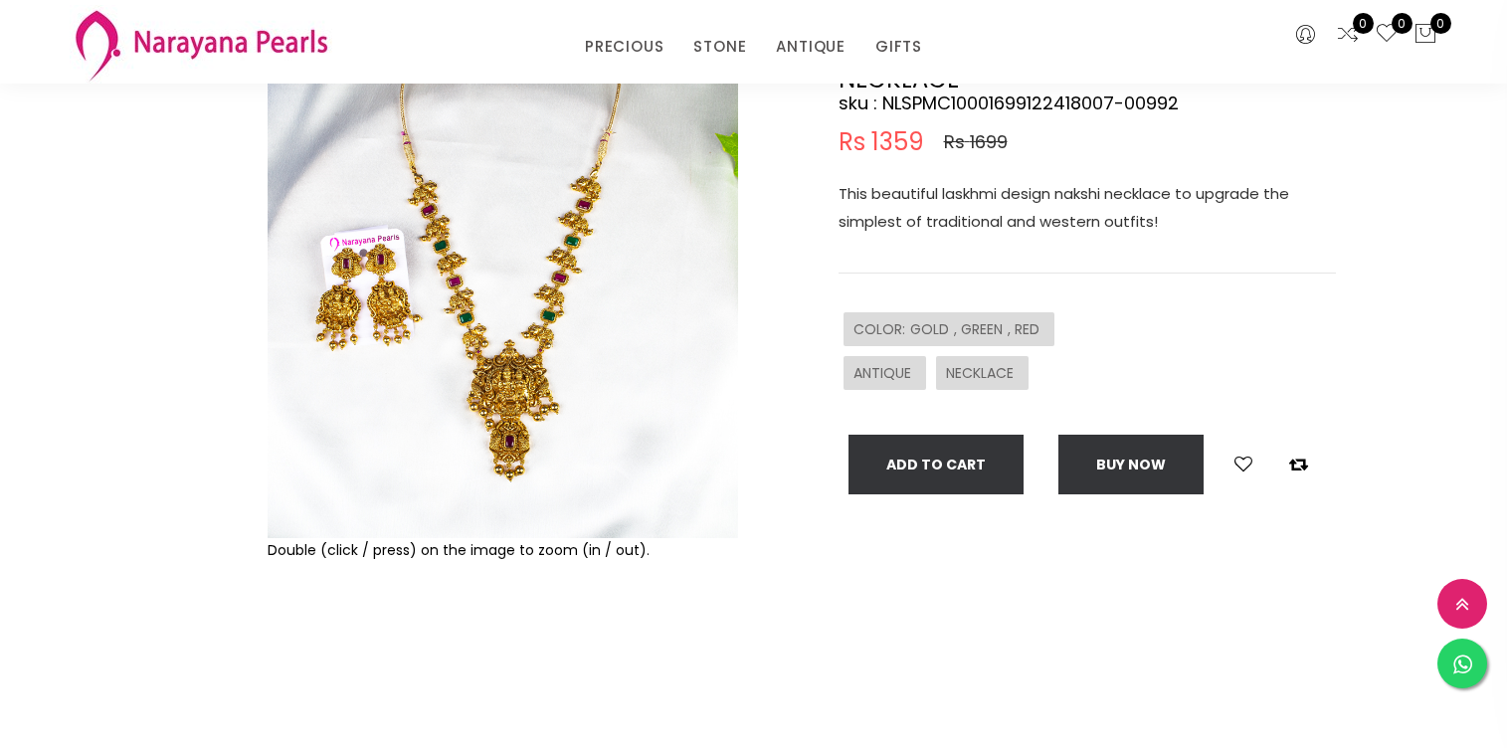
click at [474, 252] on img at bounding box center [502, 303] width 470 height 470
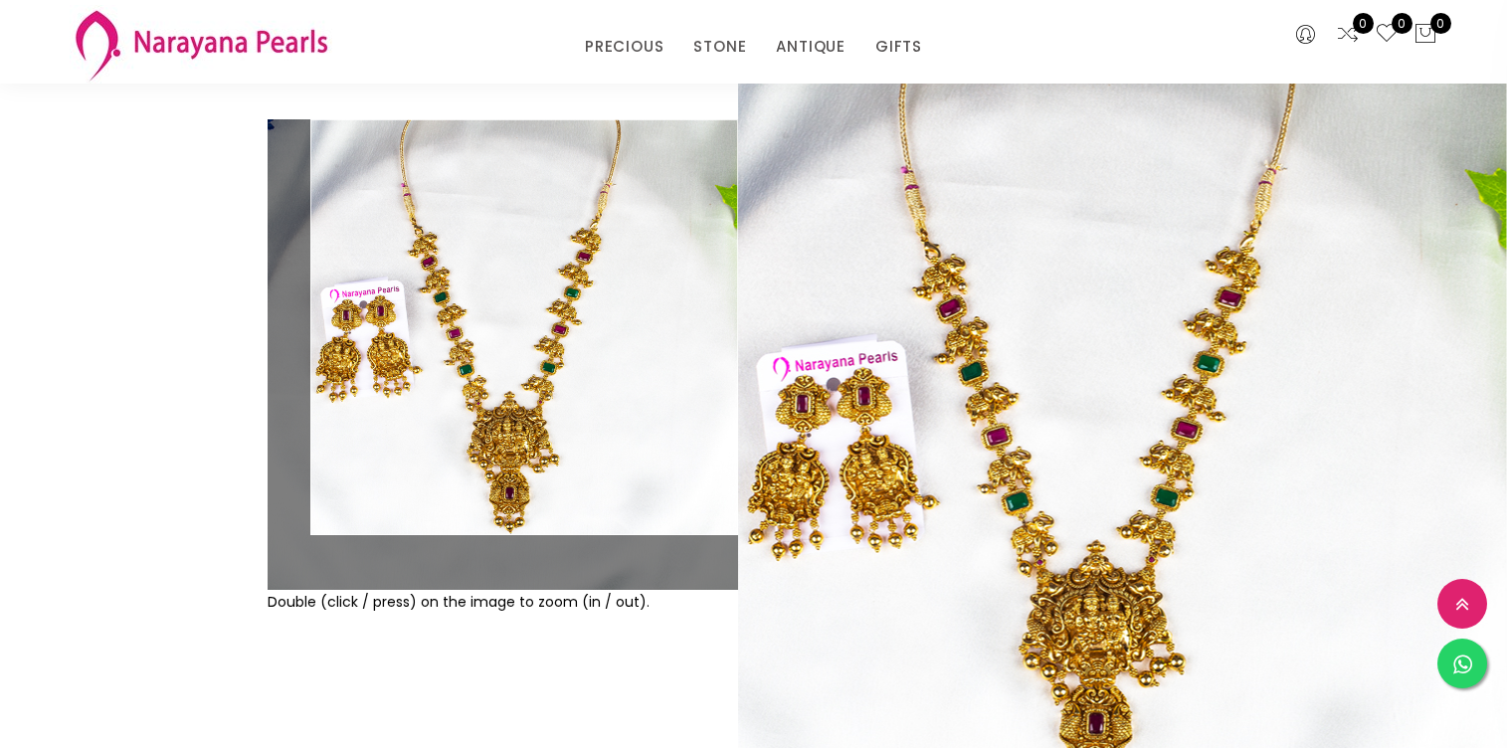
scroll to position [122, 0]
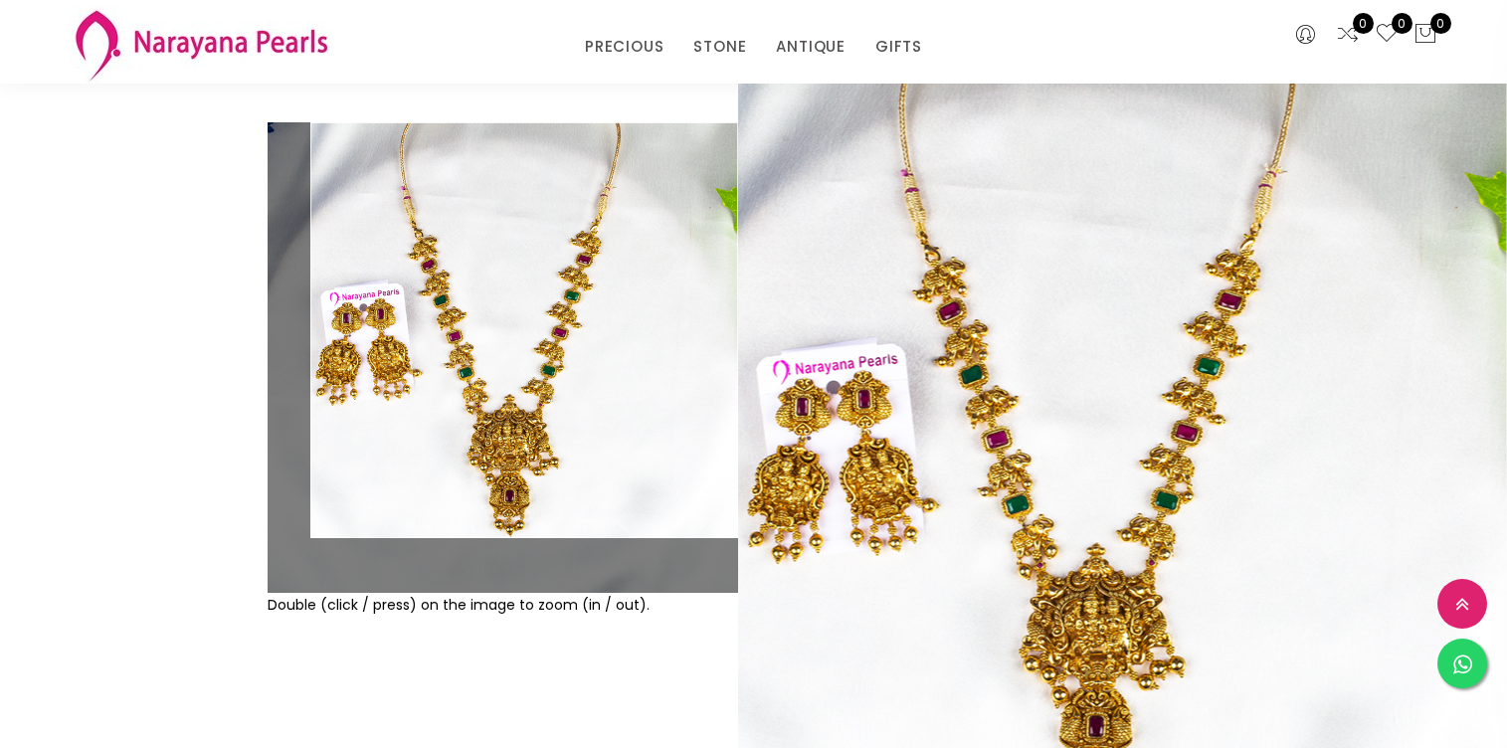
click at [1171, 390] on div "COLOR : GOLD , GREEN , RED" at bounding box center [1086, 384] width 497 height 44
click at [1074, 18] on div "PRECIOUS CUSTOM MADE-GEMS PRECIOUS MALA STONE EARRINGS / JHUMKAS NECKLACE ANTIQ…" at bounding box center [753, 42] width 1397 height 84
click at [1018, 209] on div "NECKLACE sku : NLSPMC10001699122418007-00992 Rs 1359 Rs 1699 This beautiful las…" at bounding box center [1086, 335] width 497 height 427
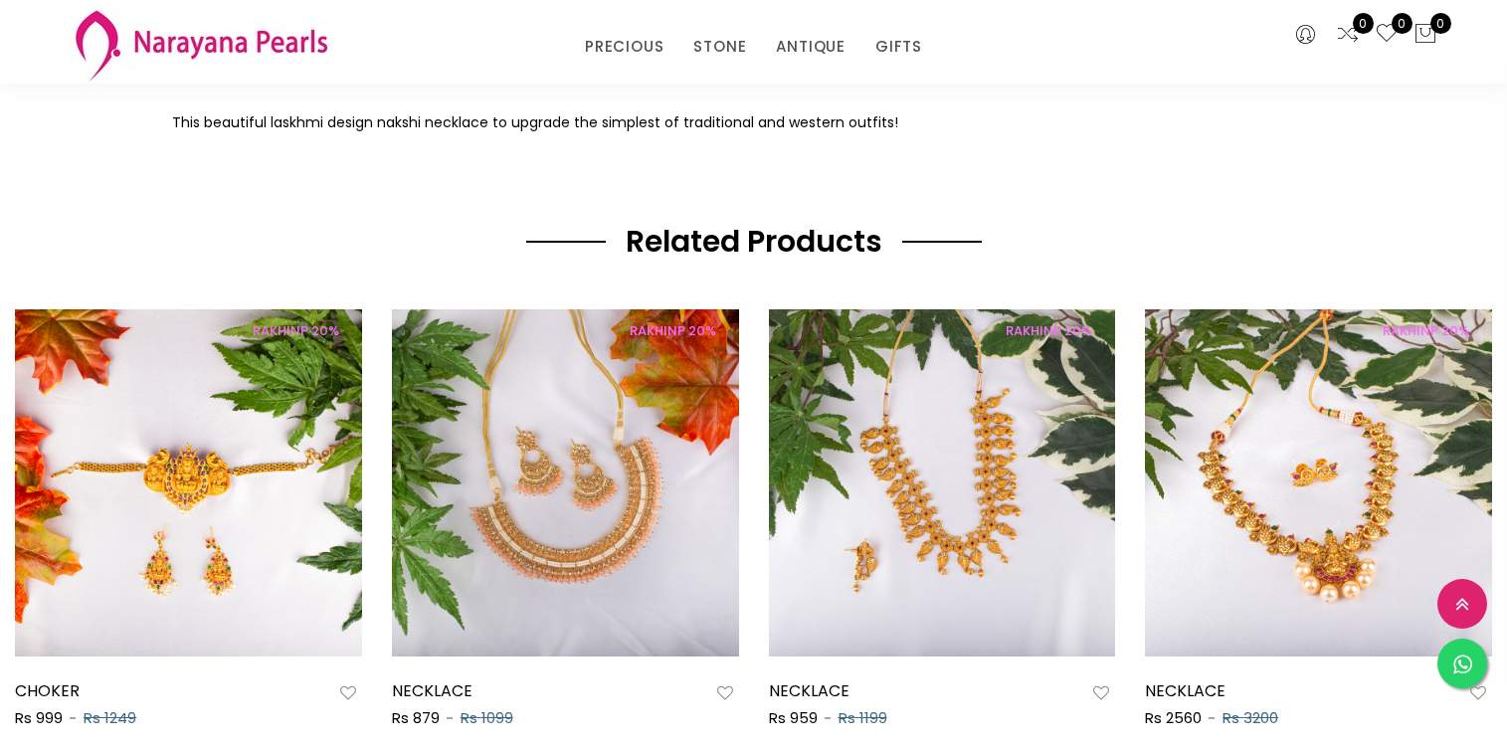
scroll to position [0, 0]
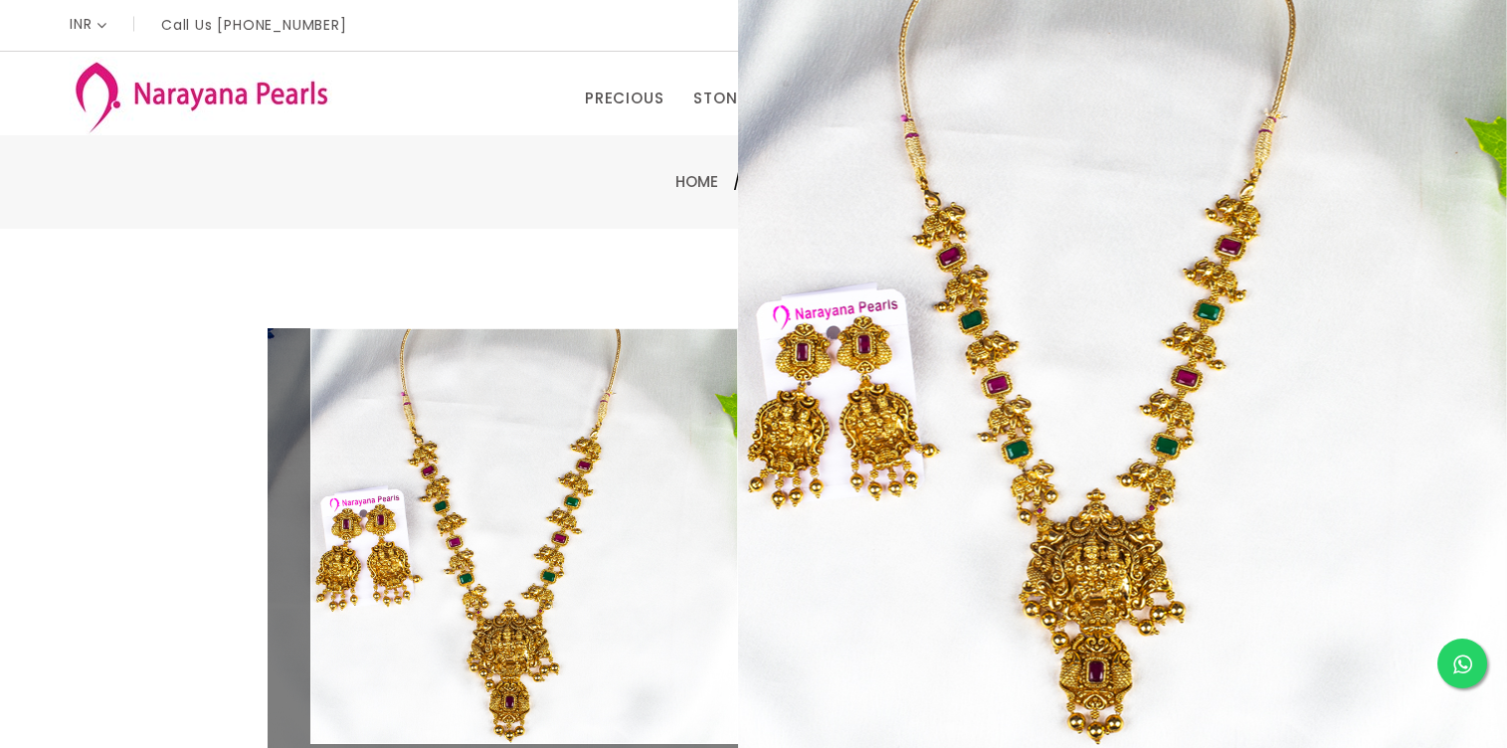
click at [469, 170] on div "Home / NECKLACE" at bounding box center [753, 182] width 1163 height 24
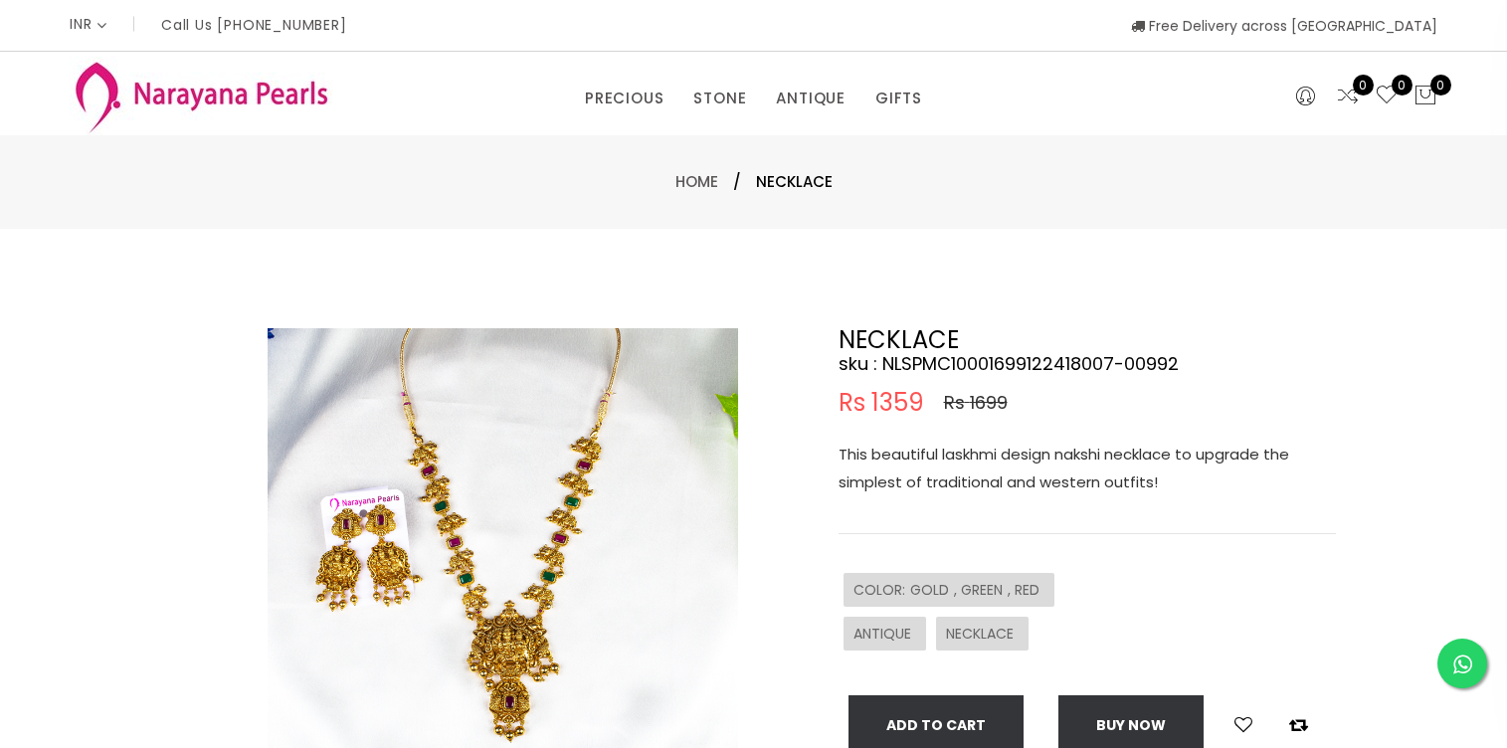
select select "INR"
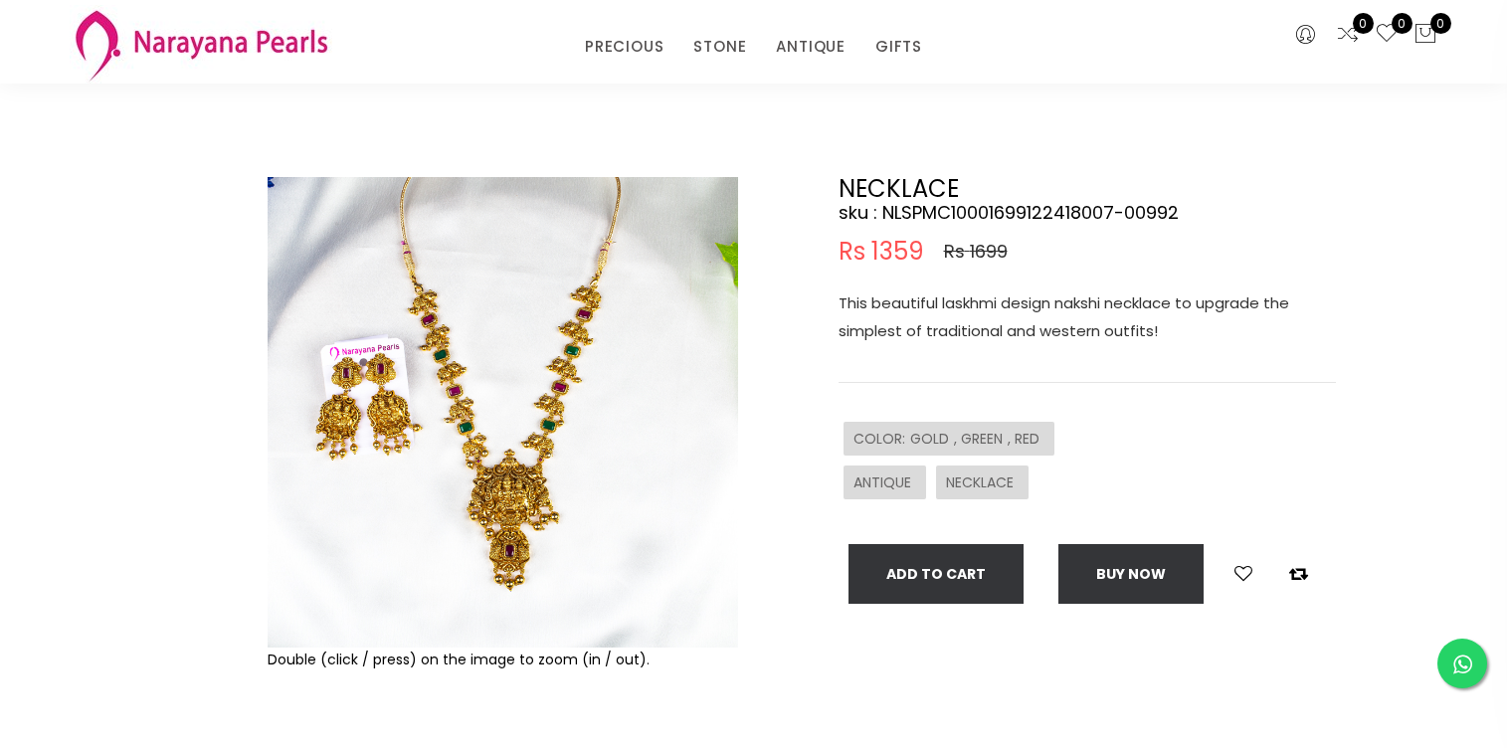
scroll to position [74, 0]
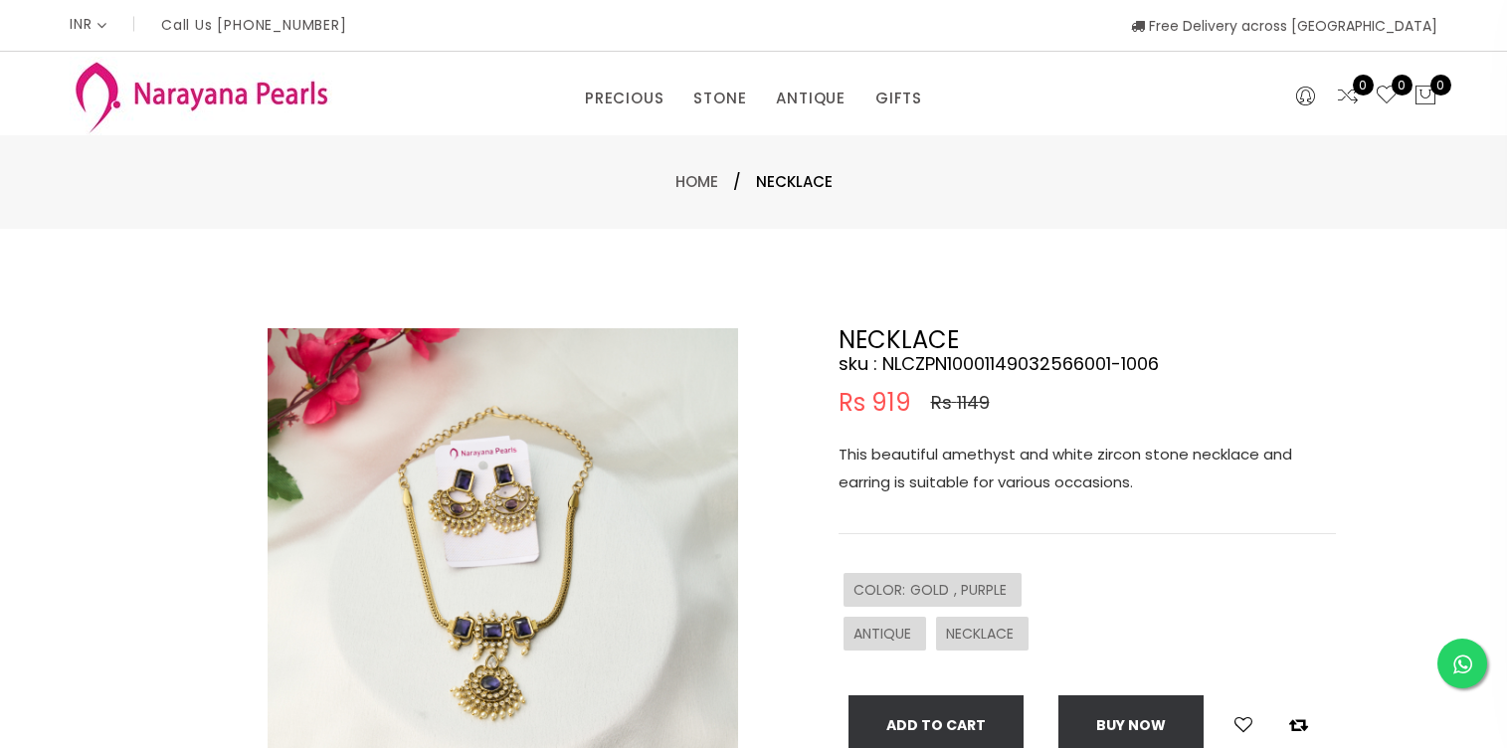
select select "INR"
click at [391, 598] on img at bounding box center [502, 563] width 470 height 470
click at [517, 569] on img at bounding box center [502, 563] width 470 height 470
click at [517, 667] on img at bounding box center [502, 563] width 470 height 470
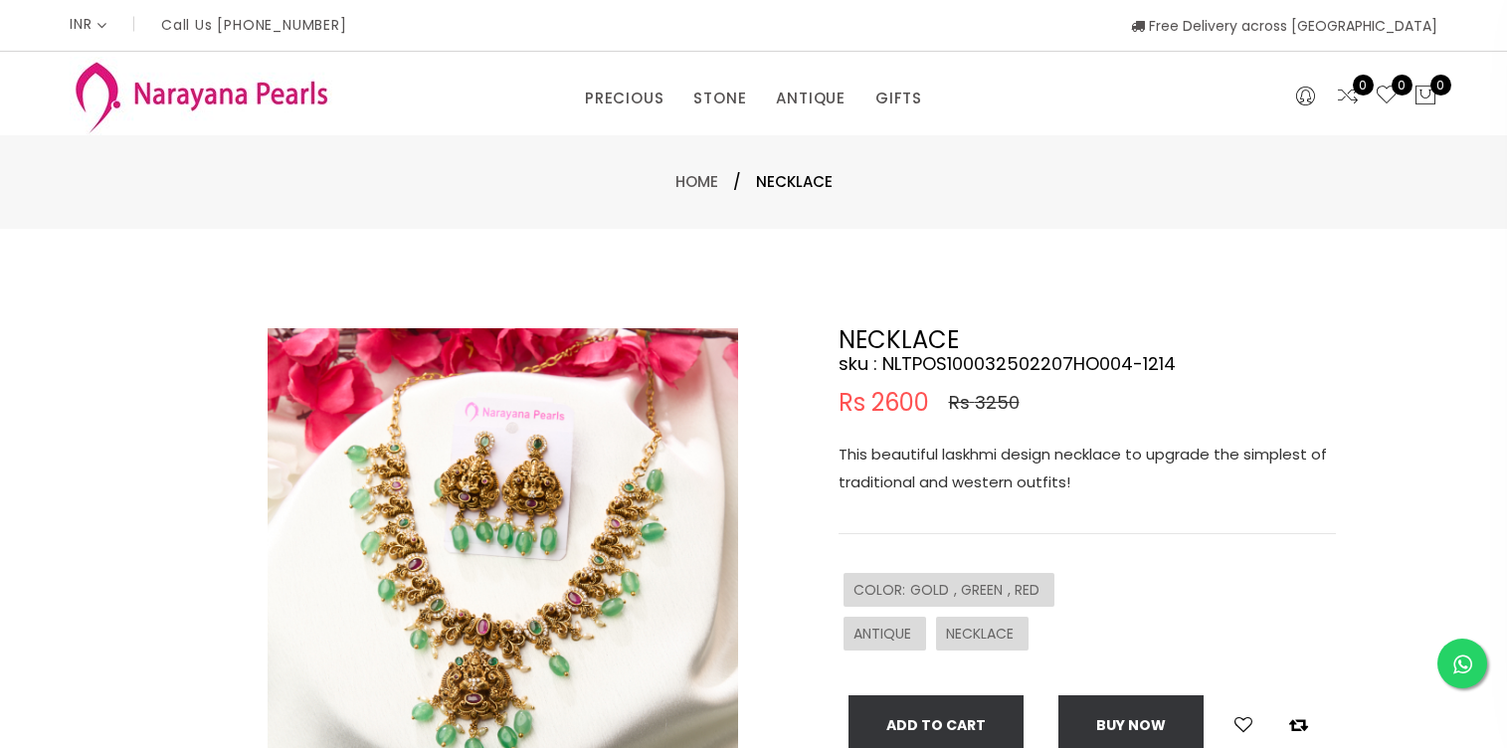
select select "INR"
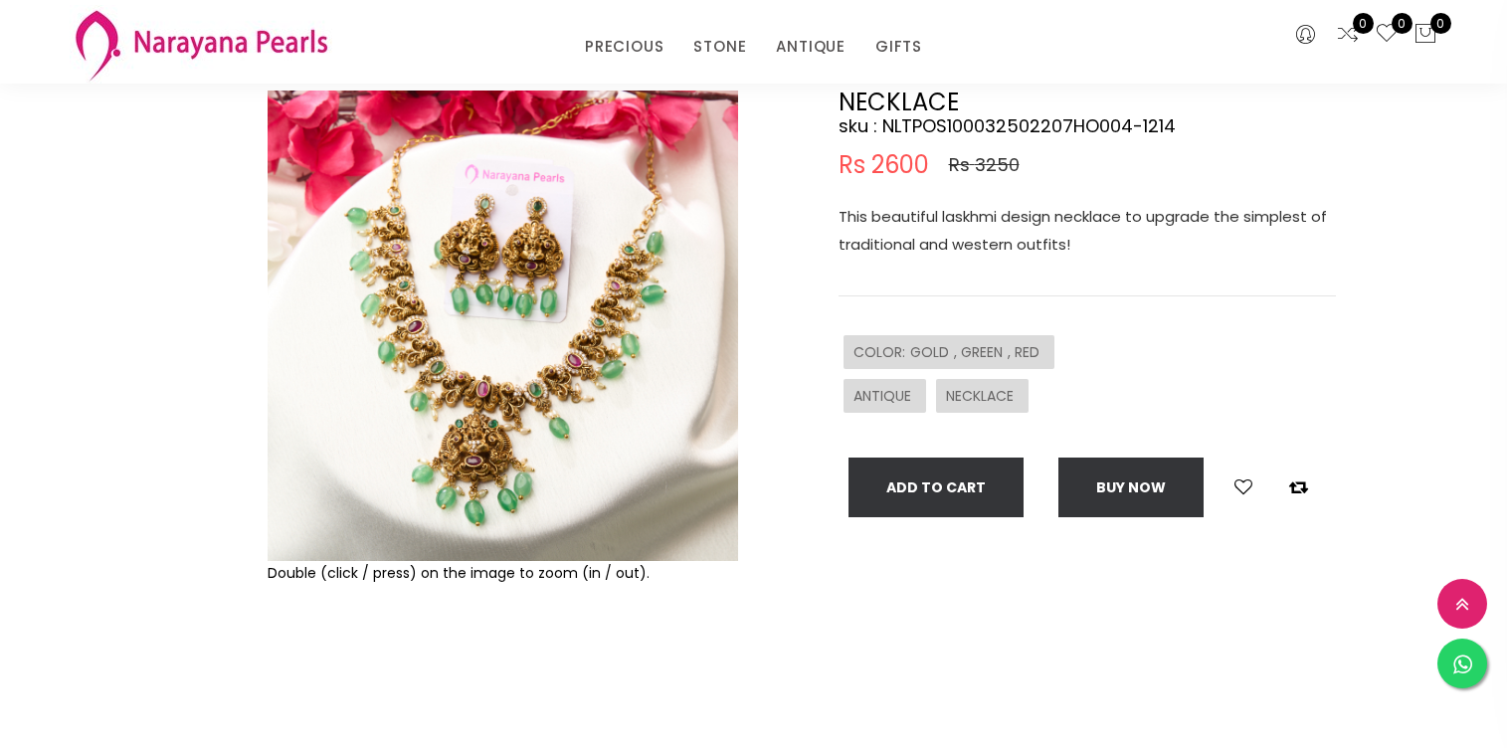
click at [502, 382] on img at bounding box center [502, 325] width 470 height 470
click at [425, 256] on img at bounding box center [502, 325] width 470 height 470
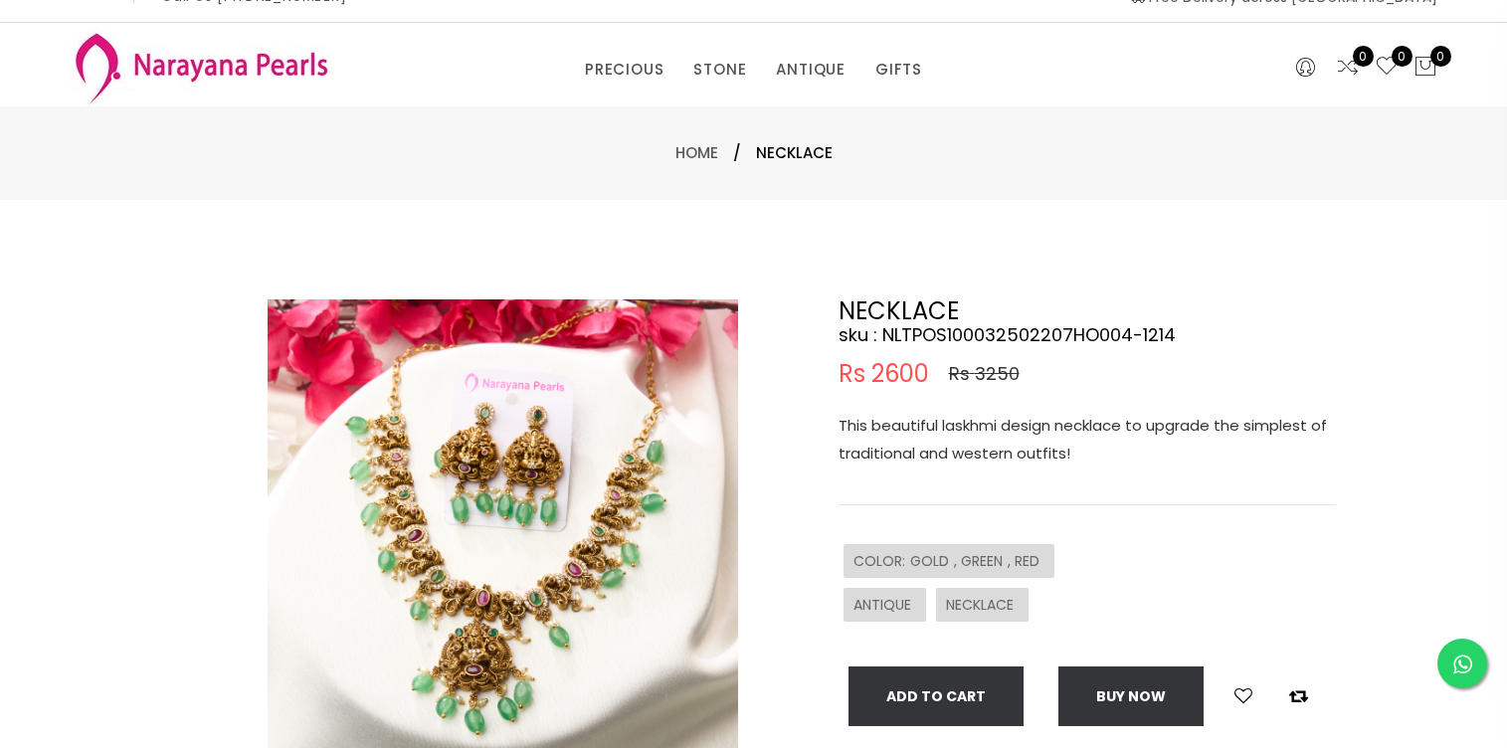
scroll to position [0, 0]
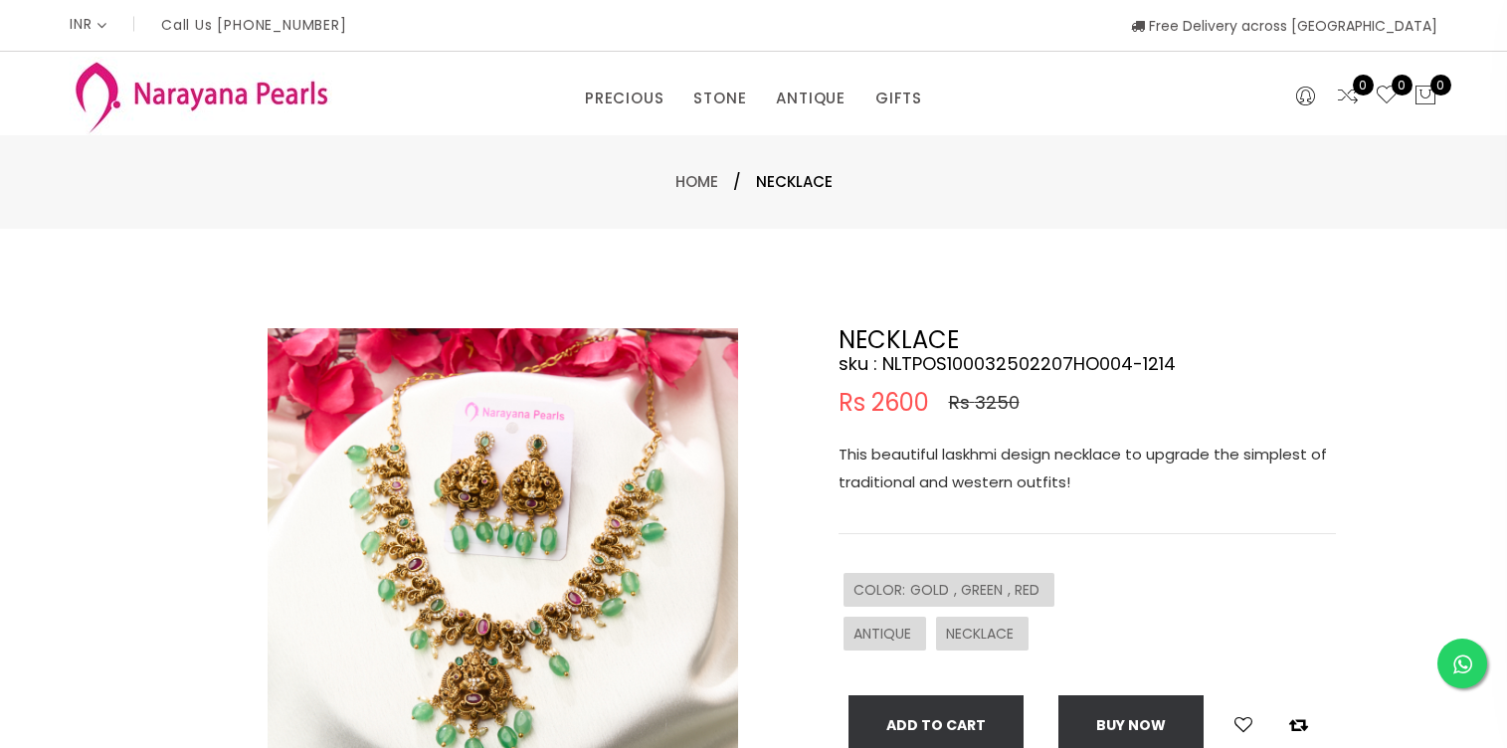
click at [628, 401] on img at bounding box center [502, 563] width 470 height 470
click at [513, 491] on img at bounding box center [502, 563] width 470 height 470
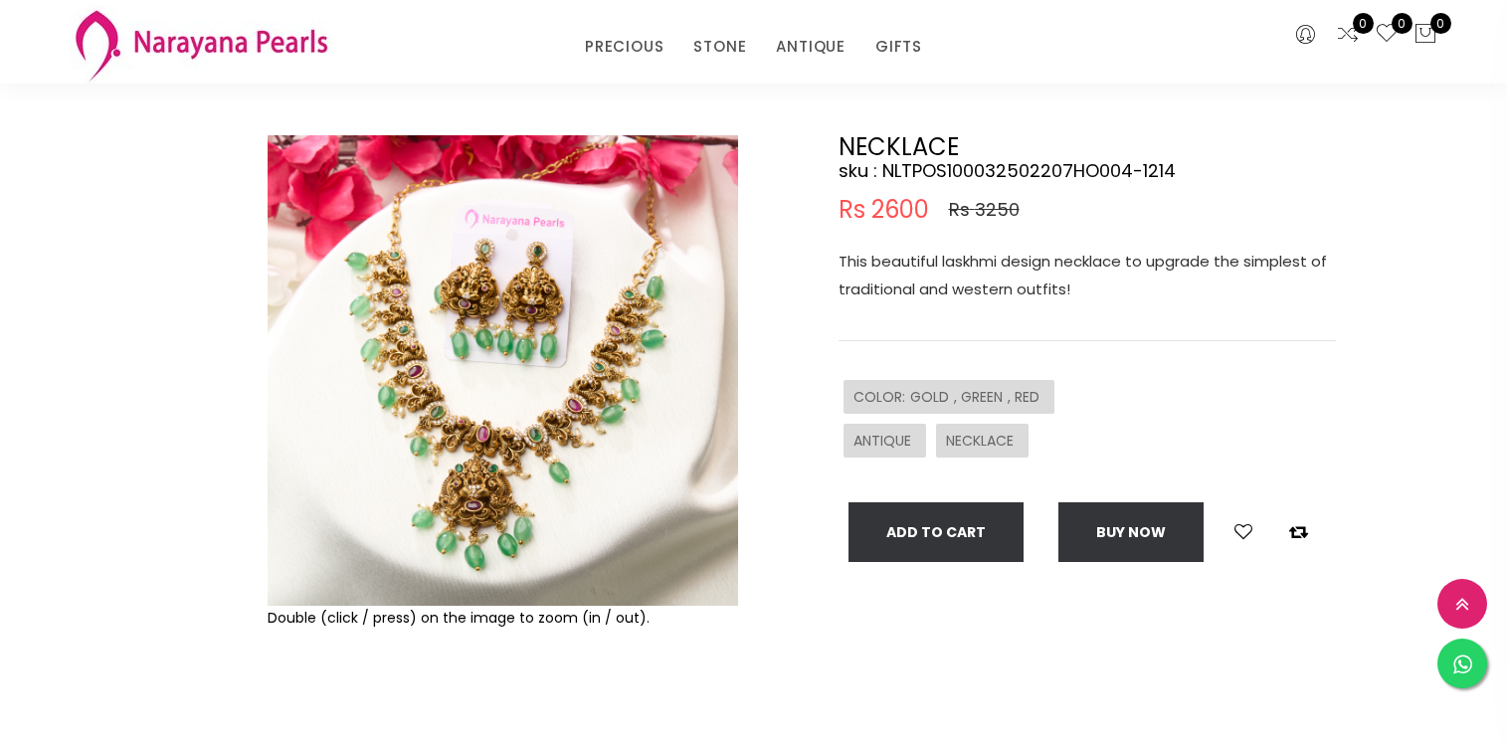
scroll to position [112, 0]
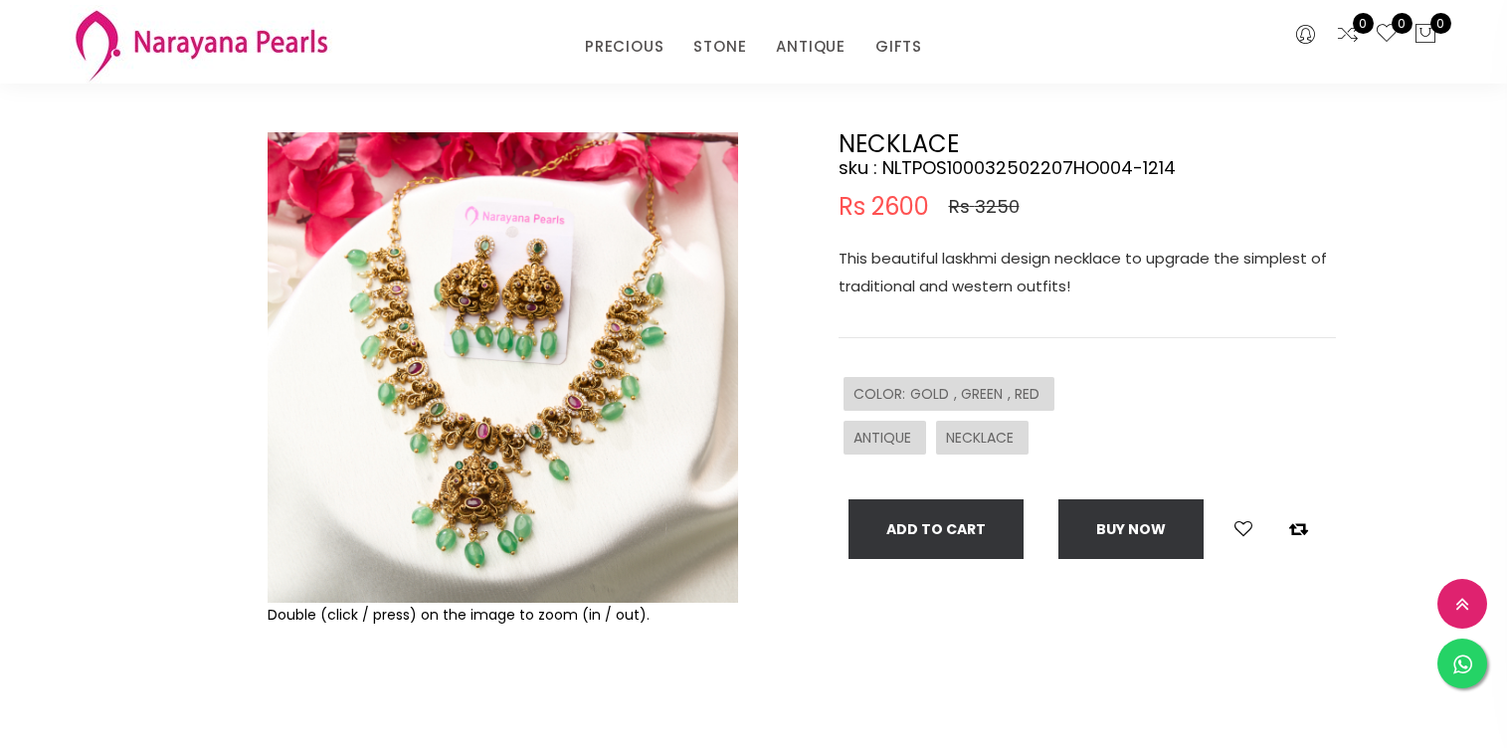
click at [513, 491] on img at bounding box center [502, 367] width 470 height 470
click at [501, 468] on img at bounding box center [502, 367] width 470 height 470
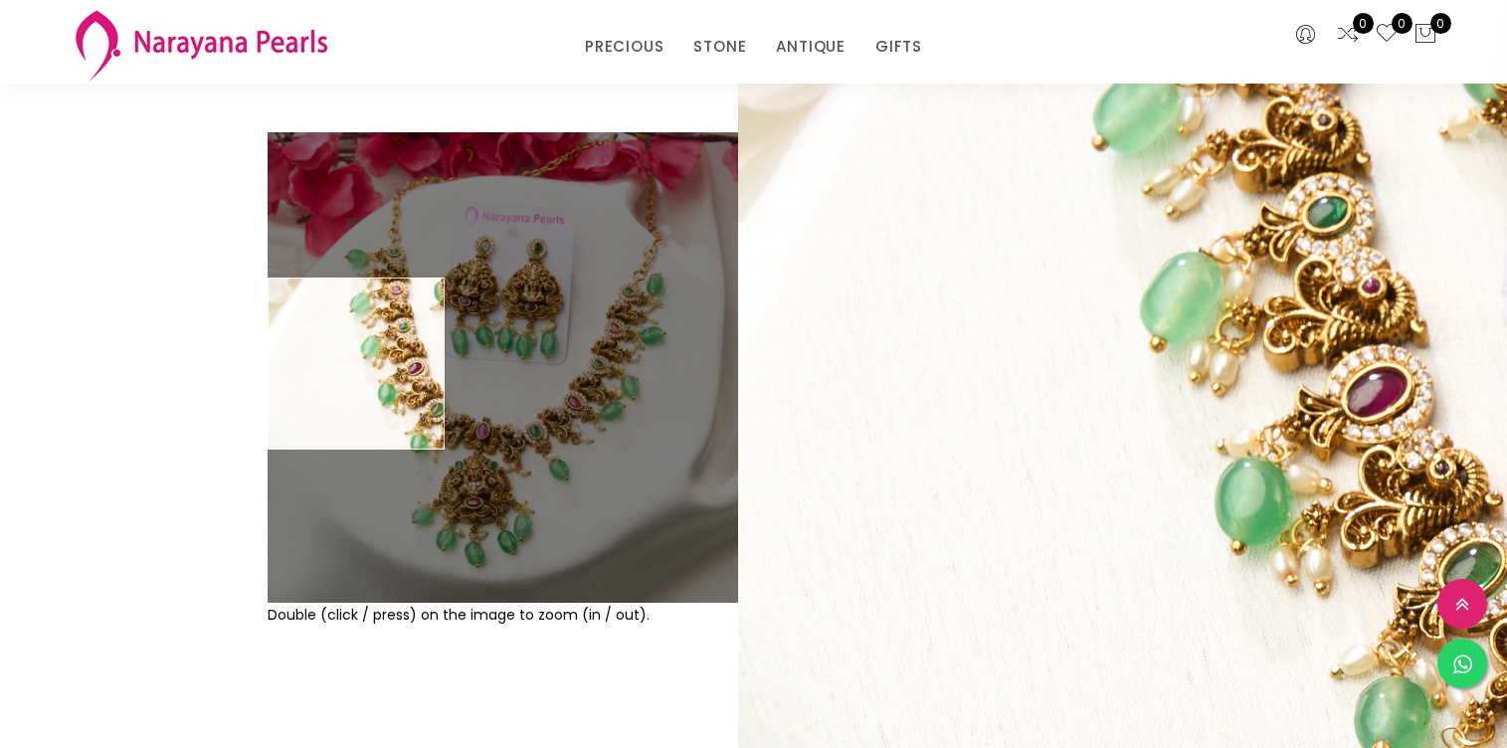
click at [89, 361] on div "Double (click / press) on the image to zoom (in / out). NECKLACE sku : NLTPOS10…" at bounding box center [753, 445] width 1507 height 825
click at [167, 348] on div at bounding box center [215, 445] width 96 height 626
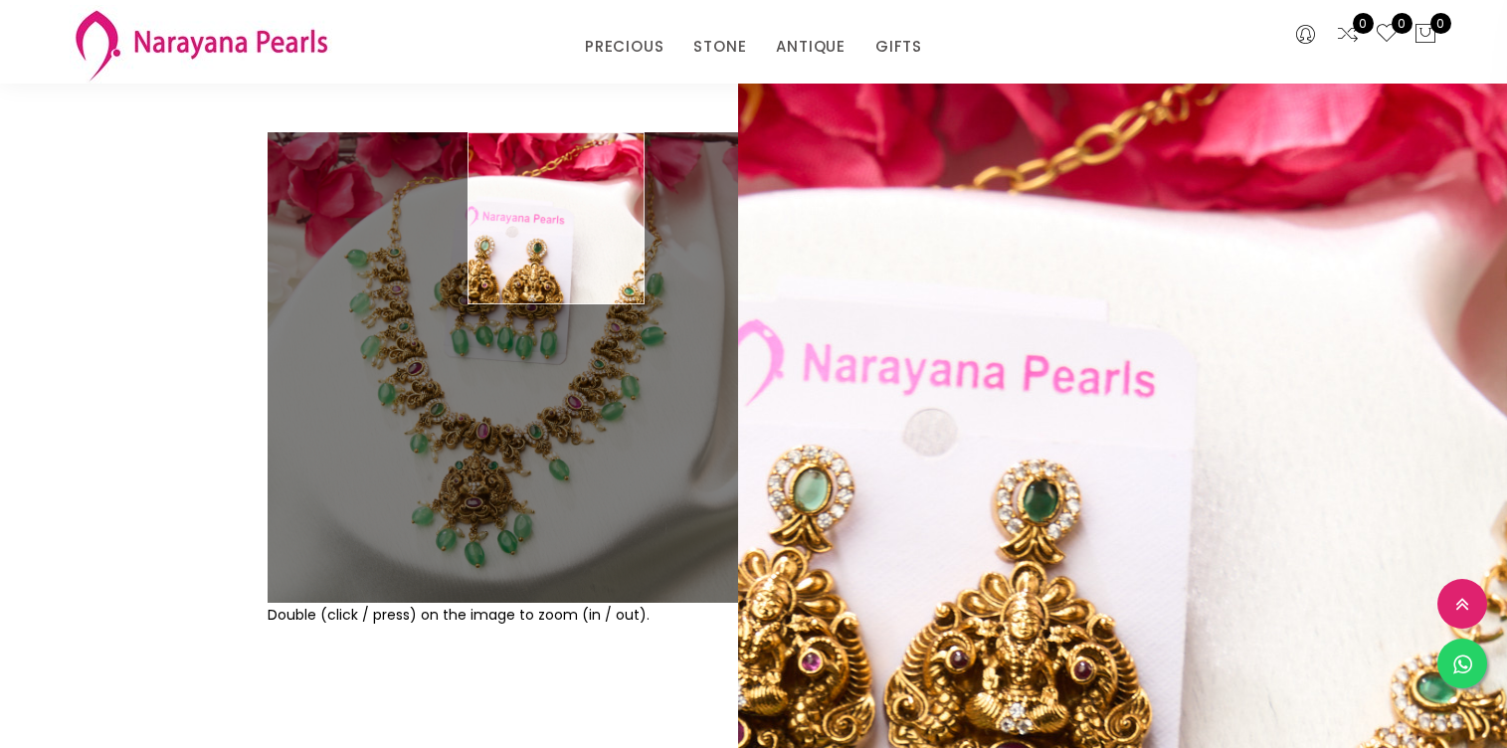
click at [1368, 160] on div "Double (click / press) on the image to zoom (in / out). NECKLACE sku : NLTPOS10…" at bounding box center [753, 445] width 1507 height 825
click at [1260, 63] on div "0 0 0" at bounding box center [1335, 42] width 233 height 84
click at [175, 177] on div at bounding box center [215, 445] width 87 height 626
click at [151, 146] on div "Double (click / press) on the image to zoom (in / out). NECKLACE sku : NLTPOS10…" at bounding box center [753, 445] width 1507 height 825
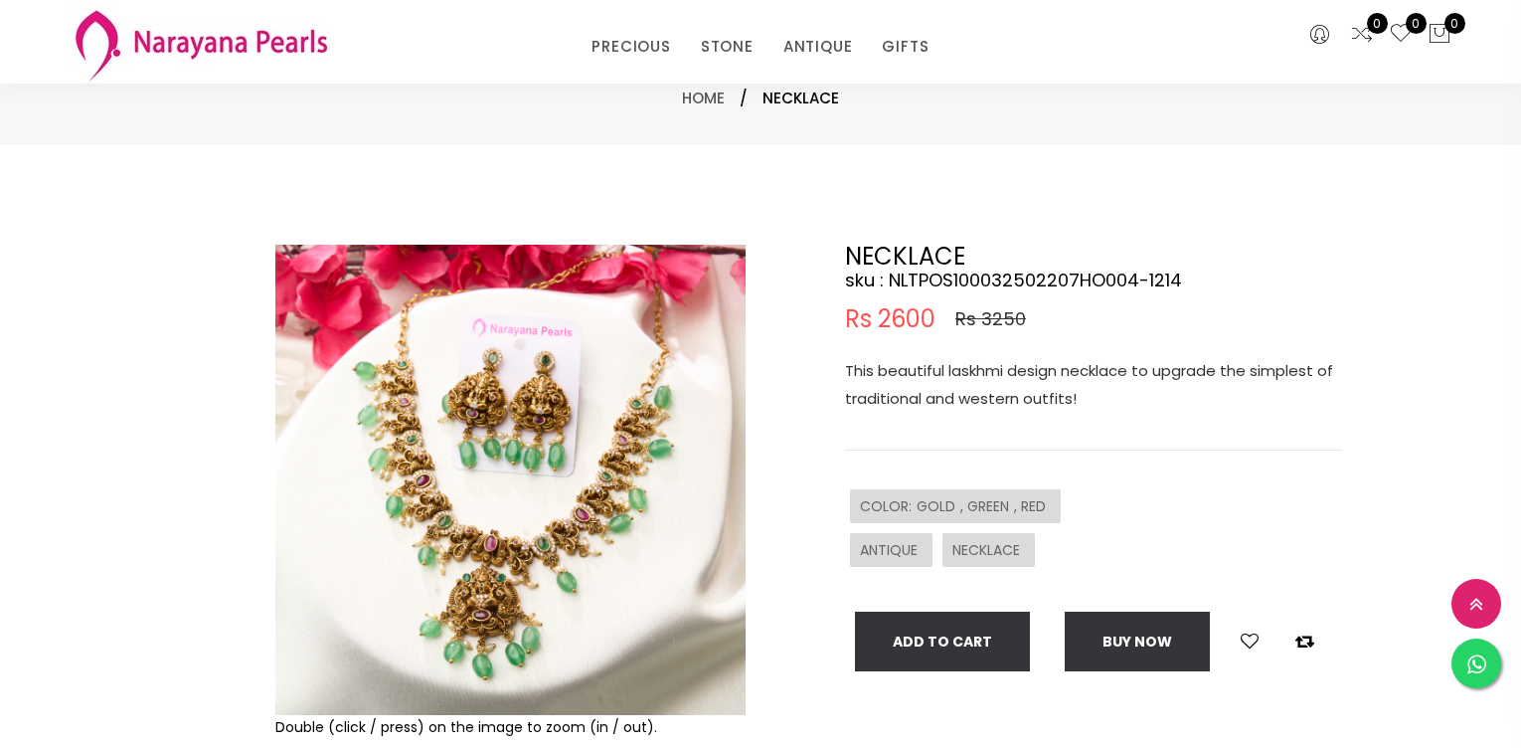
select select "INR"
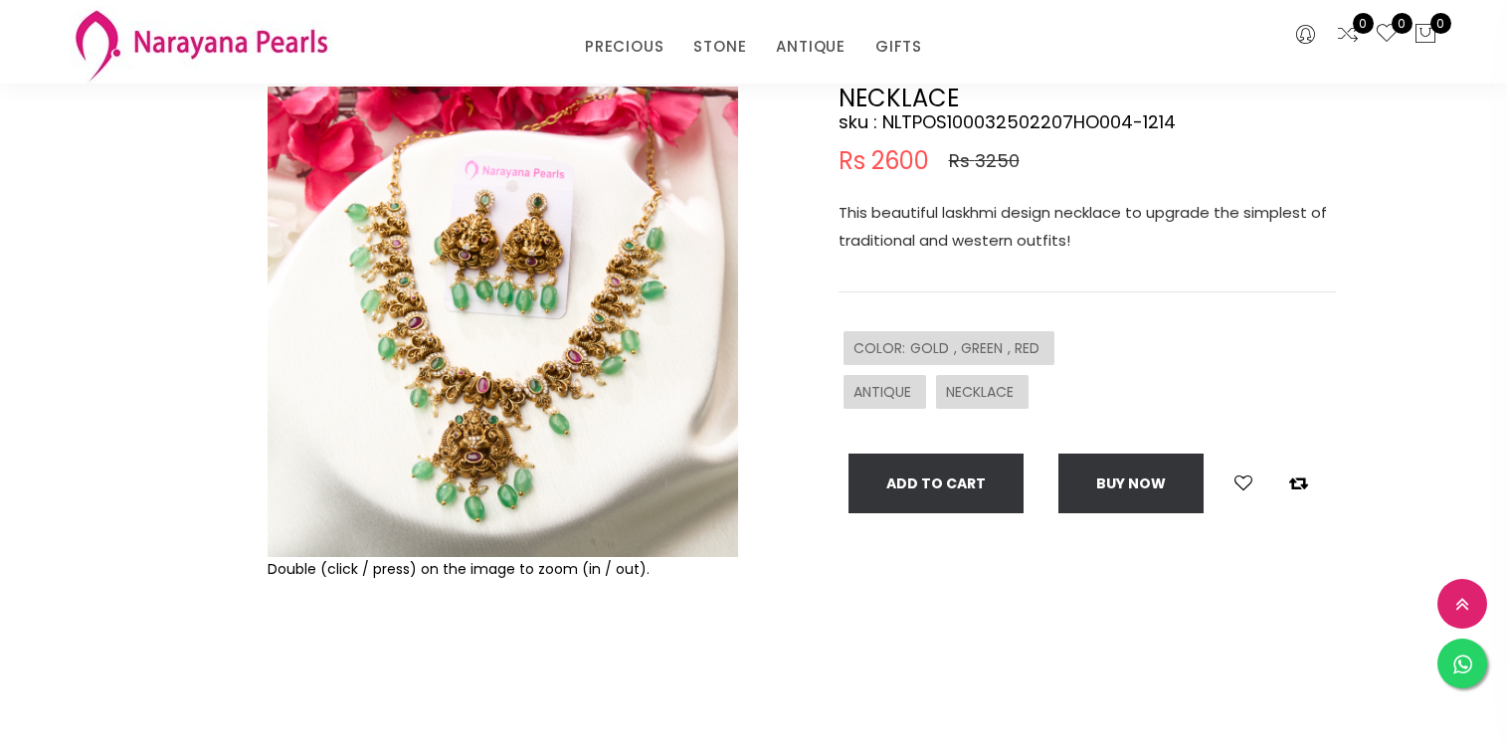
scroll to position [164, 0]
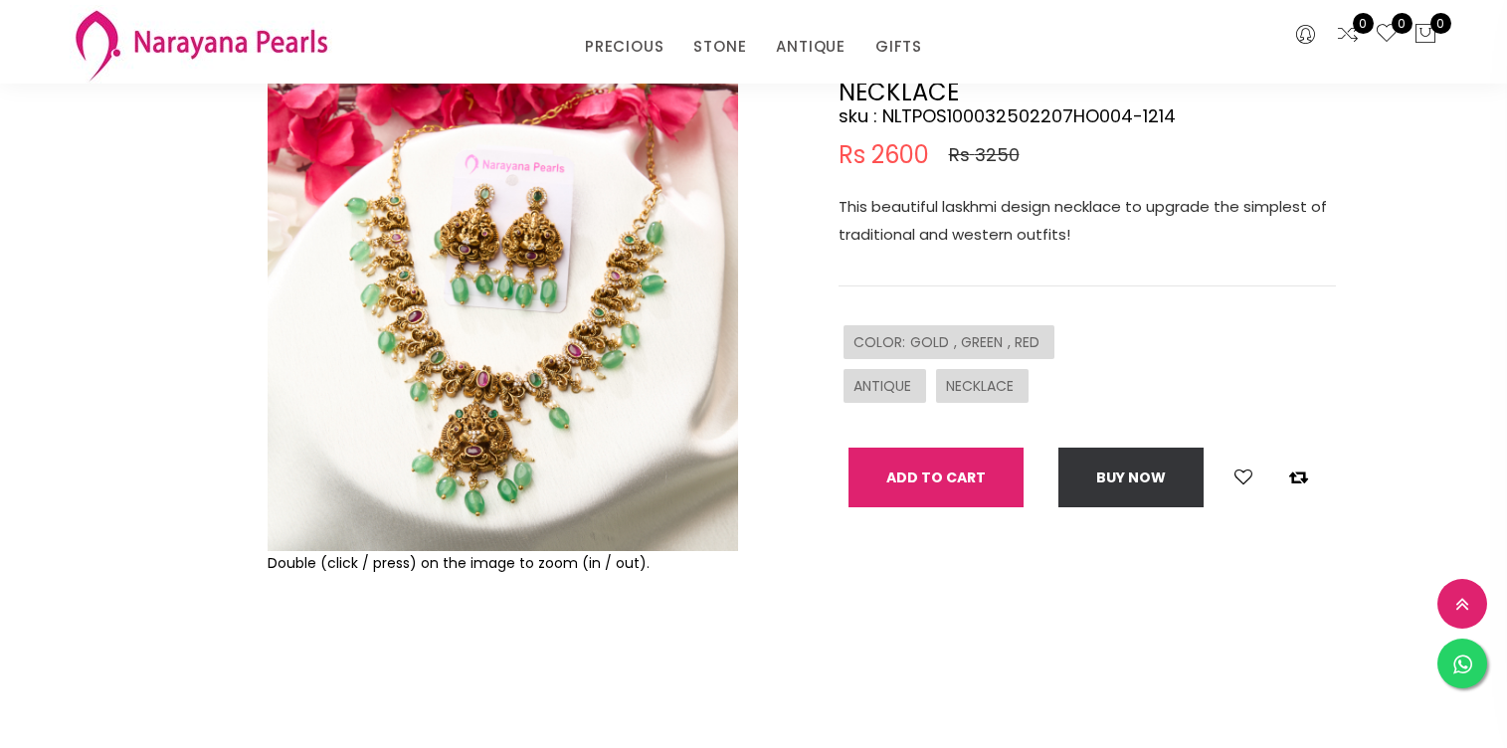
click at [954, 505] on button "Add To Cart" at bounding box center [935, 477] width 175 height 60
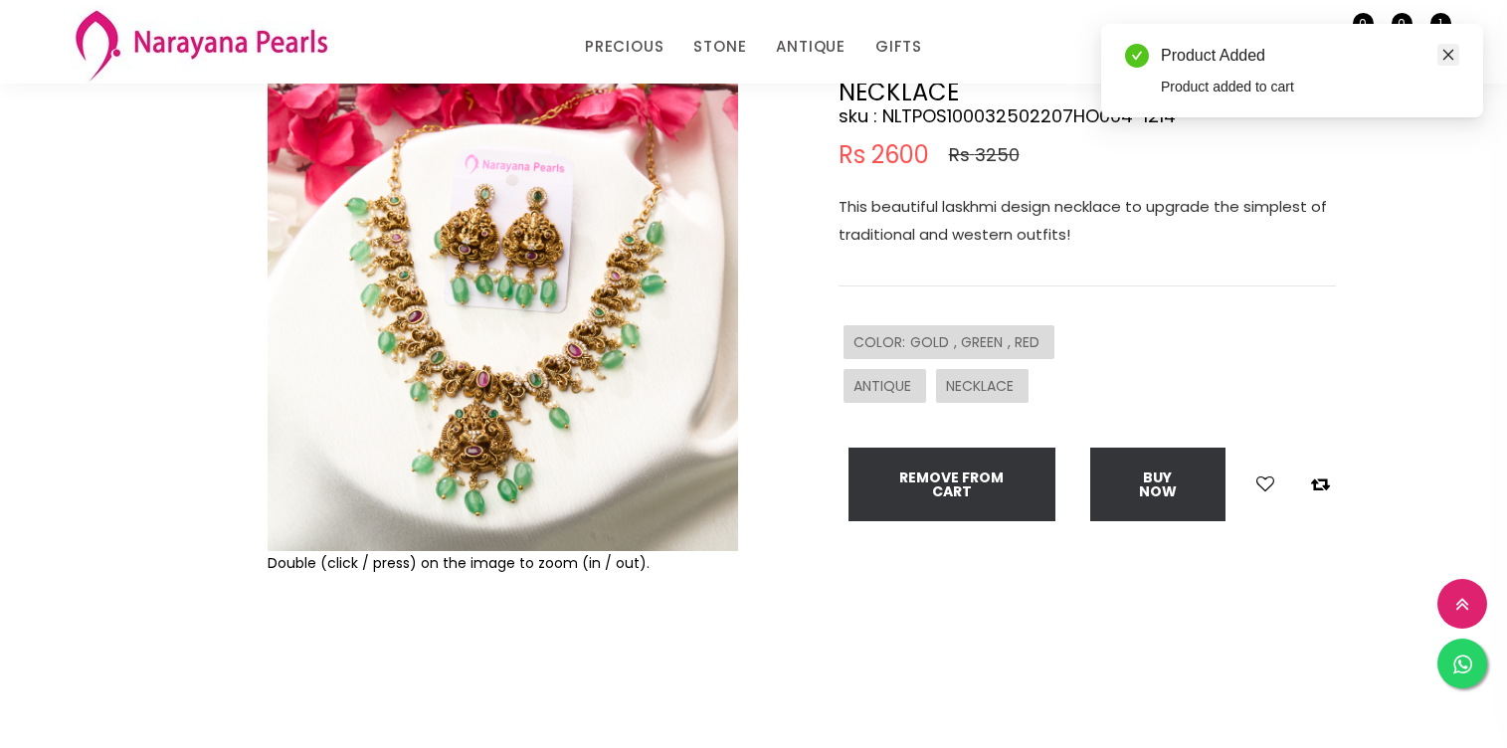
click at [1445, 54] on icon "close" at bounding box center [1448, 55] width 14 height 14
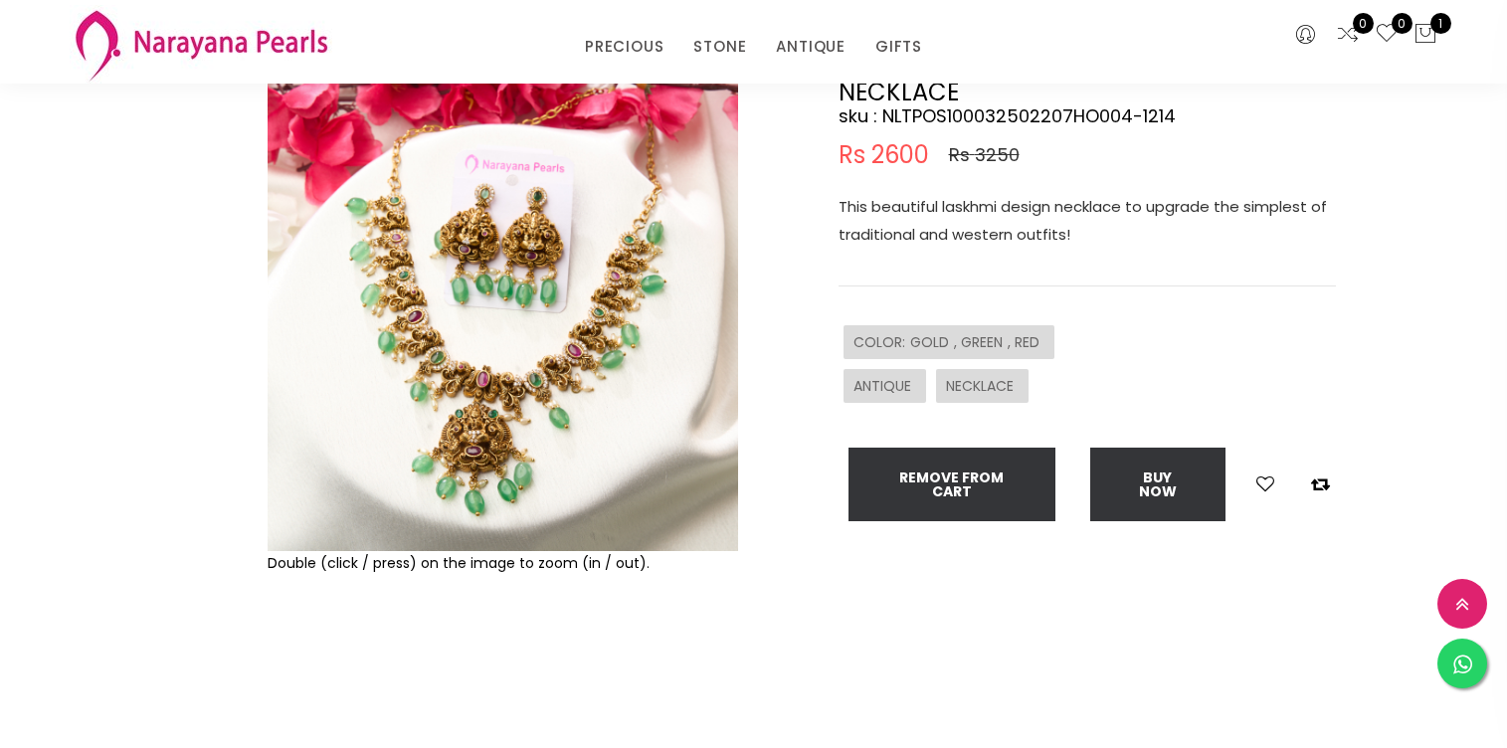
click at [1437, 36] on div "0 0 1" at bounding box center [1335, 42] width 233 height 84
click at [1430, 34] on icon at bounding box center [1425, 34] width 24 height 24
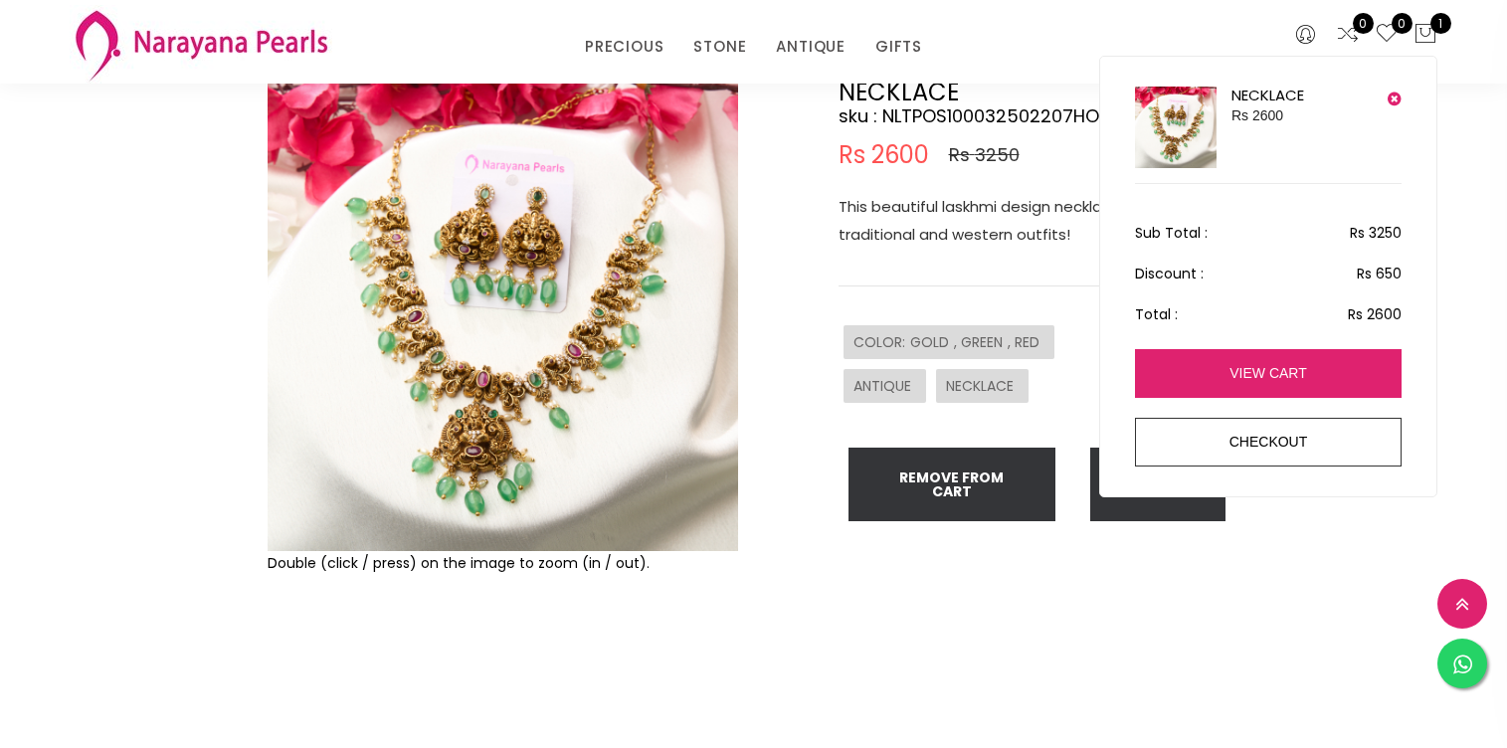
click at [1272, 379] on link "view cart" at bounding box center [1268, 373] width 266 height 49
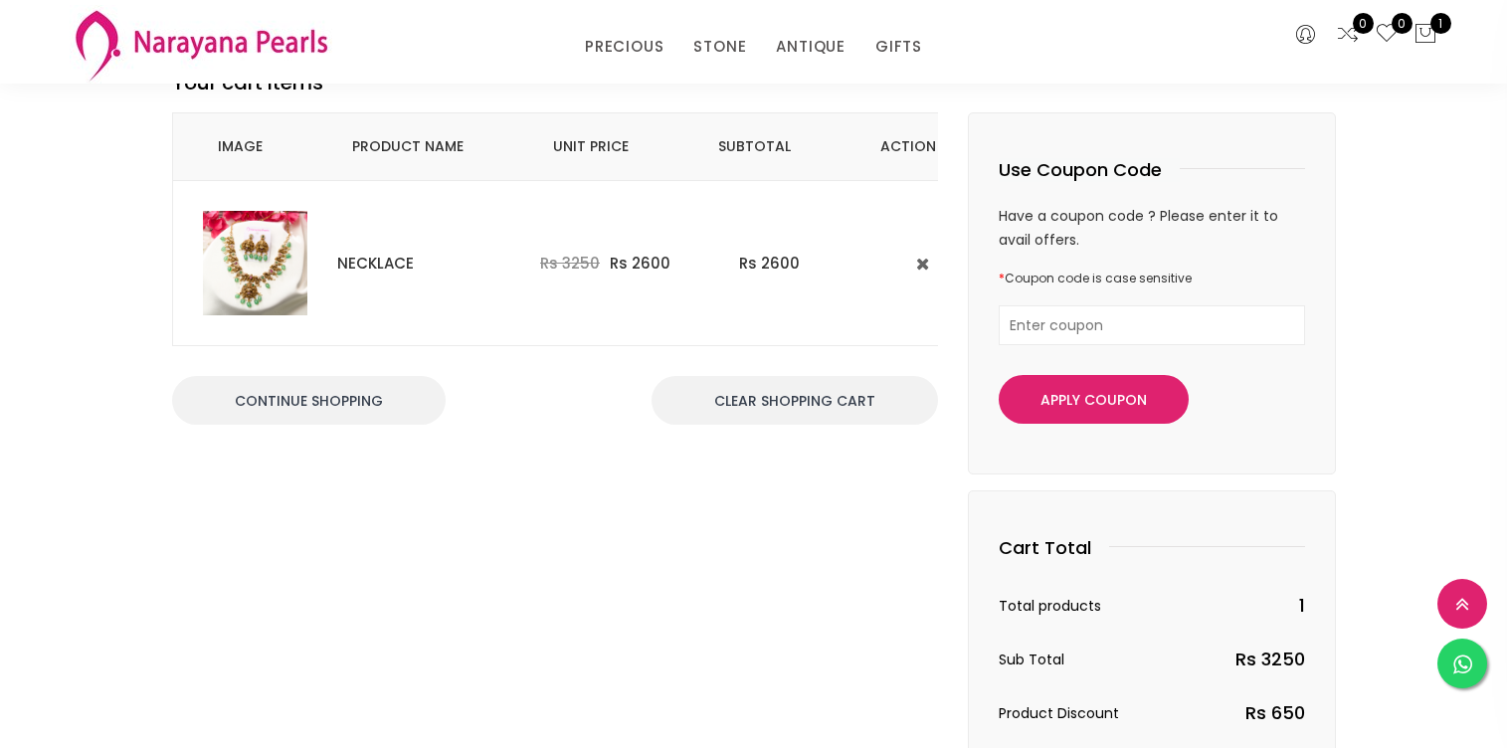
scroll to position [141, 0]
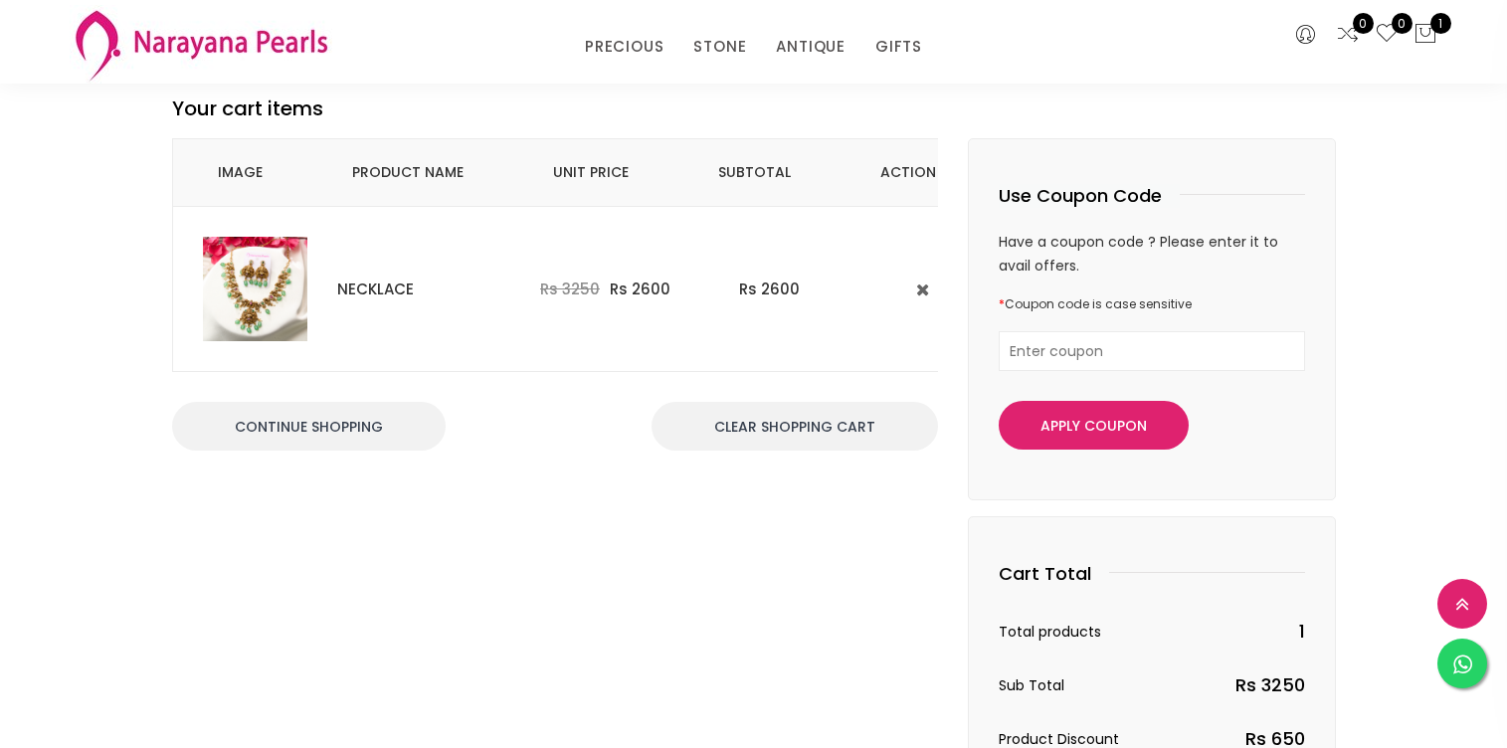
click at [1077, 347] on input "text" at bounding box center [1151, 351] width 306 height 40
type input "SAVE10"
click at [1073, 426] on button "Apply Coupon" at bounding box center [1093, 425] width 190 height 49
click at [1058, 340] on input "SAVE10" at bounding box center [1151, 351] width 306 height 40
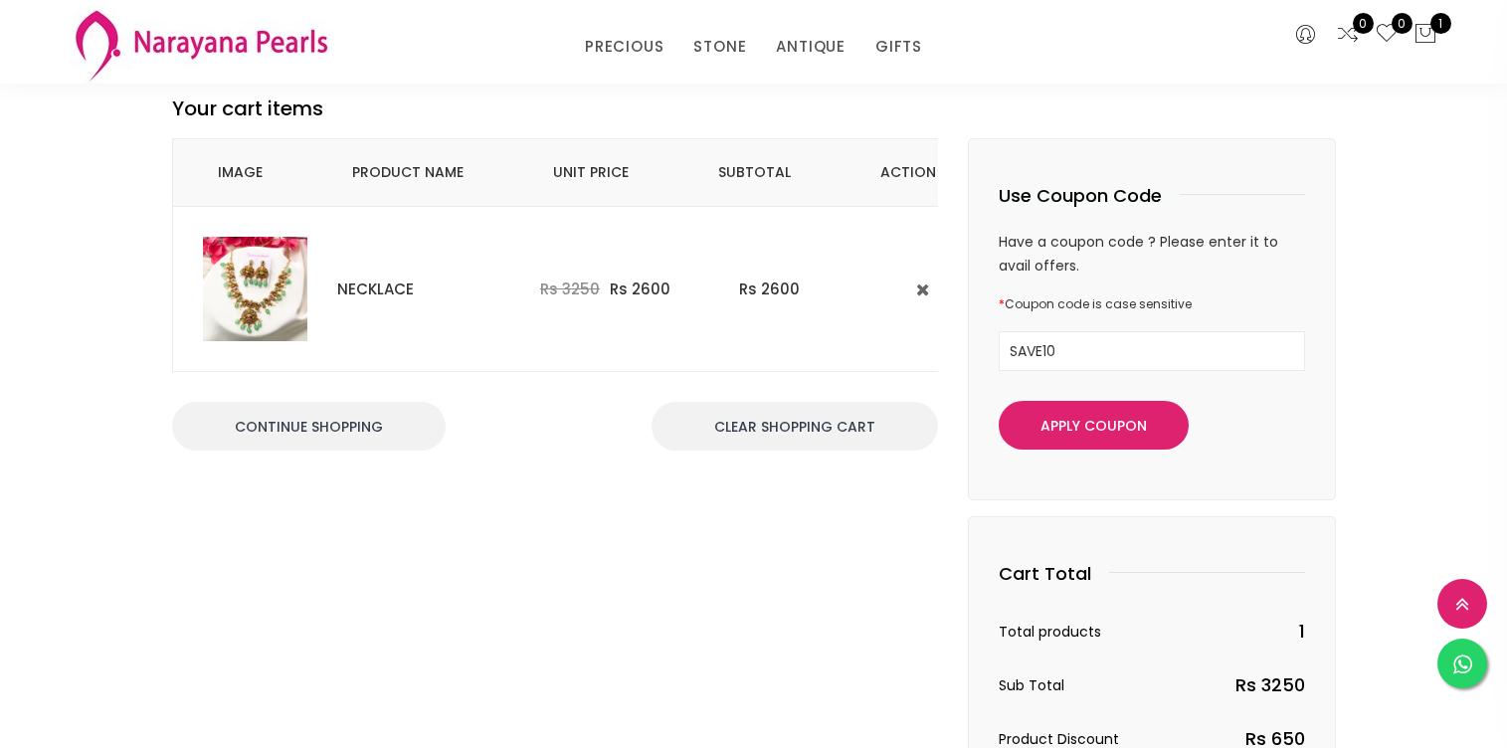
click at [1058, 340] on input "SAVE10" at bounding box center [1151, 351] width 306 height 40
type input "V"
paste input "FLAT20%"
click at [1078, 413] on button "Apply Coupon" at bounding box center [1093, 425] width 190 height 49
click at [1036, 364] on input "FLAT20%" at bounding box center [1151, 351] width 306 height 40
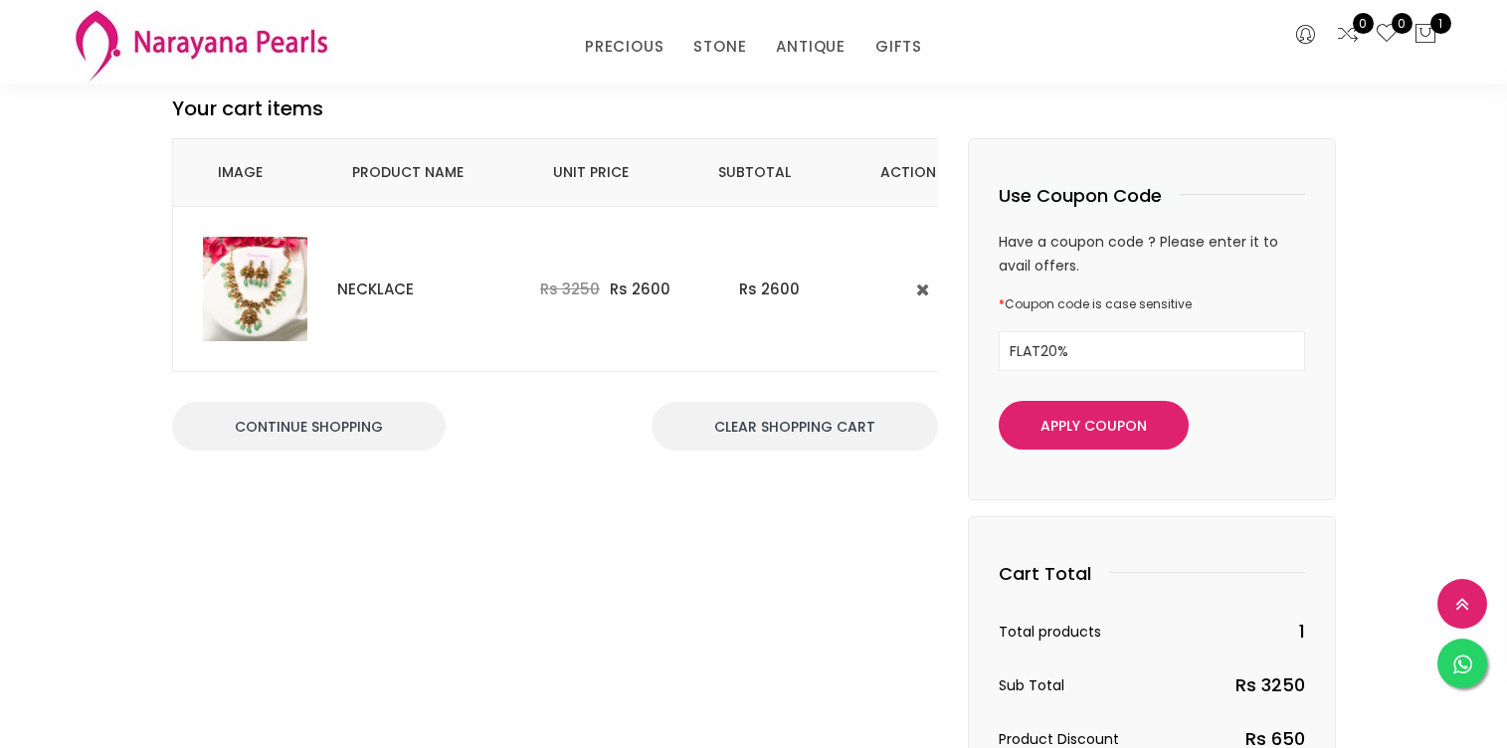
click at [1036, 364] on input "FLAT20%" at bounding box center [1151, 351] width 306 height 40
paste input "SAVE25"
type input "SAVE25"
click at [1073, 418] on button "Apply Coupon" at bounding box center [1093, 425] width 190 height 49
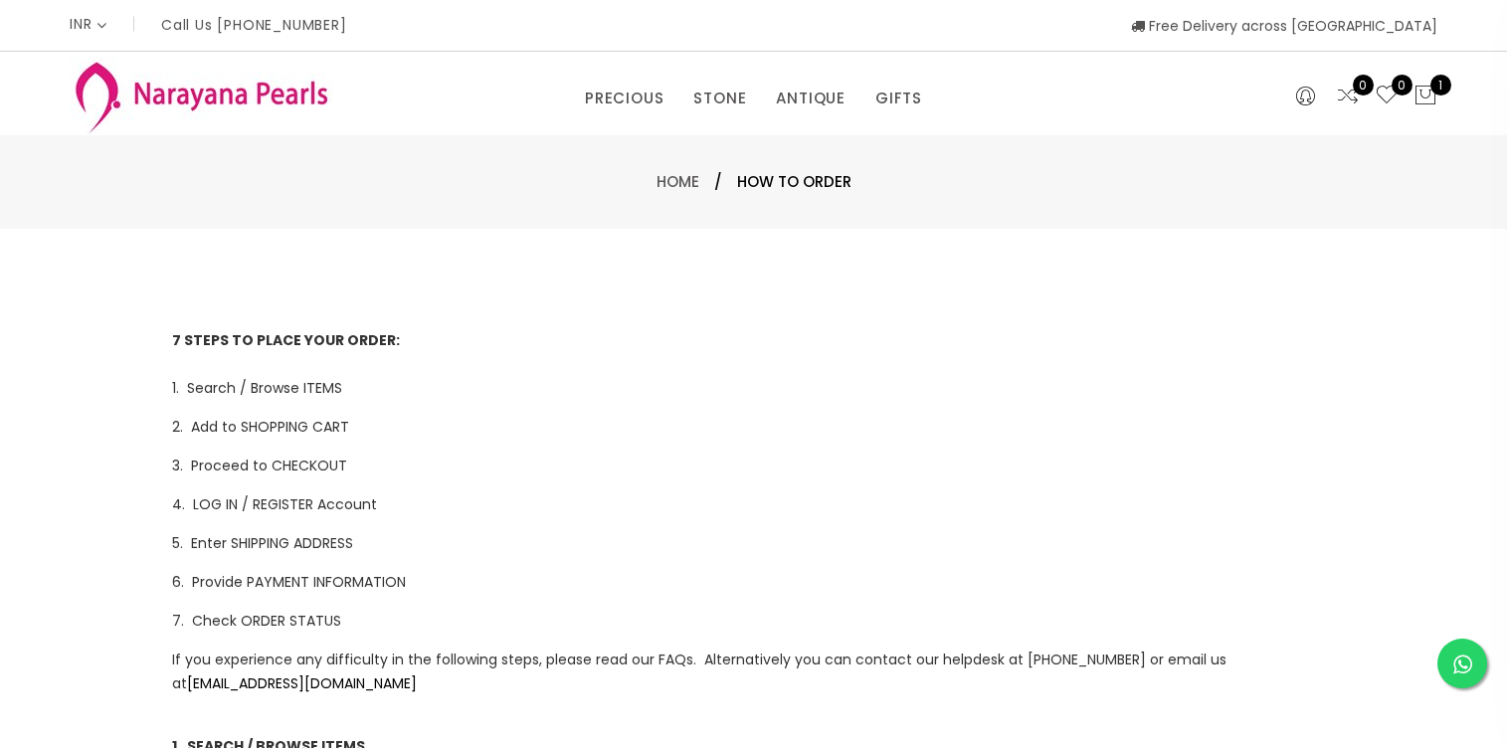
select select "INR"
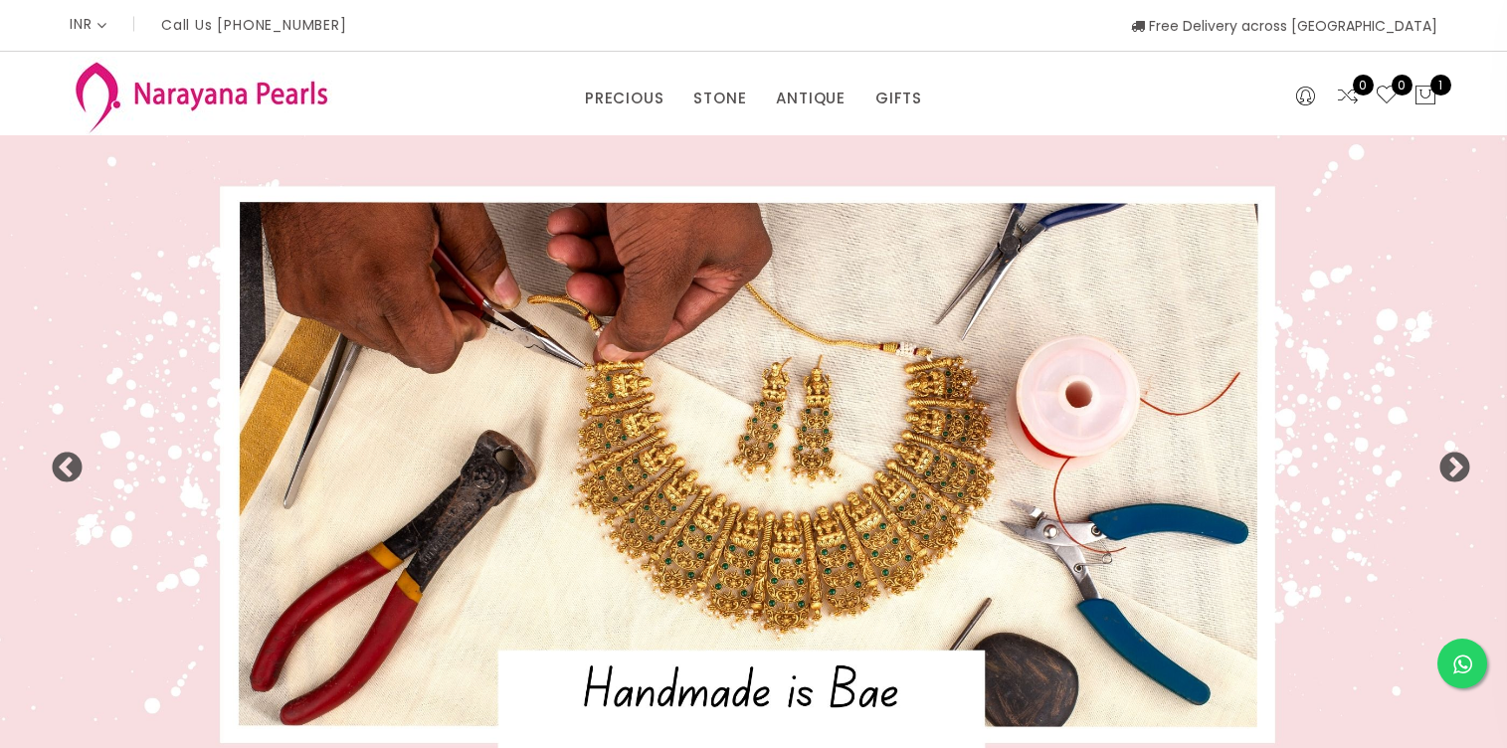
select select "INR"
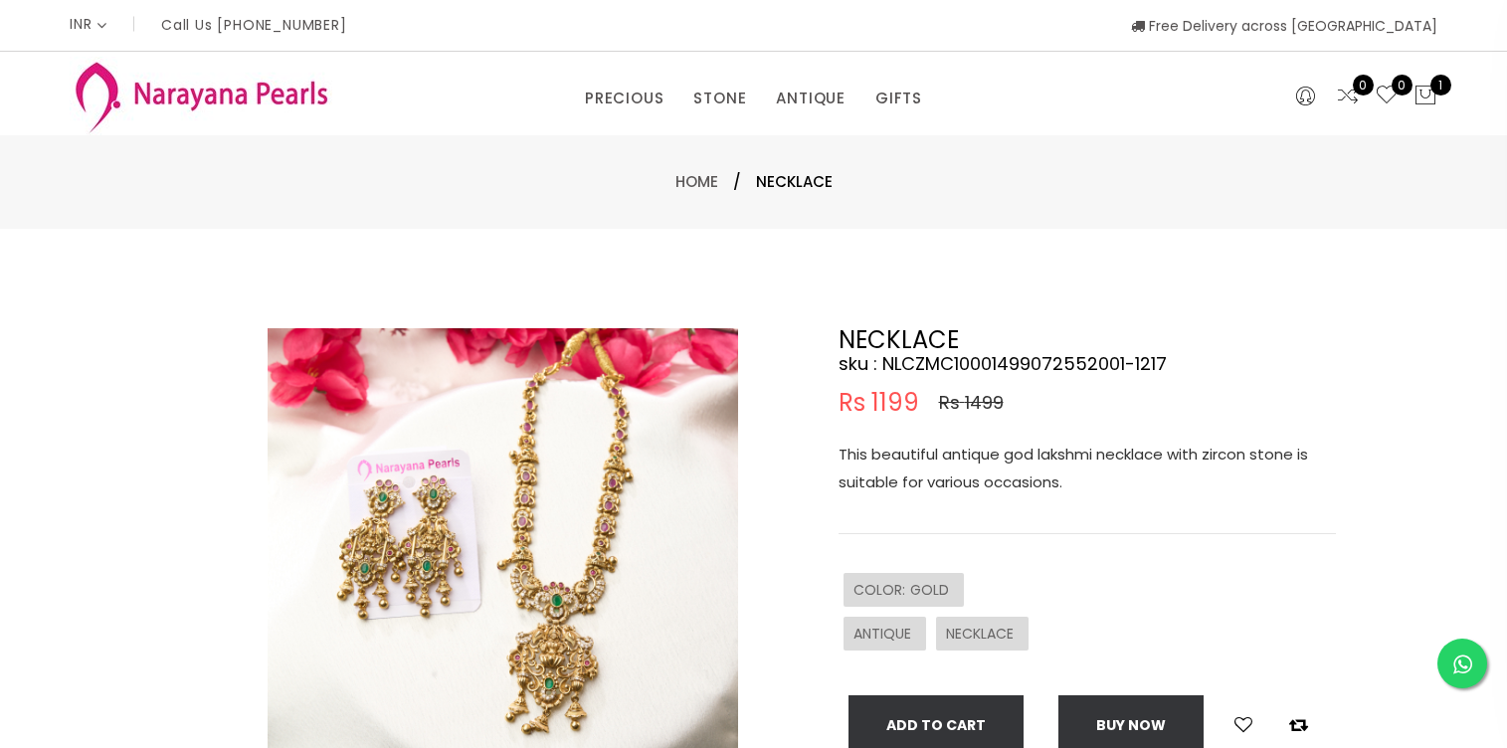
select select "INR"
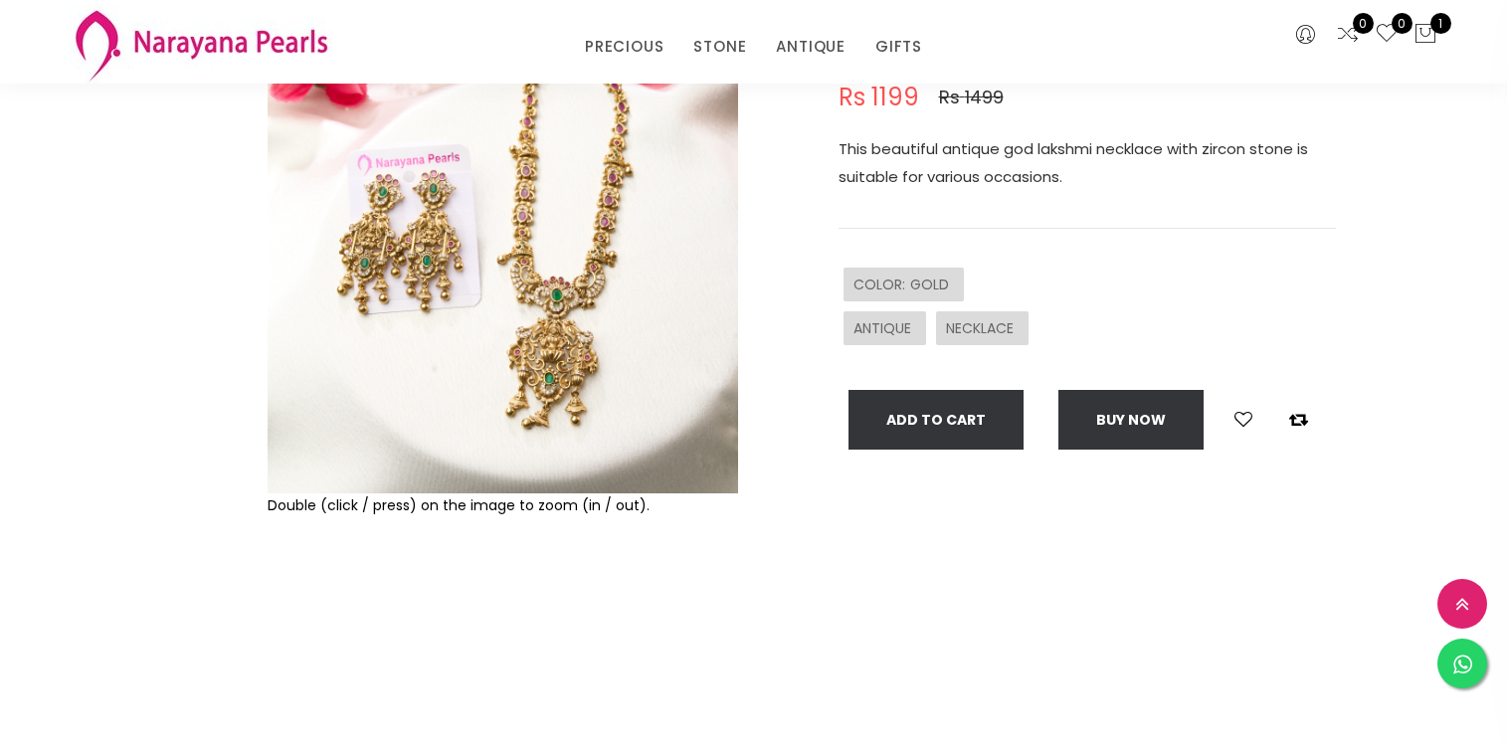
scroll to position [248, 0]
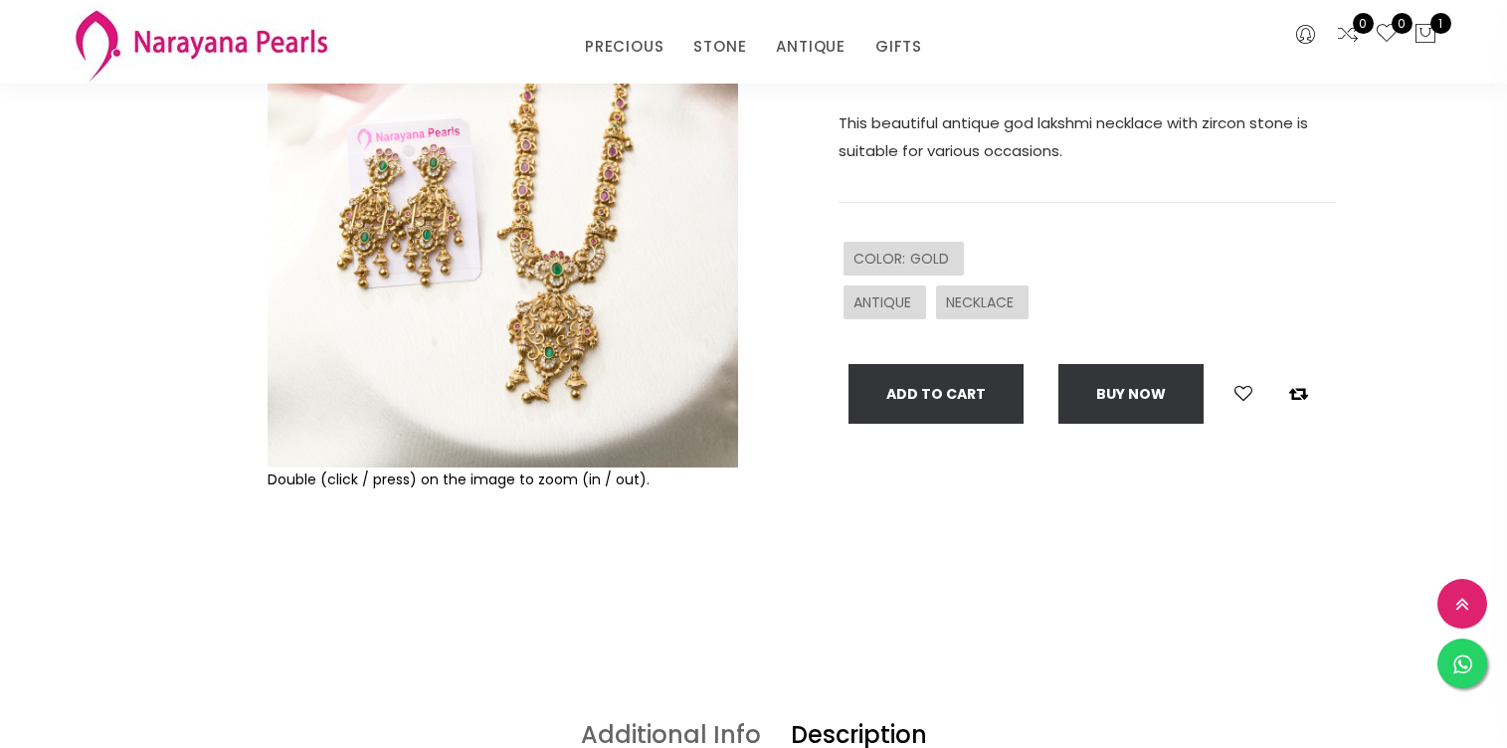
click at [571, 295] on img at bounding box center [502, 232] width 470 height 470
click at [485, 187] on img at bounding box center [502, 232] width 470 height 470
click at [553, 193] on img at bounding box center [502, 232] width 470 height 470
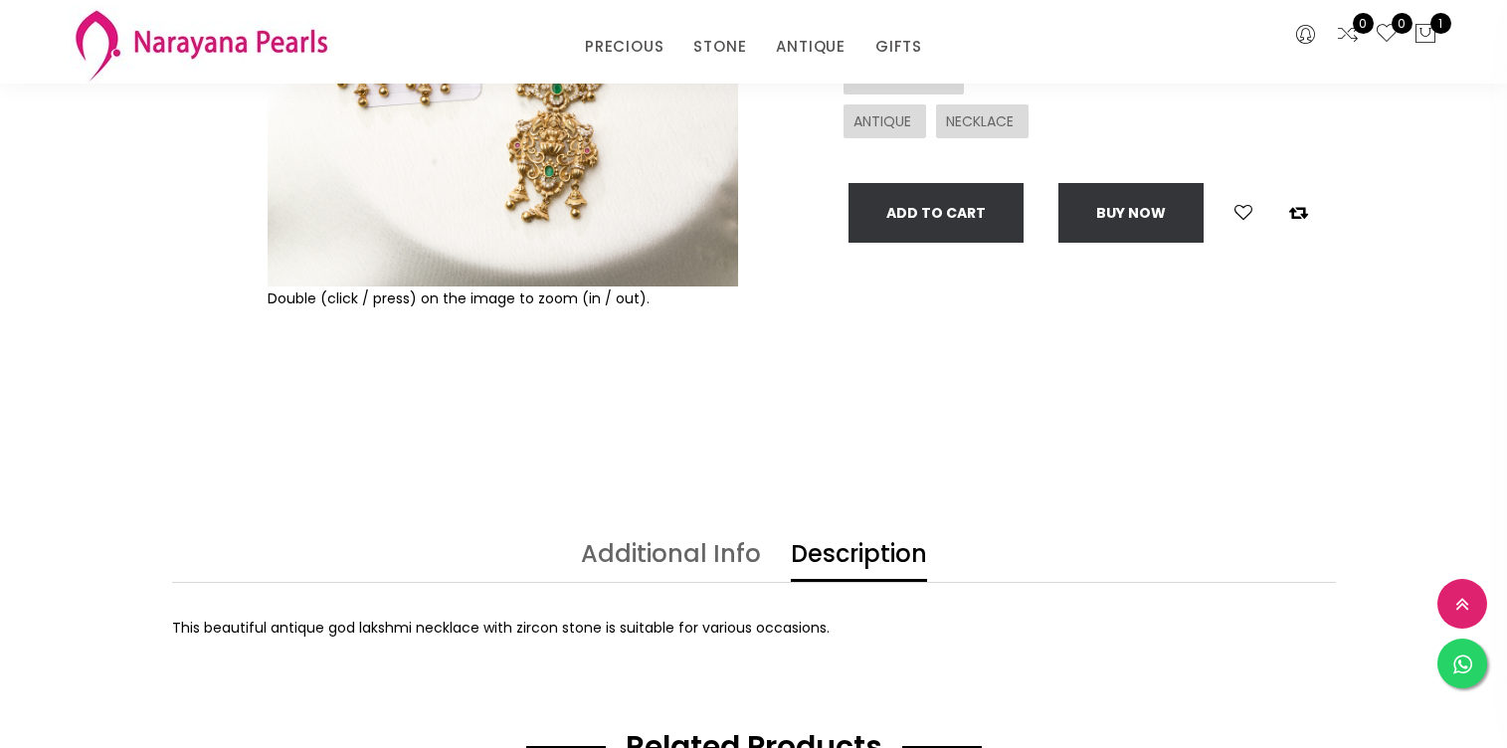
scroll to position [425, 0]
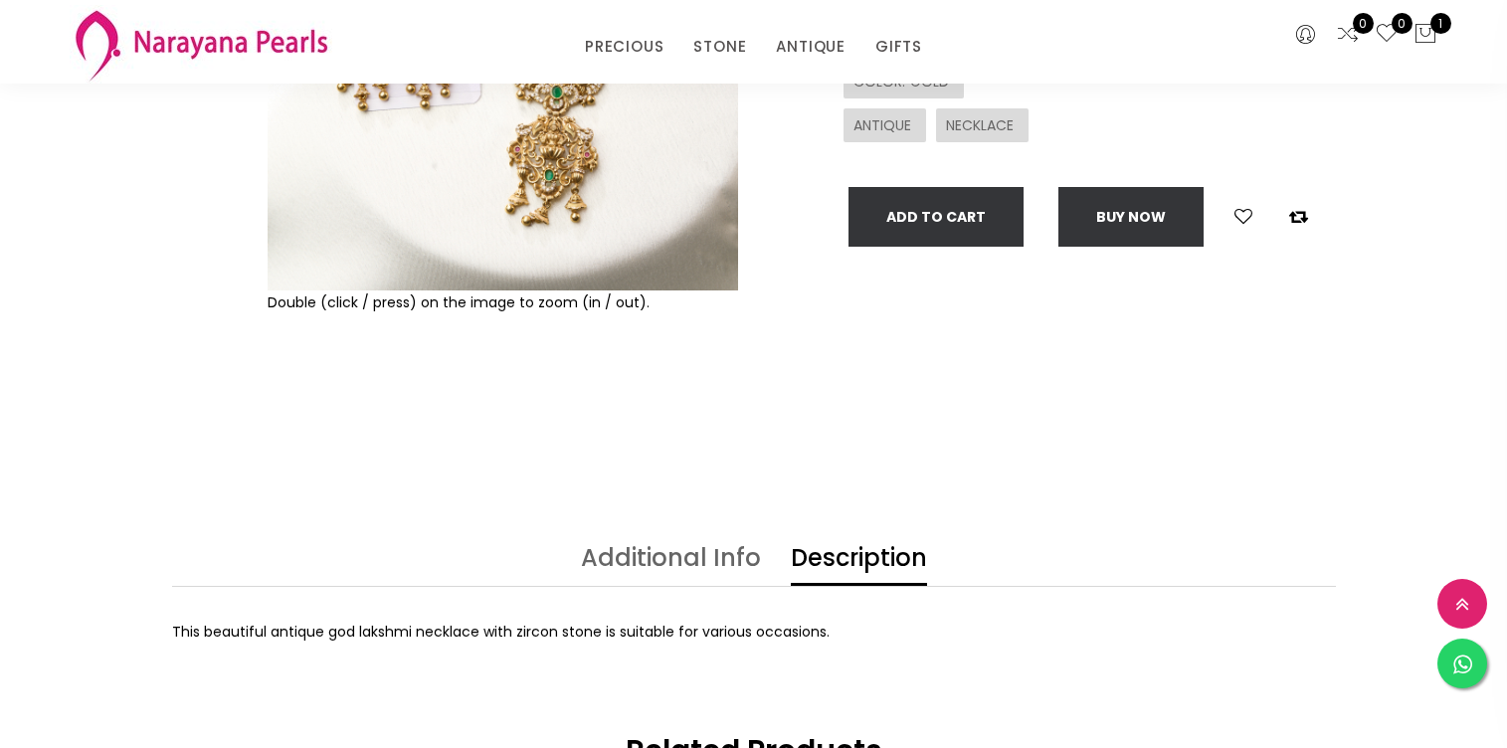
click at [557, 248] on img at bounding box center [502, 55] width 470 height 470
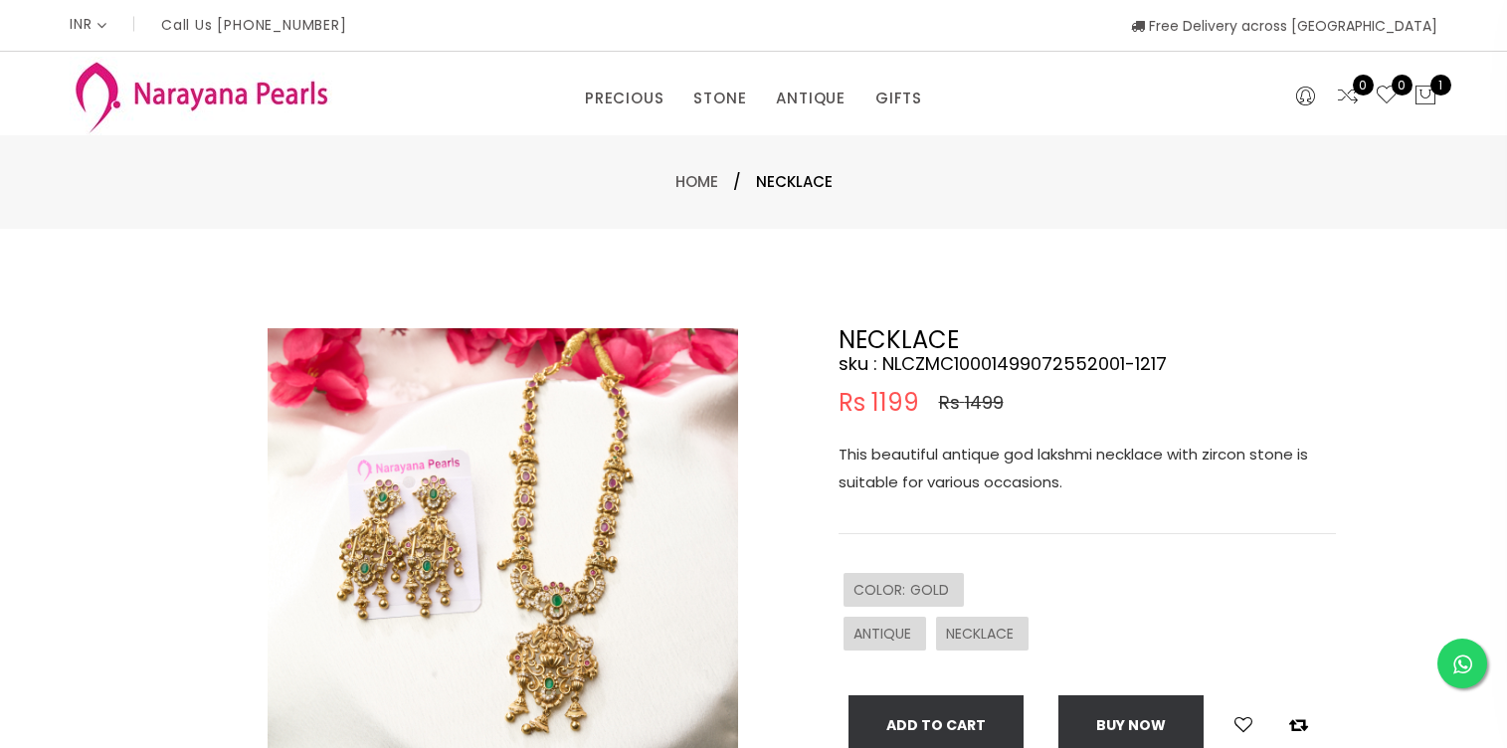
click at [545, 412] on img at bounding box center [502, 563] width 470 height 470
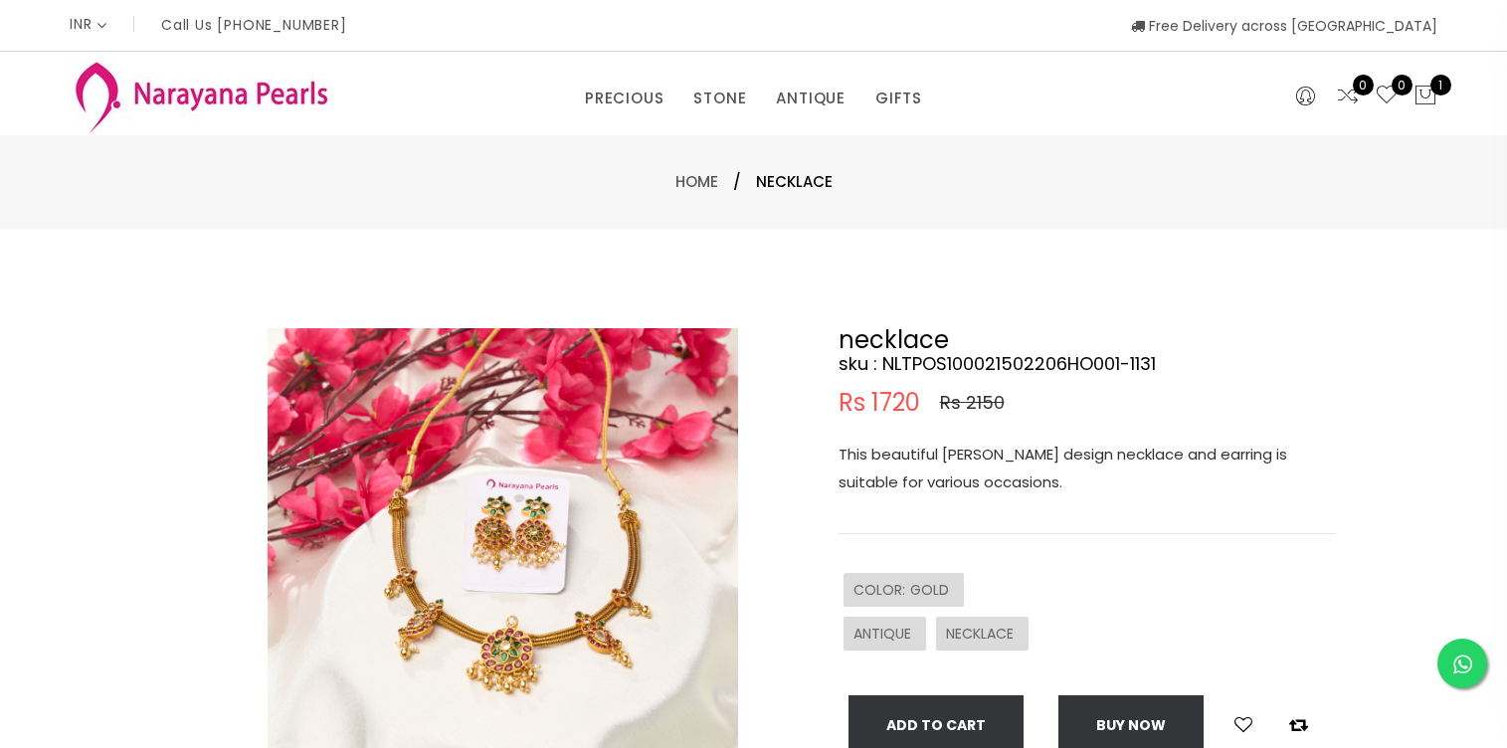
select select "INR"
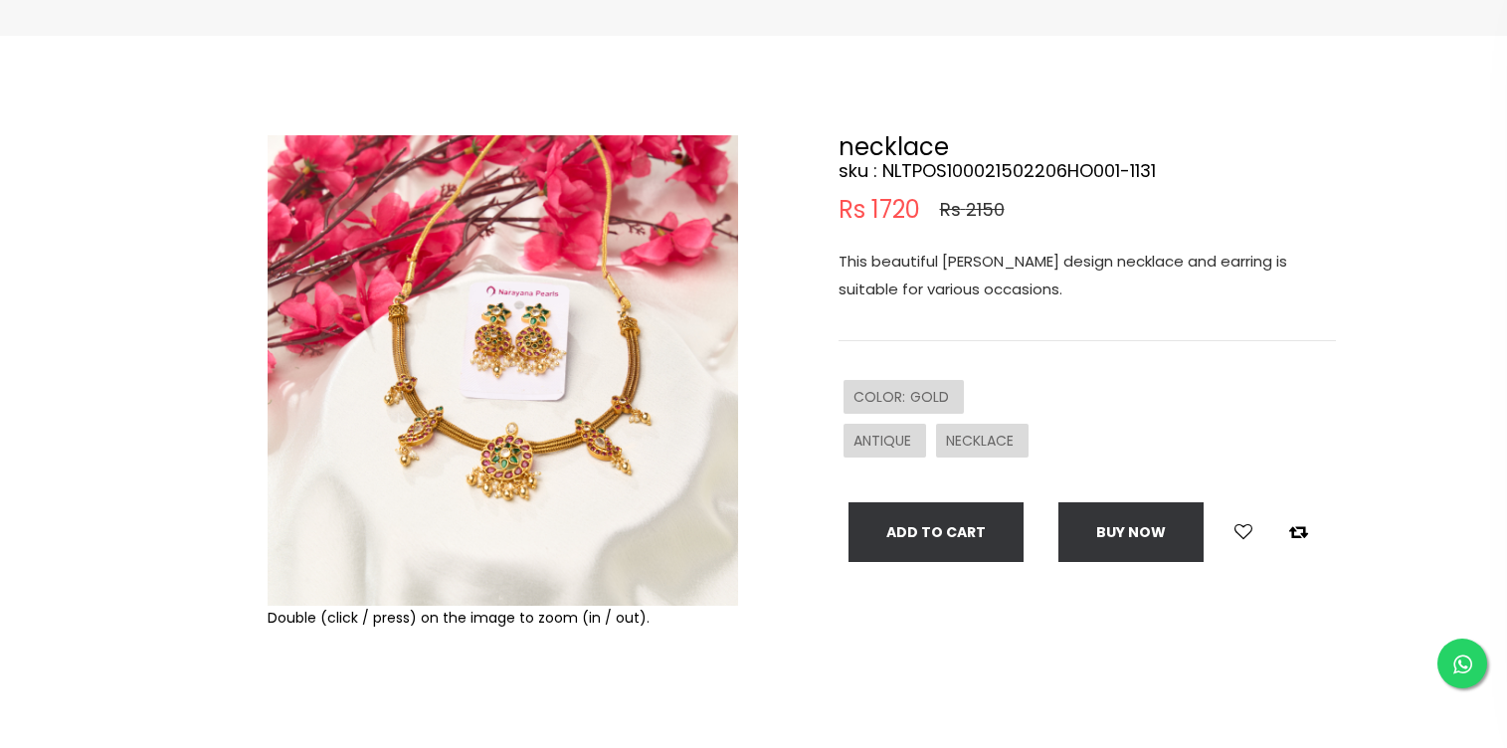
scroll to position [213, 0]
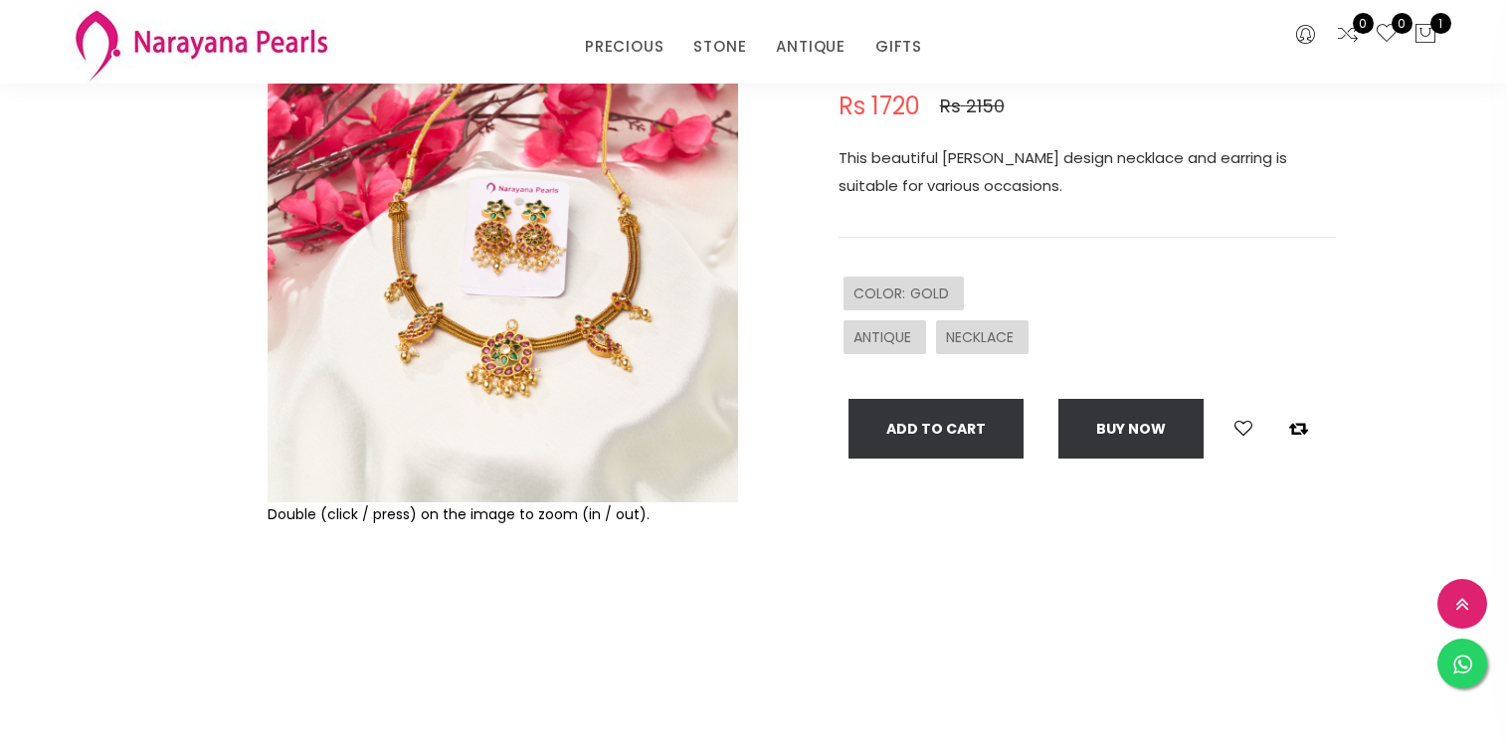
click at [500, 307] on img at bounding box center [502, 267] width 470 height 470
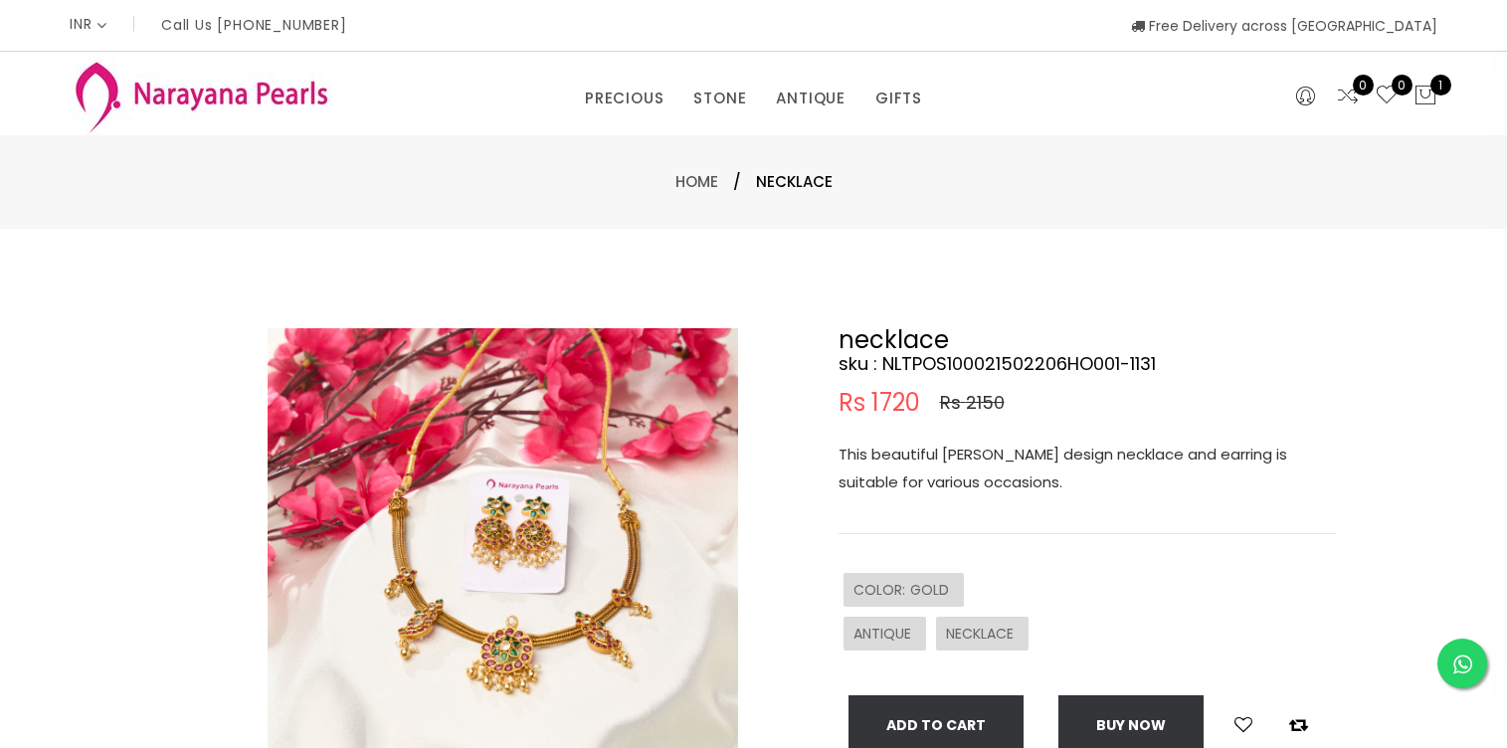
scroll to position [6, 0]
